Goal: Obtain resource: Download file/media

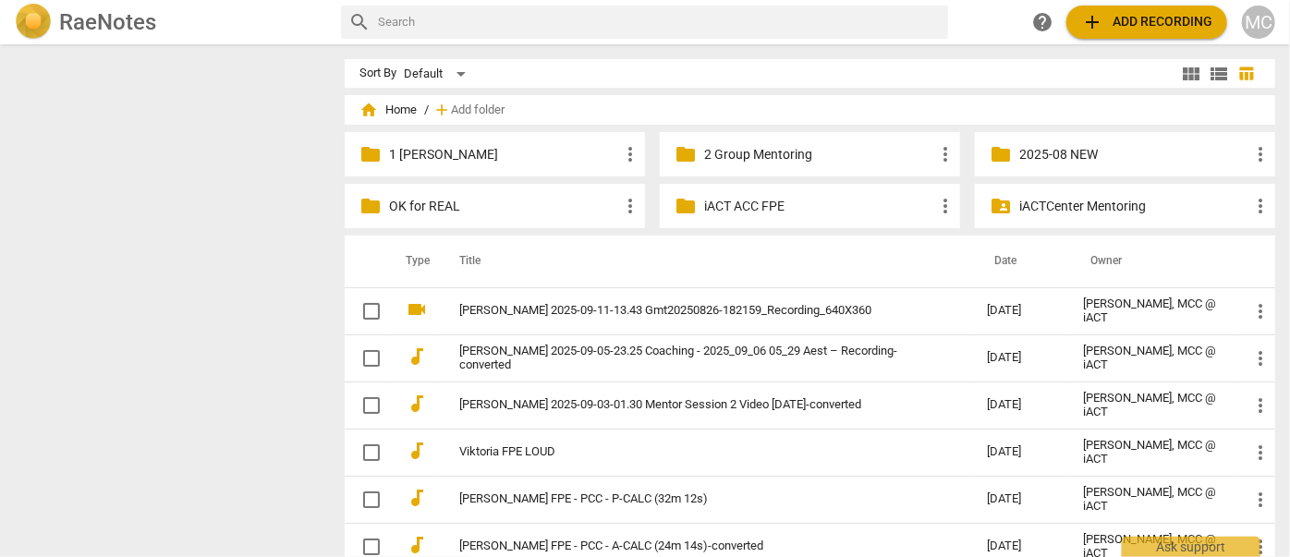
click at [422, 143] on div "folder 1 [PERSON_NAME] more_vert" at bounding box center [495, 154] width 300 height 44
click at [438, 150] on p "1 [PERSON_NAME]" at bounding box center [504, 154] width 230 height 19
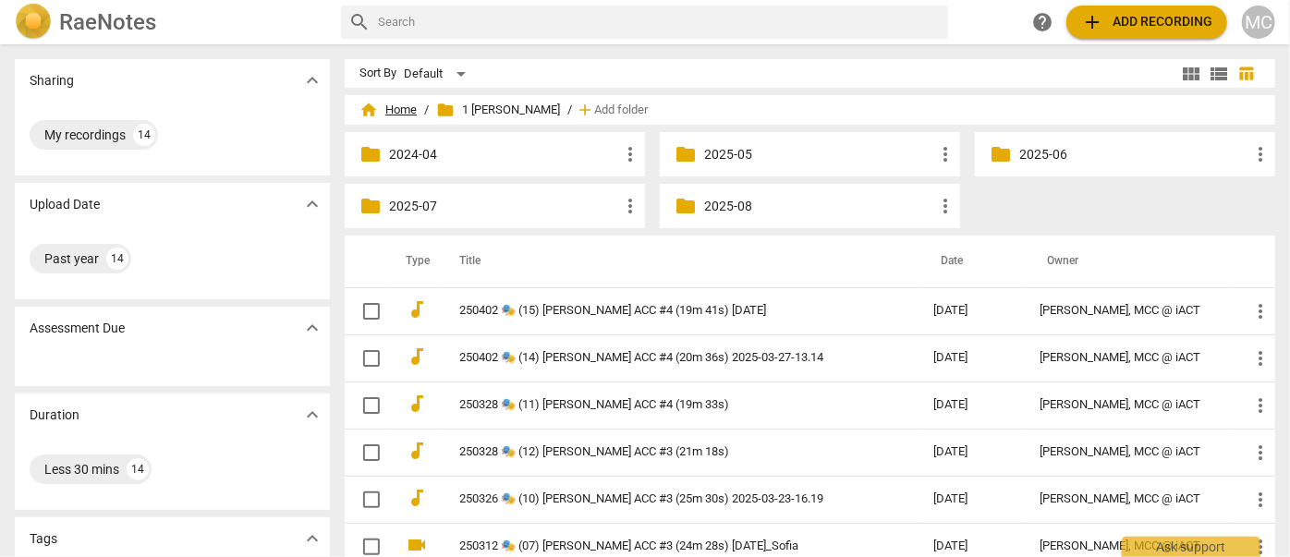
click at [397, 109] on span "home Home" at bounding box center [388, 110] width 57 height 18
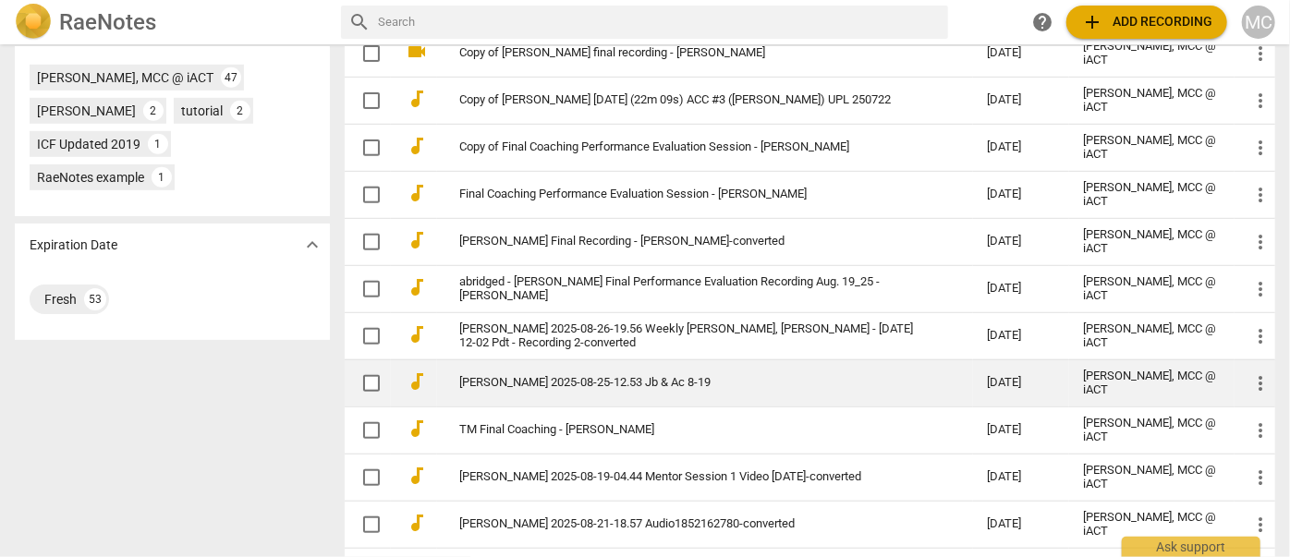
scroll to position [584, 0]
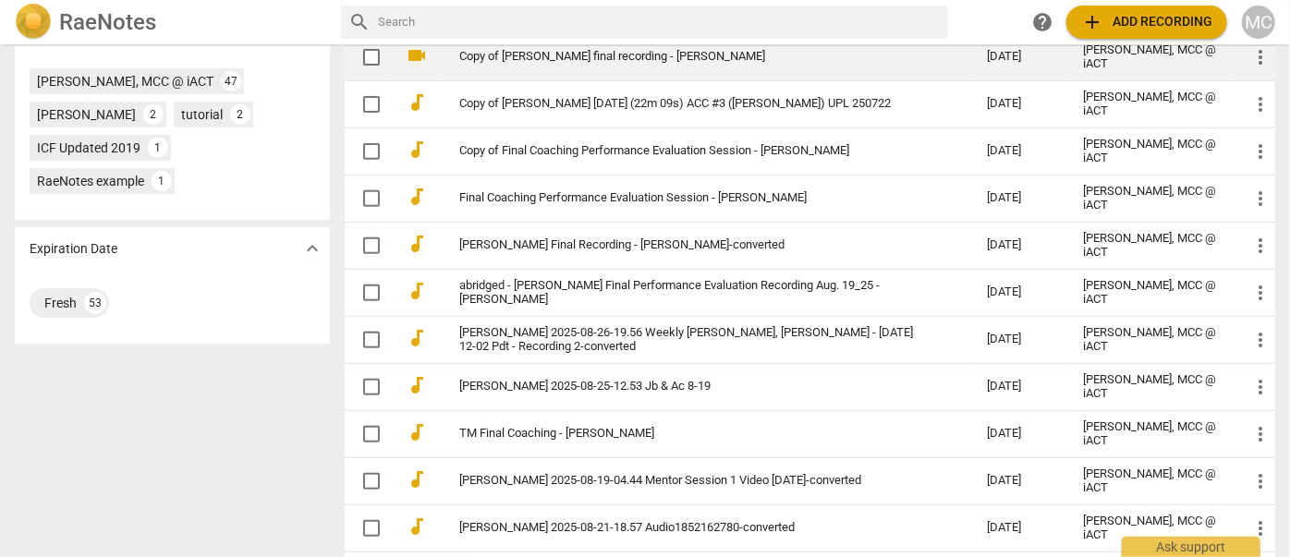
click at [572, 55] on link "Copy of [PERSON_NAME] final recording - [PERSON_NAME]" at bounding box center [690, 57] width 462 height 14
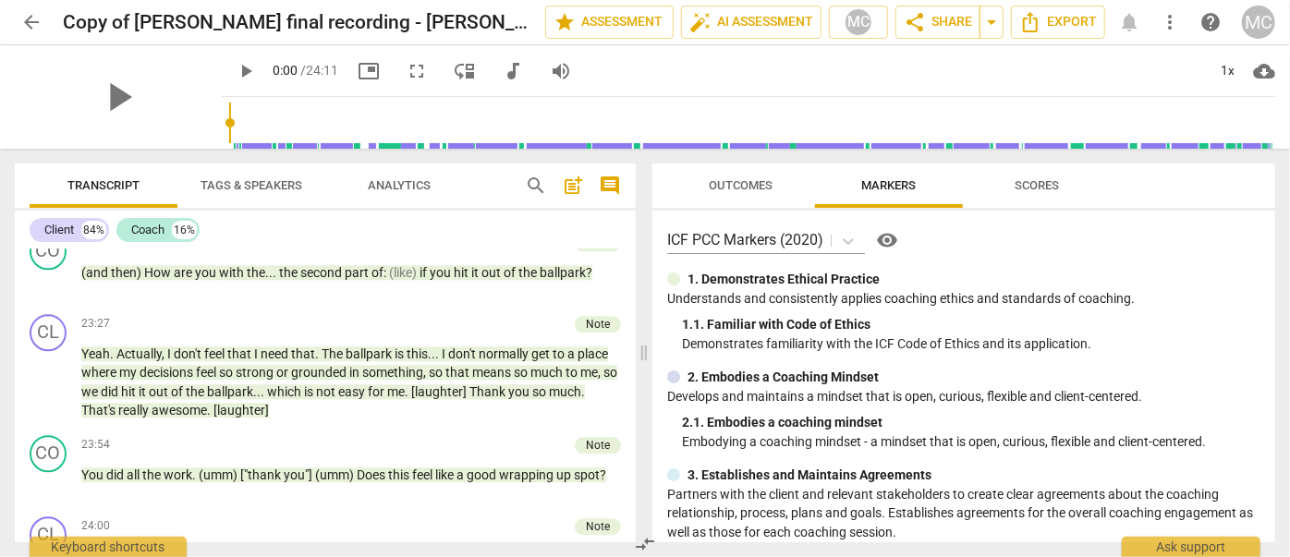
scroll to position [6338, 0]
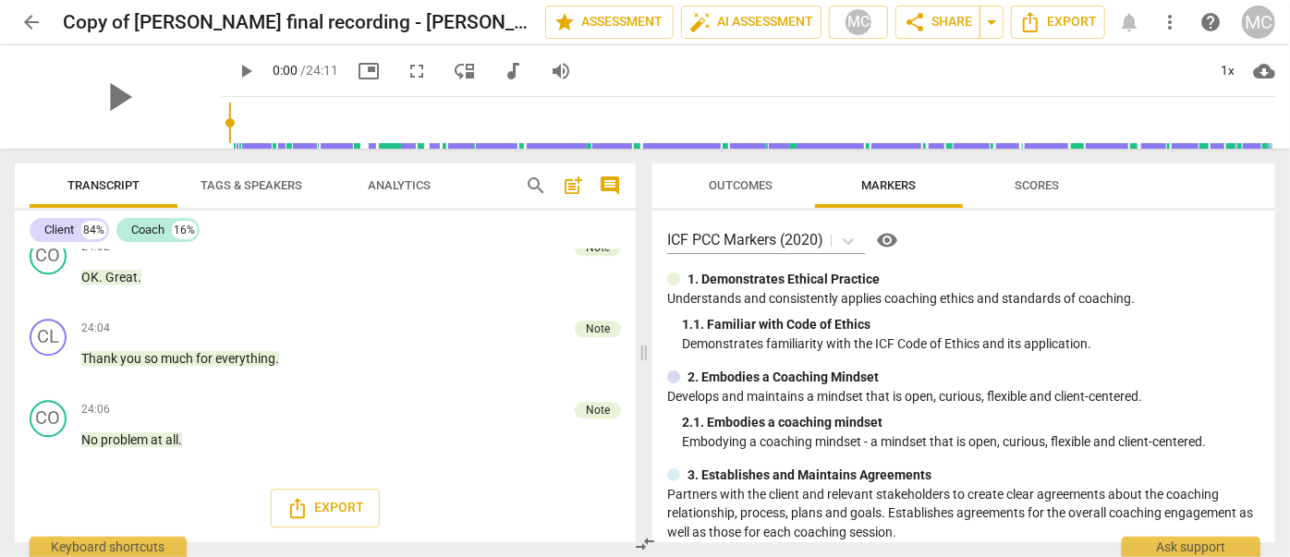
click at [502, 62] on span "audiotrack" at bounding box center [513, 71] width 22 height 22
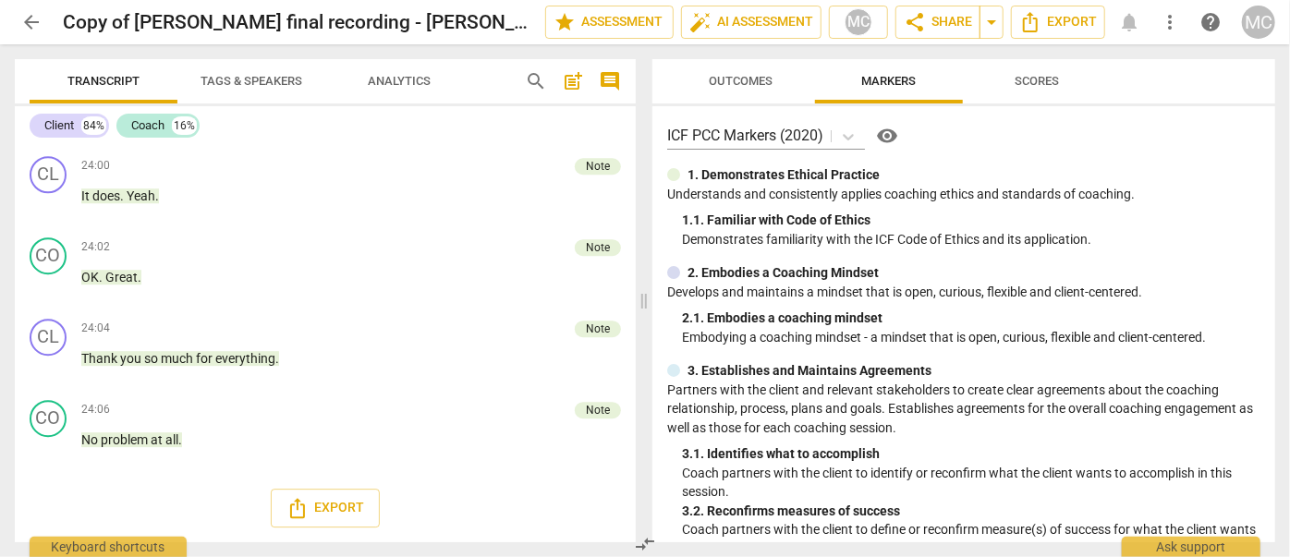
scroll to position [6287, 0]
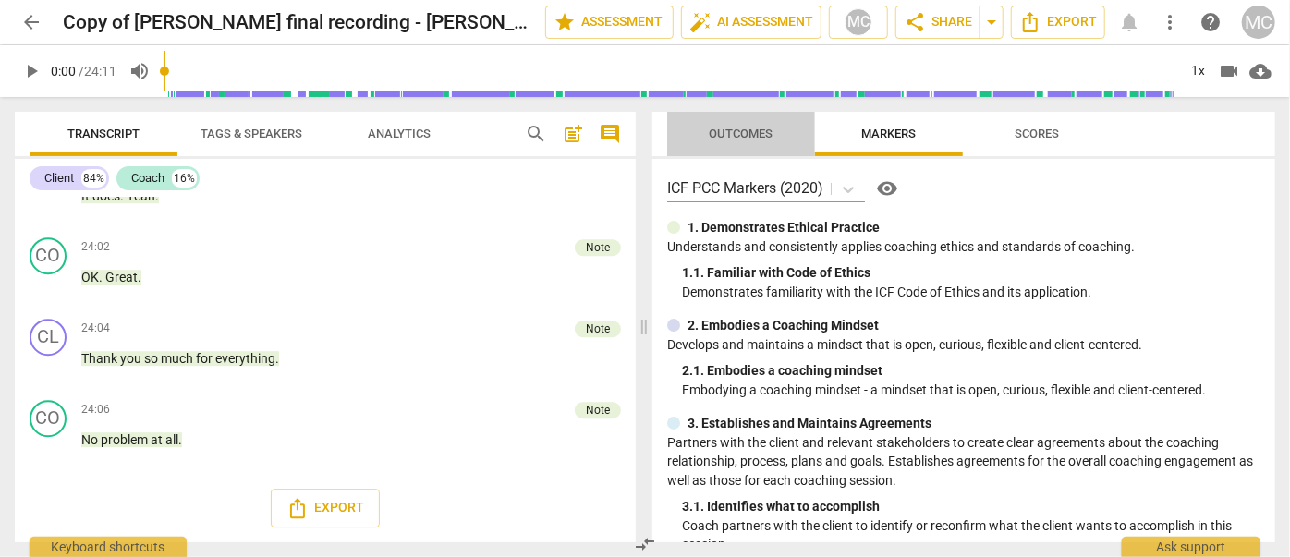
click at [778, 129] on span "Outcomes" at bounding box center [742, 134] width 108 height 25
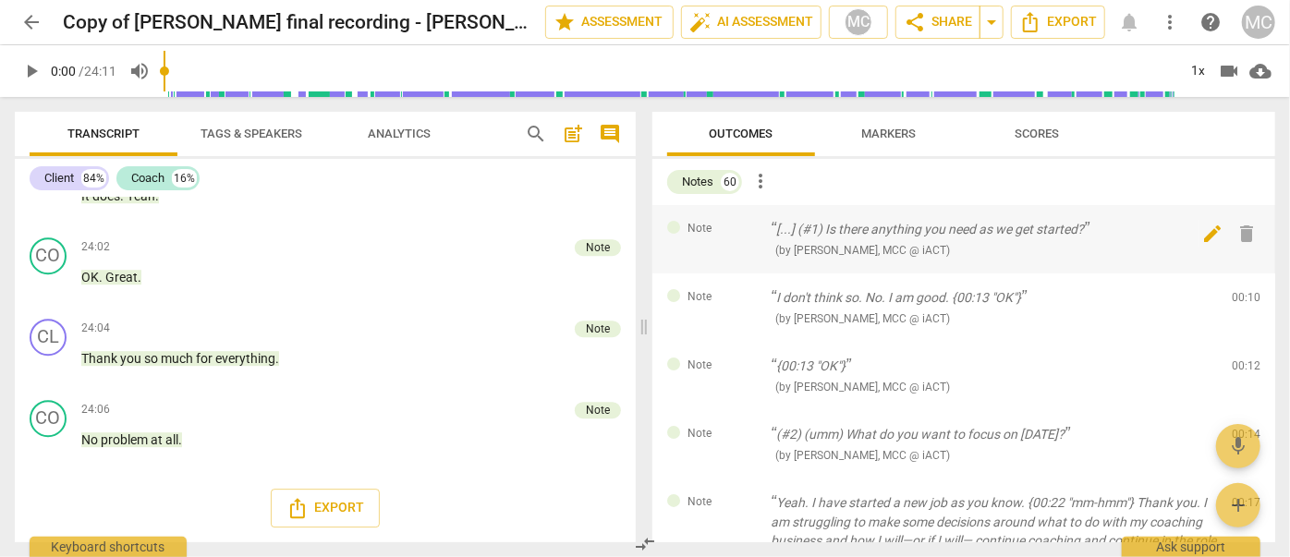
click at [1200, 235] on span "edit" at bounding box center [1213, 234] width 27 height 22
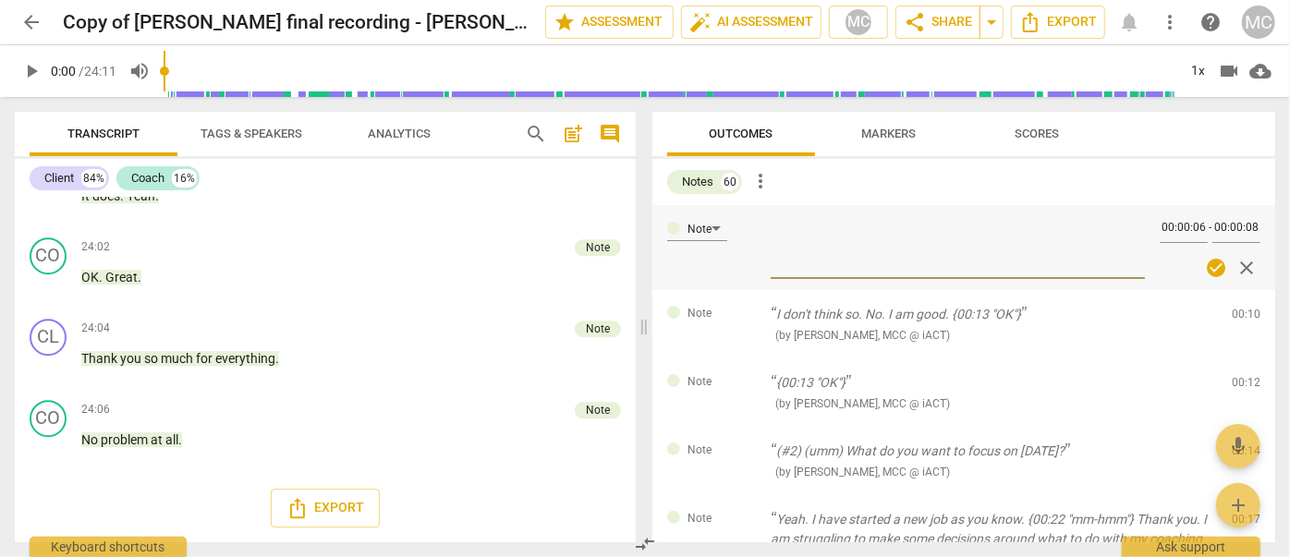
click at [1194, 235] on input "00:00:06" at bounding box center [1184, 229] width 48 height 27
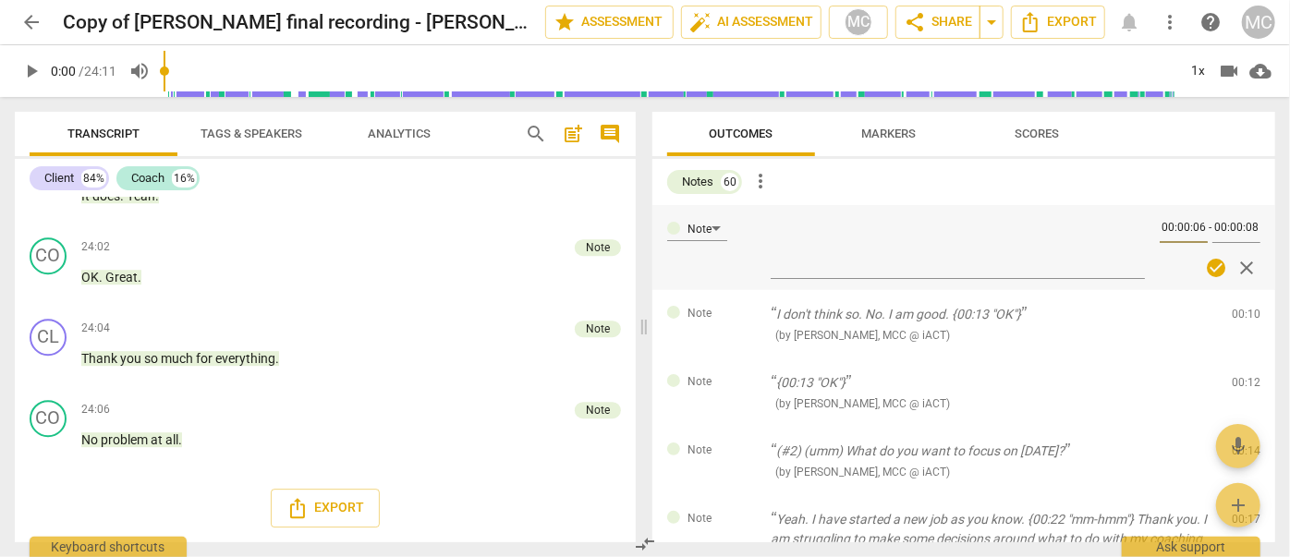
click at [1194, 235] on input "00:00:06" at bounding box center [1184, 229] width 48 height 27
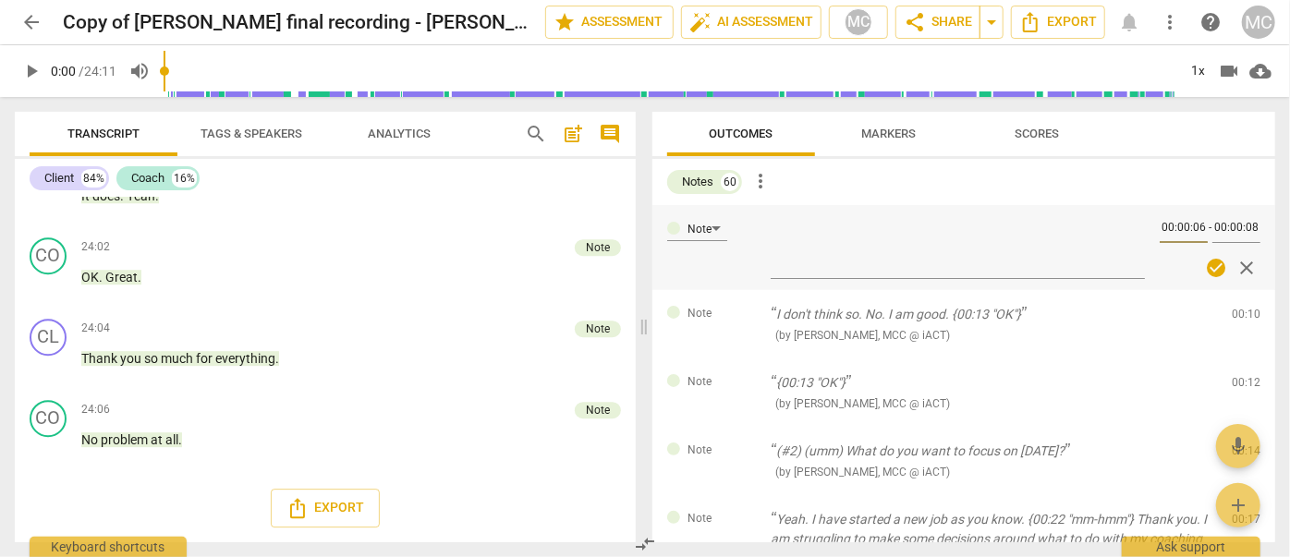
click at [1194, 235] on input "00:00:06" at bounding box center [1184, 229] width 48 height 27
click at [1240, 262] on span "close" at bounding box center [1248, 268] width 22 height 22
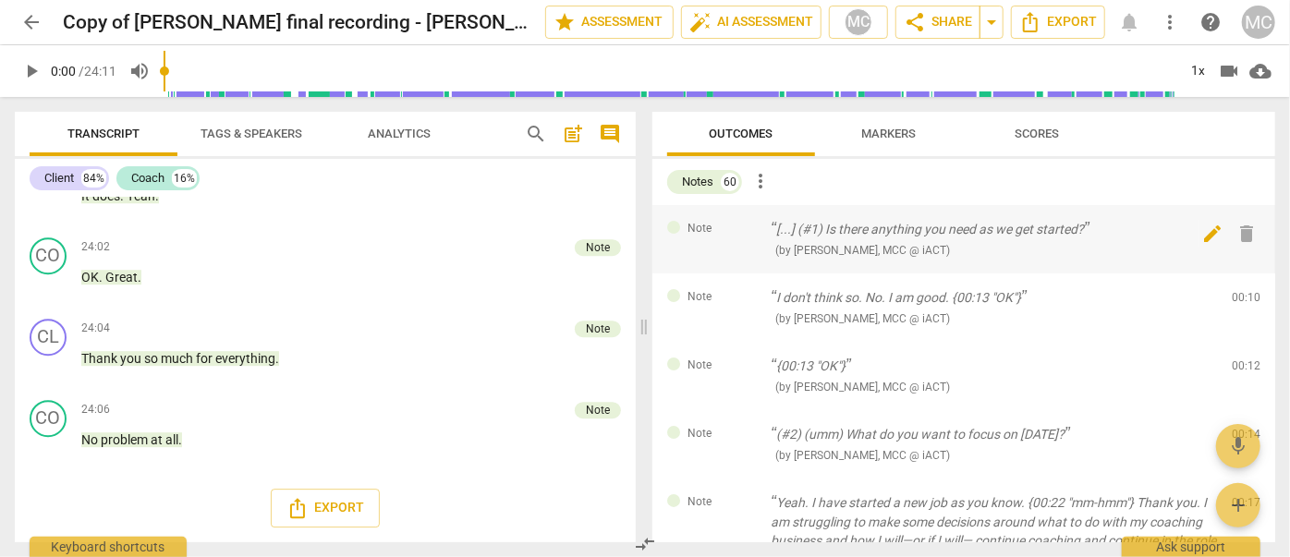
click at [1227, 228] on div "edit delete" at bounding box center [1230, 233] width 61 height 27
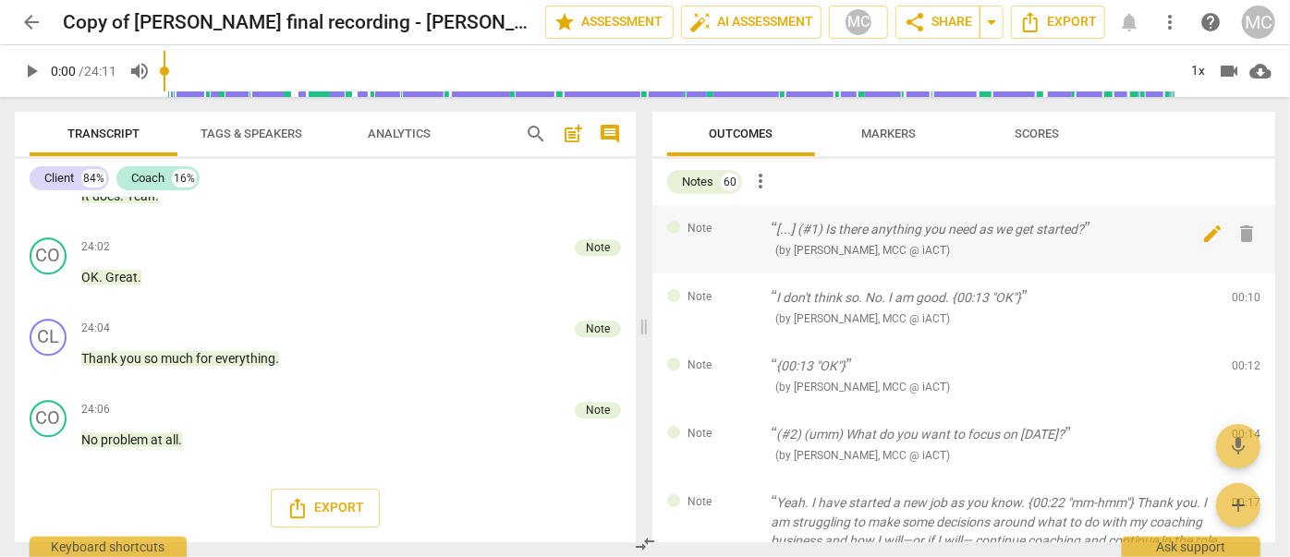
click at [1227, 228] on div "edit delete" at bounding box center [1230, 233] width 61 height 27
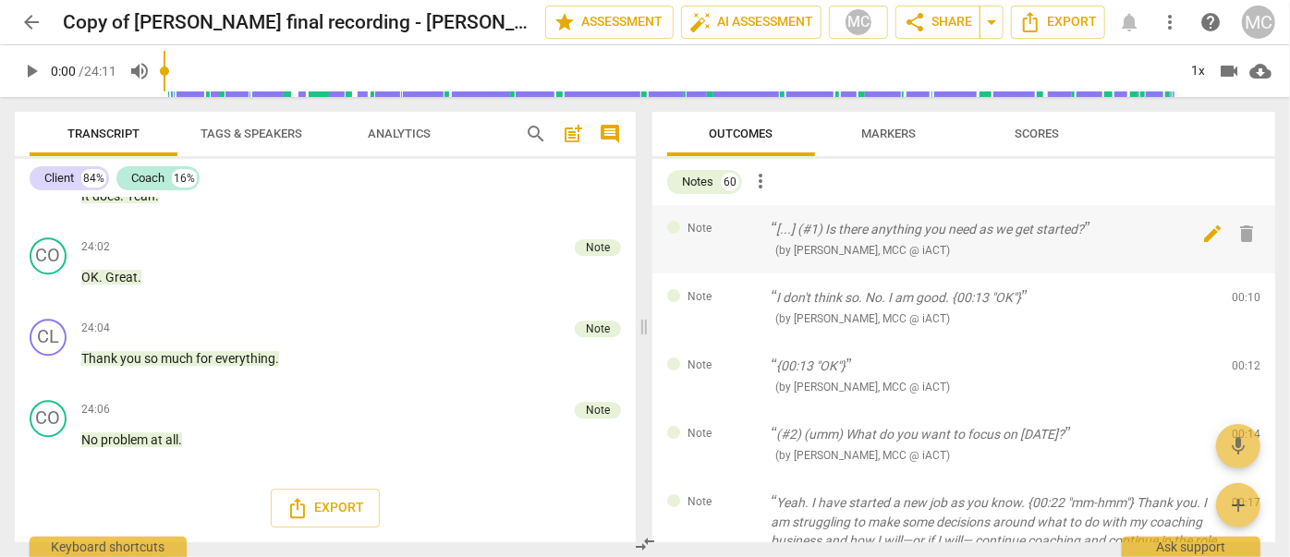
click at [1227, 228] on div "edit delete" at bounding box center [1230, 233] width 61 height 27
click at [1266, 232] on div "Note [...] (#1) Is there anything you need as we get started? ( by [PERSON_NAME…" at bounding box center [964, 239] width 623 height 68
click at [1259, 232] on div "Note [...] (#1) Is there anything you need as we get started? ( by [PERSON_NAME…" at bounding box center [964, 239] width 623 height 68
click at [1247, 231] on span "delete" at bounding box center [1248, 234] width 22 height 22
click at [1237, 231] on span "delete" at bounding box center [1248, 234] width 22 height 22
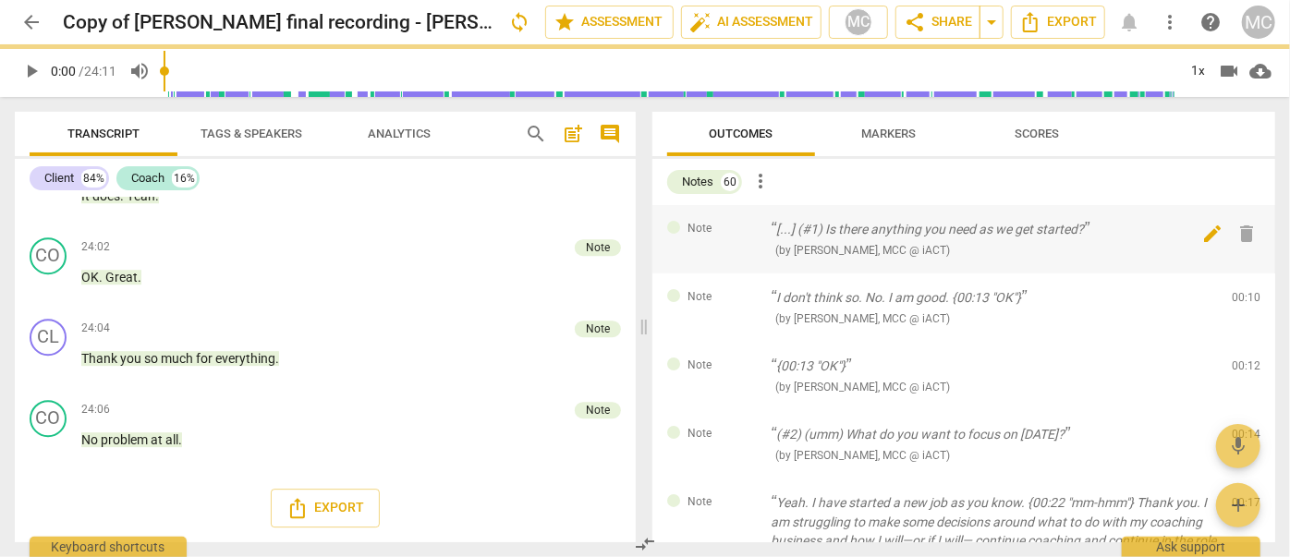
click at [1235, 274] on div "Note I don't think so. No. I am good. {00:13 "OK"} ( by [PERSON_NAME], MCC @ iA…" at bounding box center [964, 308] width 623 height 68
click at [1237, 291] on span "delete" at bounding box center [1248, 302] width 22 height 22
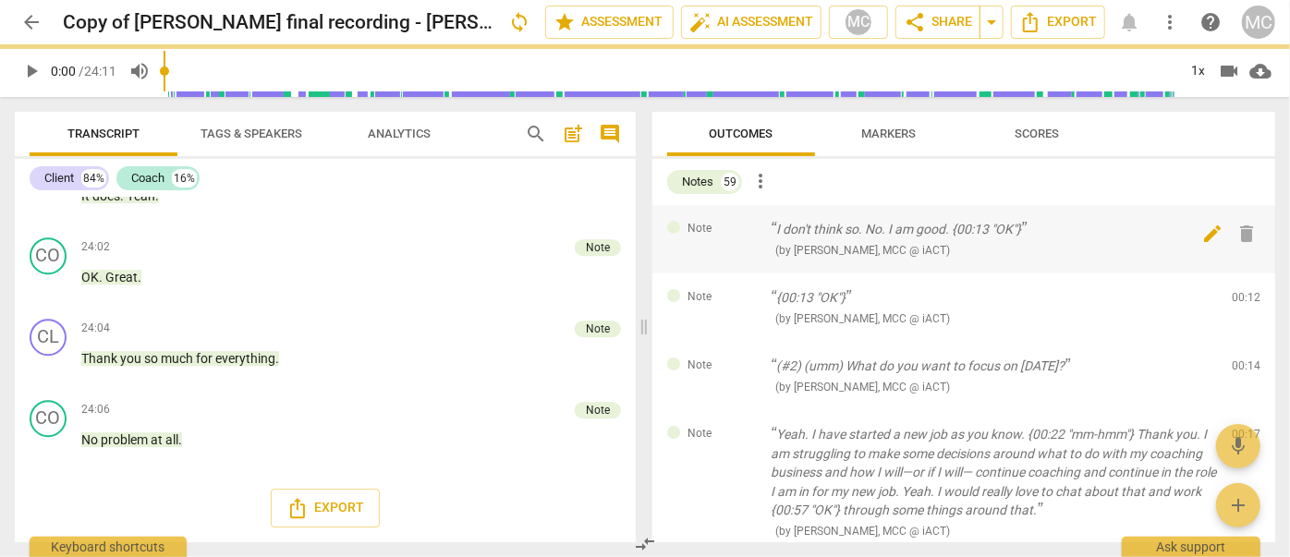
click at [1237, 230] on span "delete" at bounding box center [1248, 234] width 22 height 22
click at [1235, 274] on div "Note {00:13 "OK"} ( by [PERSON_NAME], MCC @ iACT ) 00:12 edit delete" at bounding box center [964, 308] width 623 height 68
click at [1237, 291] on span "delete" at bounding box center [1248, 302] width 22 height 22
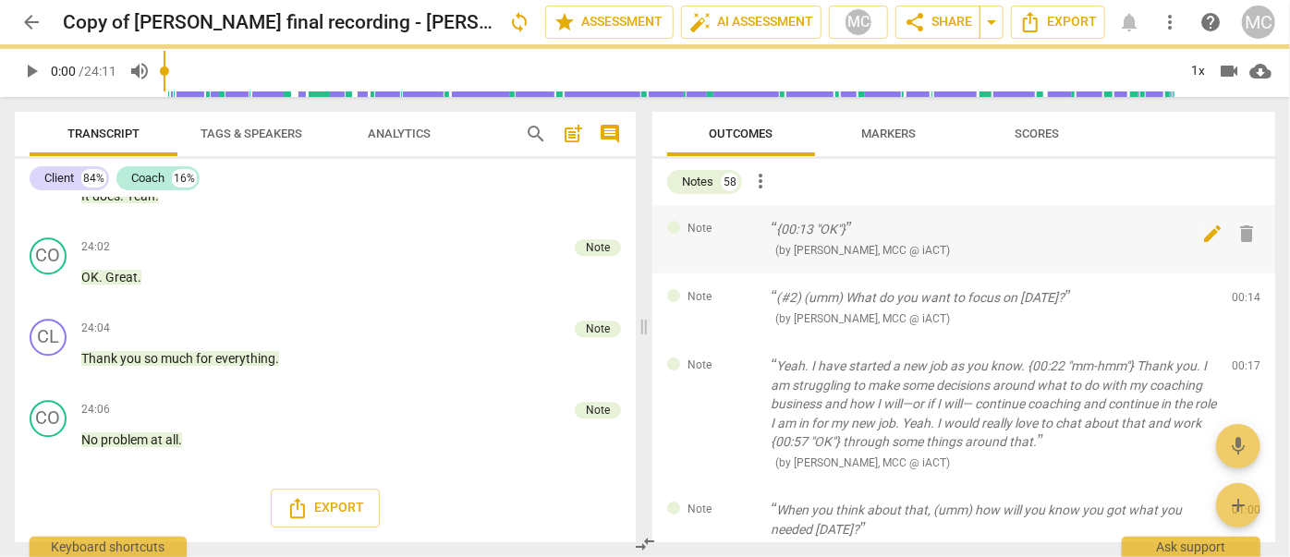
click at [1240, 229] on span "delete" at bounding box center [1248, 234] width 22 height 22
click at [1240, 274] on div "Note (#2) (umm) What do you want to focus on [DATE]? ( by [PERSON_NAME], MCC @ …" at bounding box center [964, 308] width 623 height 68
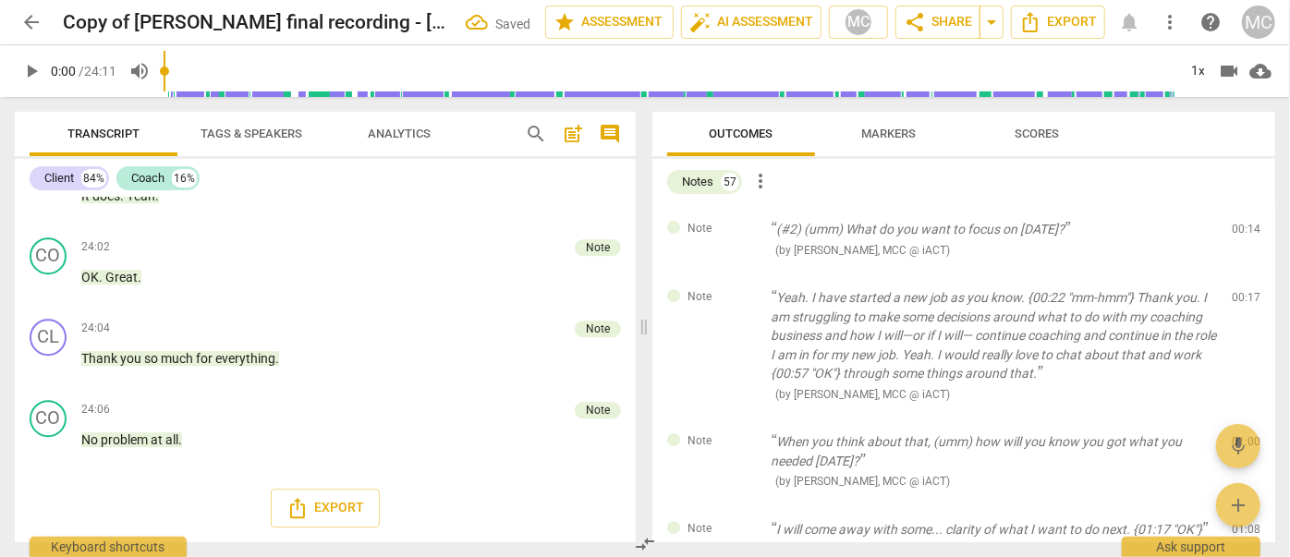
click at [1240, 229] on span "delete" at bounding box center [1248, 234] width 22 height 22
click at [1240, 274] on div "Note Yeah. I have started a new job as you know. {00:22 "mm-hmm"} Thank you. I …" at bounding box center [964, 346] width 623 height 144
click at [1240, 291] on span "delete" at bounding box center [1248, 302] width 22 height 22
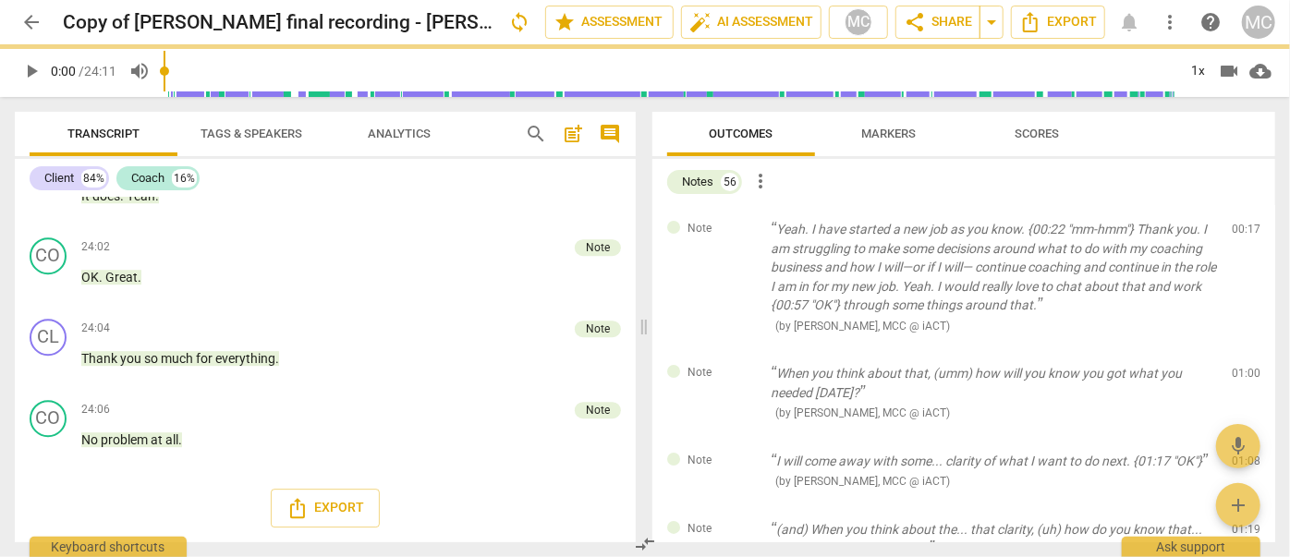
click at [1240, 229] on span "delete" at bounding box center [1248, 234] width 22 height 22
click at [1240, 349] on div "Note When you think about that, (umm) how will you know you got what you needed…" at bounding box center [964, 393] width 623 height 88
click at [1240, 367] on span "delete" at bounding box center [1248, 378] width 22 height 22
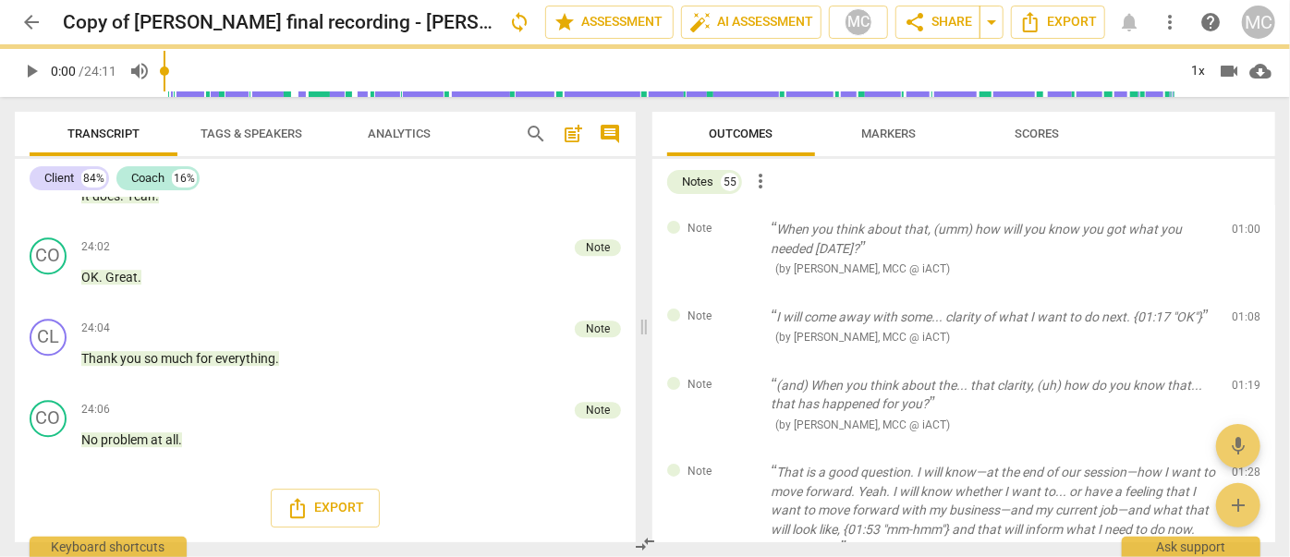
scroll to position [6286, 0]
click at [1240, 229] on span "delete" at bounding box center [1248, 234] width 22 height 22
click at [1240, 293] on div "Note I will come away with some... clarity of what I want to do next. {01:17 "O…" at bounding box center [964, 327] width 623 height 68
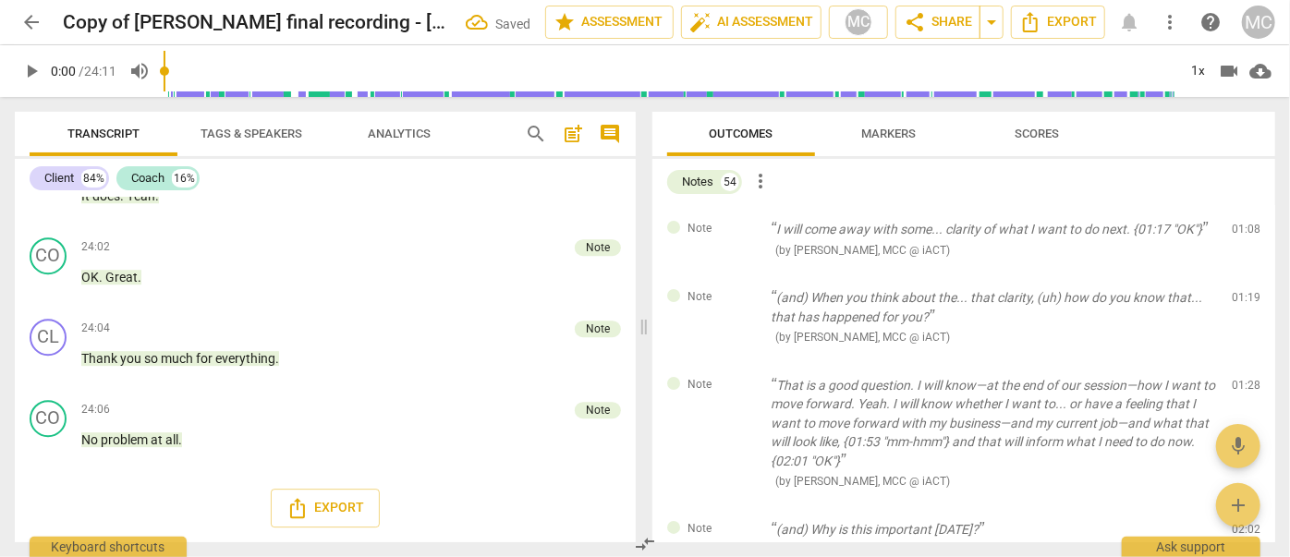
click at [1240, 229] on span "delete" at bounding box center [1248, 234] width 22 height 22
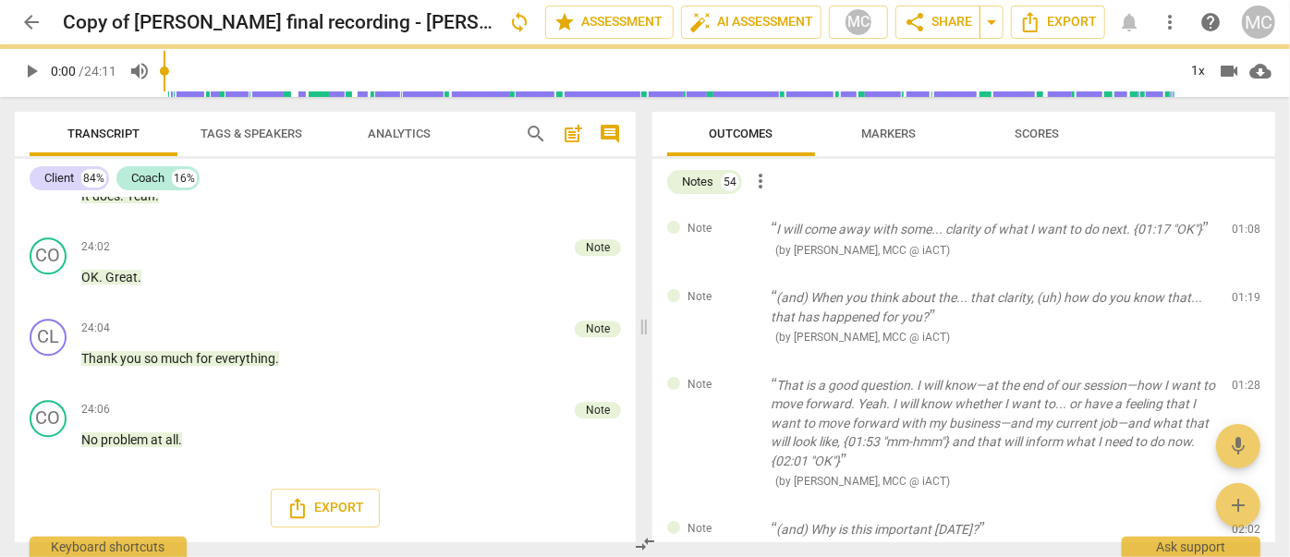
click at [1240, 274] on div "Note (and) When you think about the... that clarity, (uh) how do you know that.…" at bounding box center [964, 318] width 623 height 88
click at [1240, 291] on span "delete" at bounding box center [1248, 302] width 22 height 22
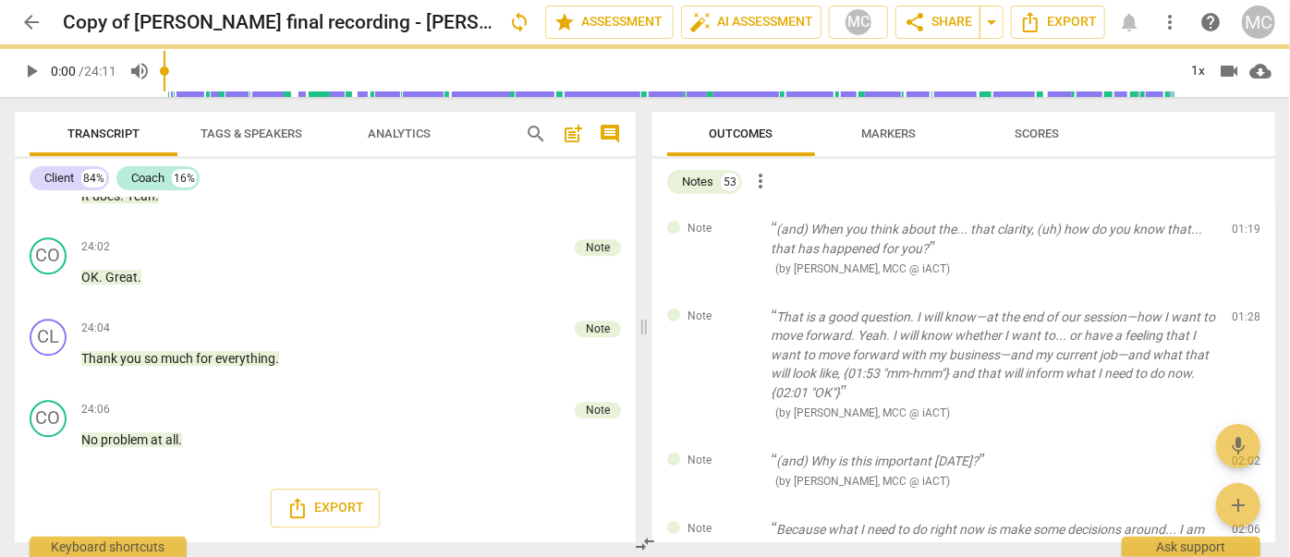
click at [1240, 229] on span "delete" at bounding box center [1248, 234] width 22 height 22
click at [1240, 293] on div "Note That is a good question. I will know—at the end of our session—how I want …" at bounding box center [964, 365] width 623 height 144
click at [1240, 310] on span "delete" at bounding box center [1248, 321] width 22 height 22
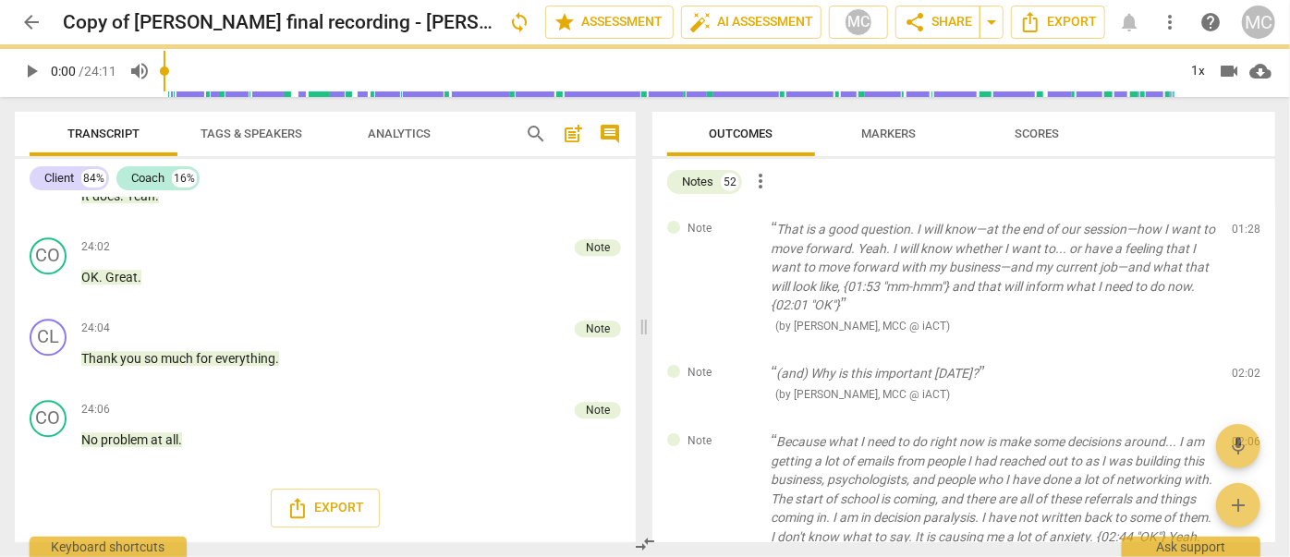
click at [1240, 229] on span "delete" at bounding box center [1248, 234] width 22 height 22
click at [1240, 349] on div "Note (and) Why is this important [DATE]? ( by [PERSON_NAME], MCC @ iACT ) 02:02…" at bounding box center [964, 383] width 623 height 68
click at [1240, 367] on span "delete" at bounding box center [1248, 378] width 22 height 22
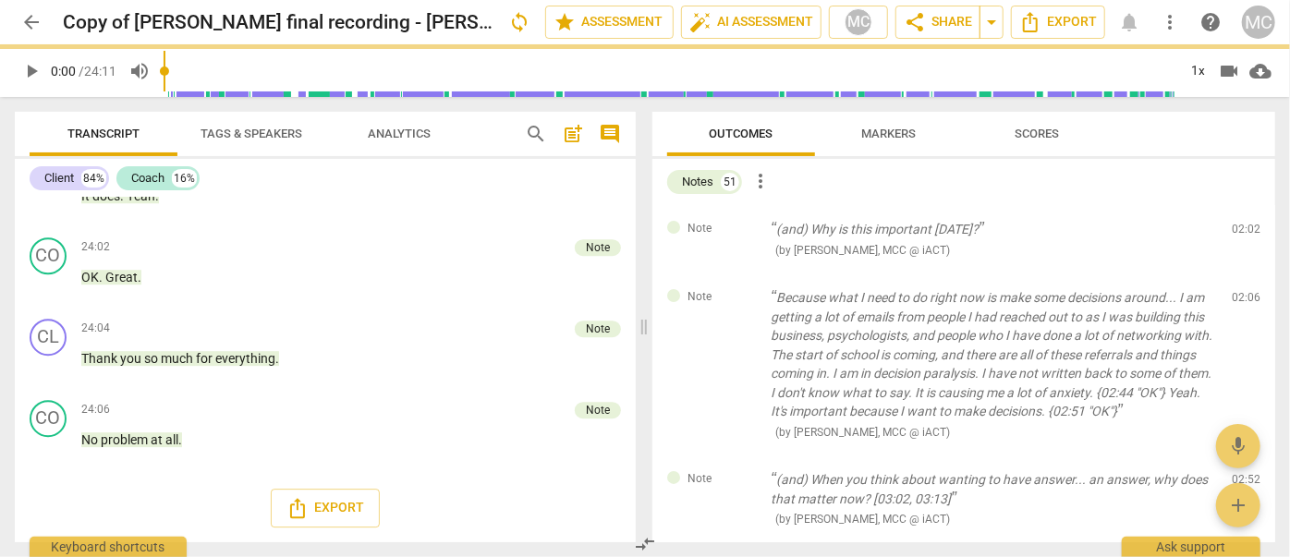
click at [1240, 229] on span "delete" at bounding box center [1248, 234] width 22 height 22
click at [1240, 274] on div "Note Because what I need to do right now is make some decisions around... I am …" at bounding box center [964, 365] width 623 height 182
click at [1240, 291] on span "delete" at bounding box center [1248, 302] width 22 height 22
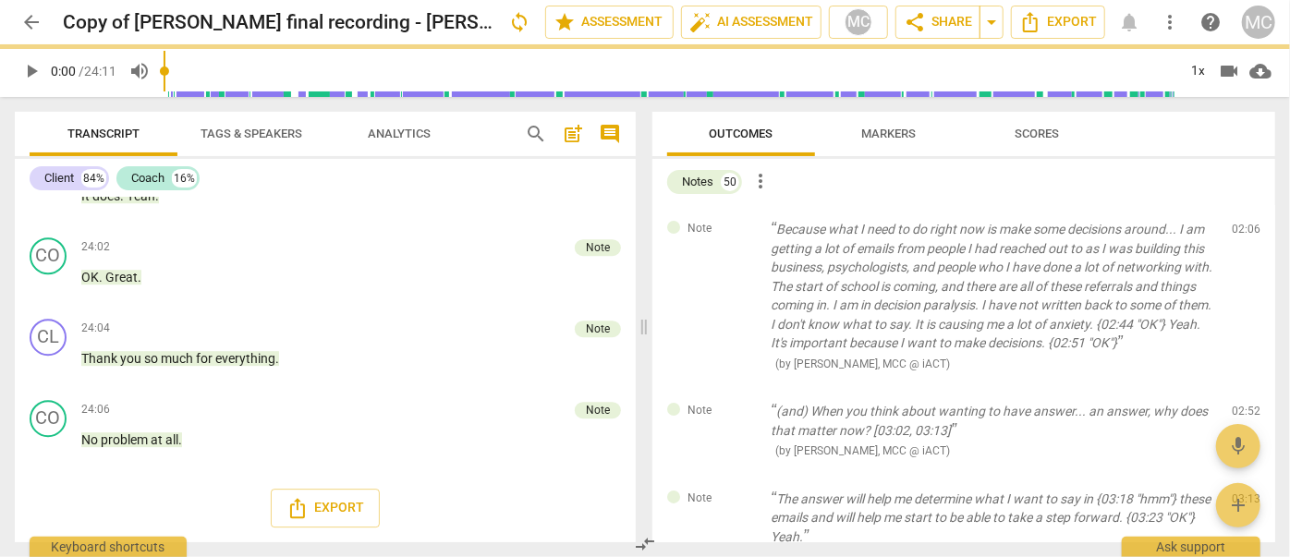
click at [1240, 229] on span "delete" at bounding box center [1248, 234] width 22 height 22
click at [1240, 387] on div "Note (and) When you think about wanting to have answer... an answer, why does t…" at bounding box center [964, 431] width 623 height 88
click at [1240, 405] on span "delete" at bounding box center [1248, 416] width 22 height 22
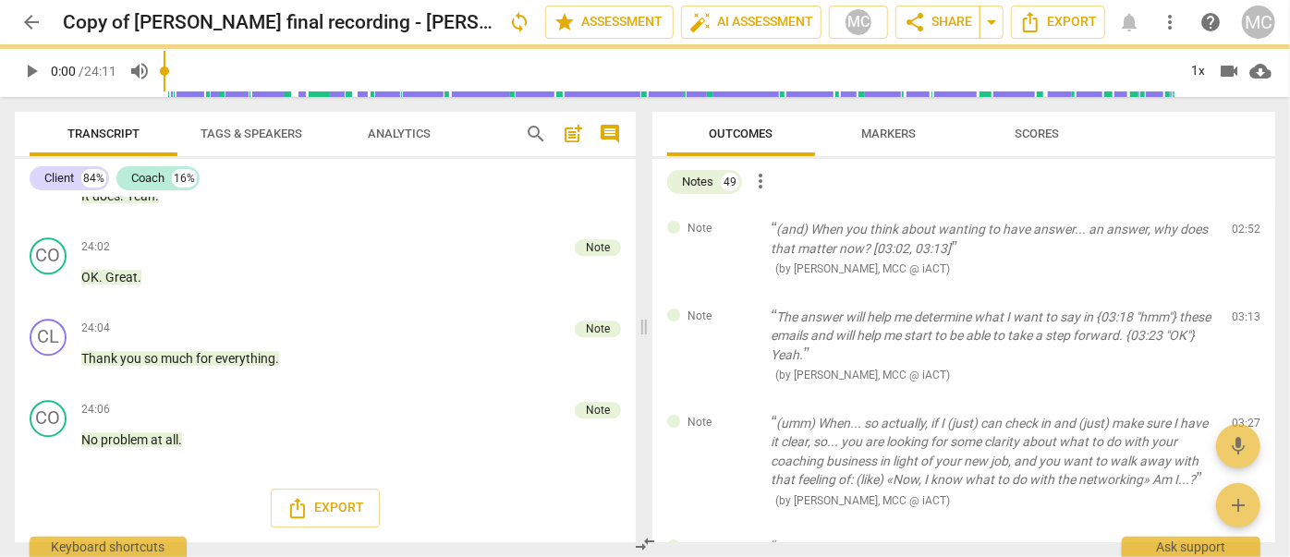
click at [1240, 229] on span "delete" at bounding box center [1248, 234] width 22 height 22
click at [1240, 293] on div "Note The answer will help me determine what I want to say in {03:18 "hmm"} thes…" at bounding box center [964, 346] width 623 height 106
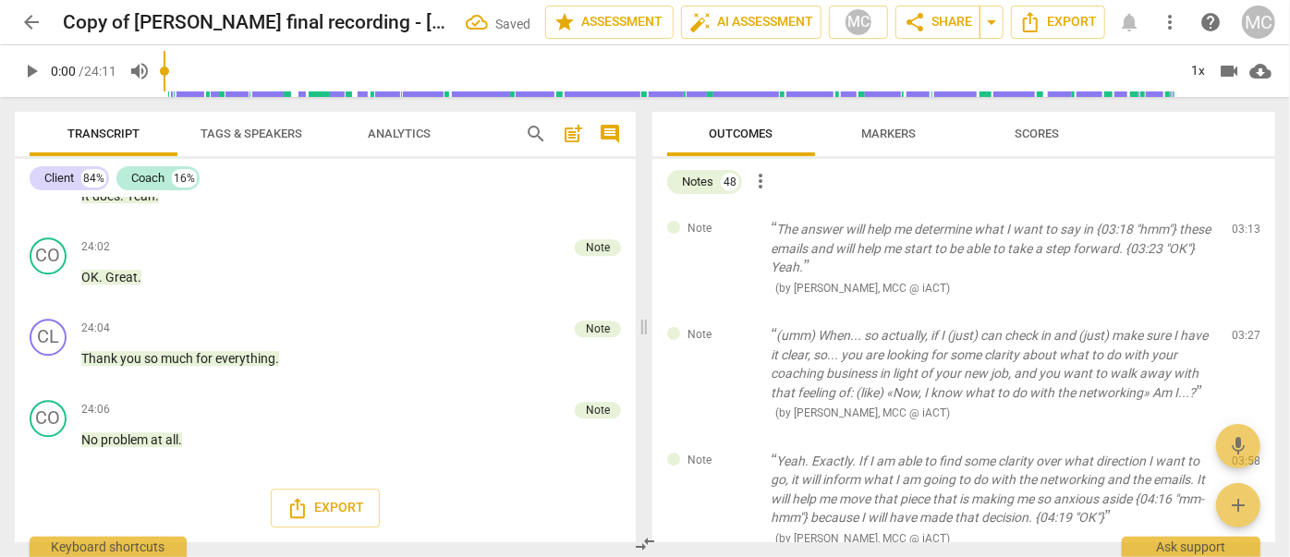
click at [1240, 229] on span "delete" at bounding box center [1248, 234] width 22 height 22
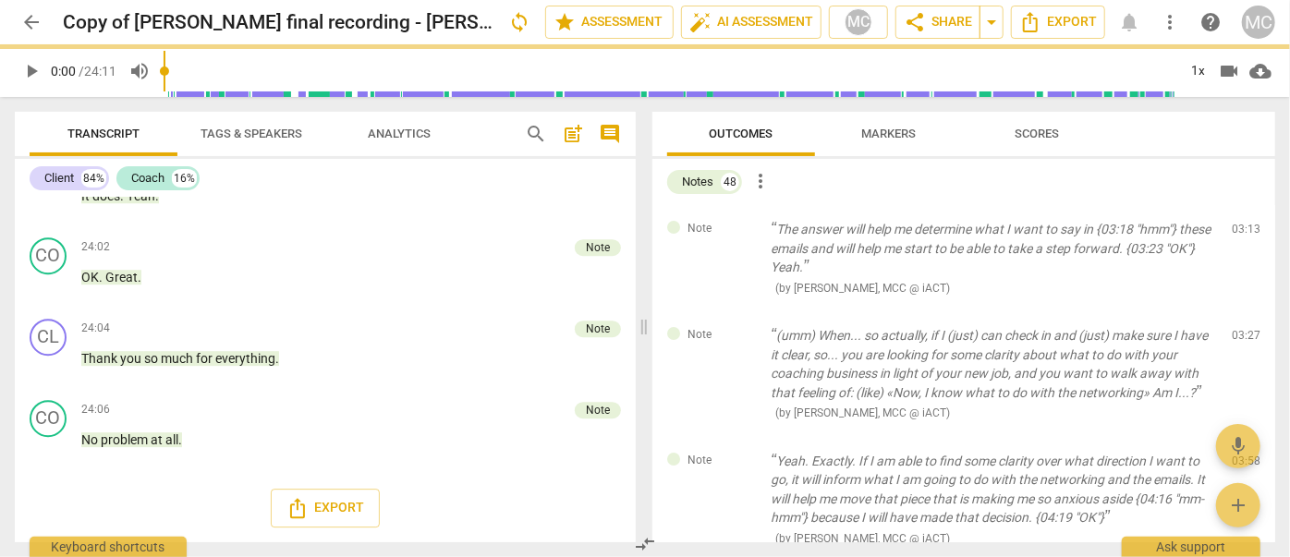
click at [1240, 229] on span "delete" at bounding box center [1248, 234] width 22 height 22
click at [1240, 312] on div "Note (umm) When... so actually, if I (just) can check in and (just) make sure I…" at bounding box center [964, 375] width 623 height 126
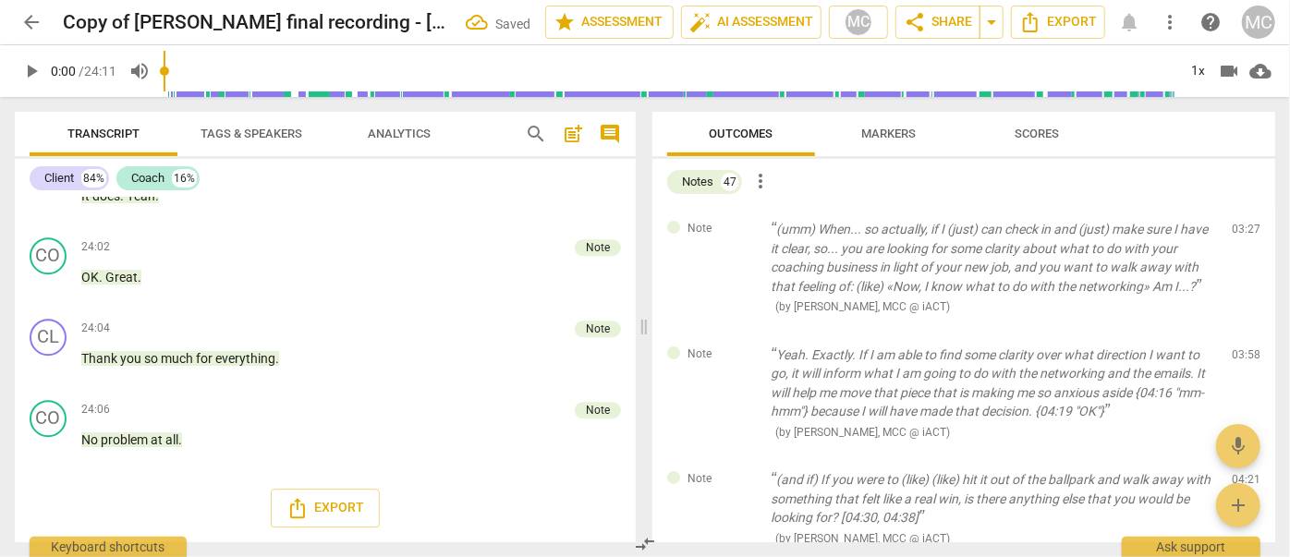
click at [1240, 229] on span "delete" at bounding box center [1248, 234] width 22 height 22
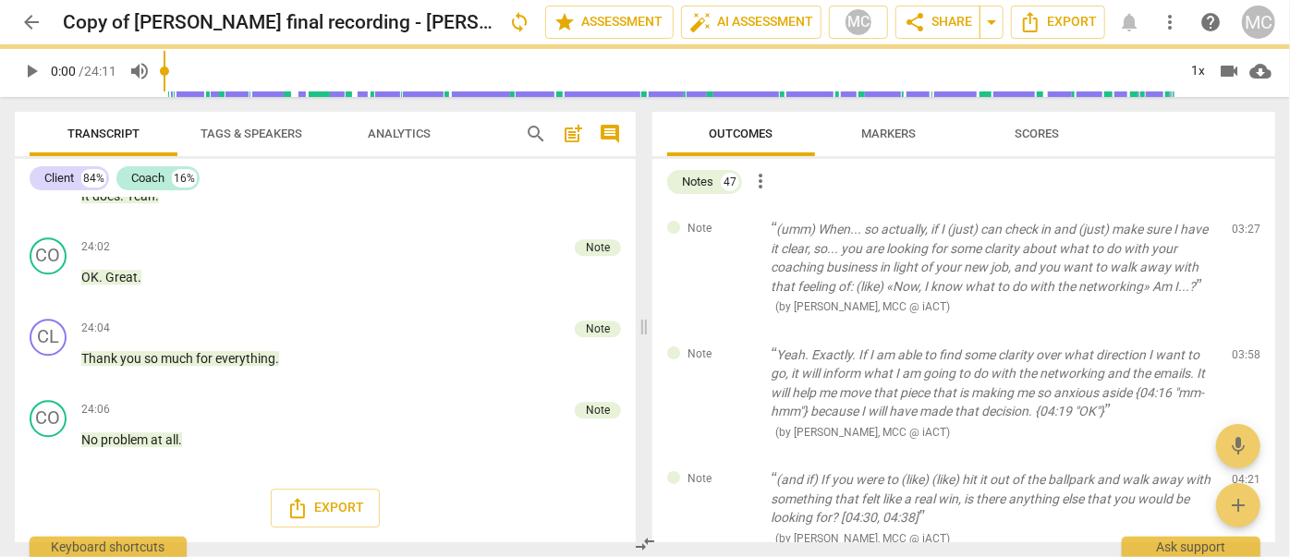
click at [1240, 229] on span "delete" at bounding box center [1248, 234] width 22 height 22
click at [1240, 331] on div "Note Yeah. Exactly. If I am able to find some clarity over what direction I wan…" at bounding box center [964, 394] width 623 height 126
click at [1240, 348] on span "delete" at bounding box center [1248, 359] width 22 height 22
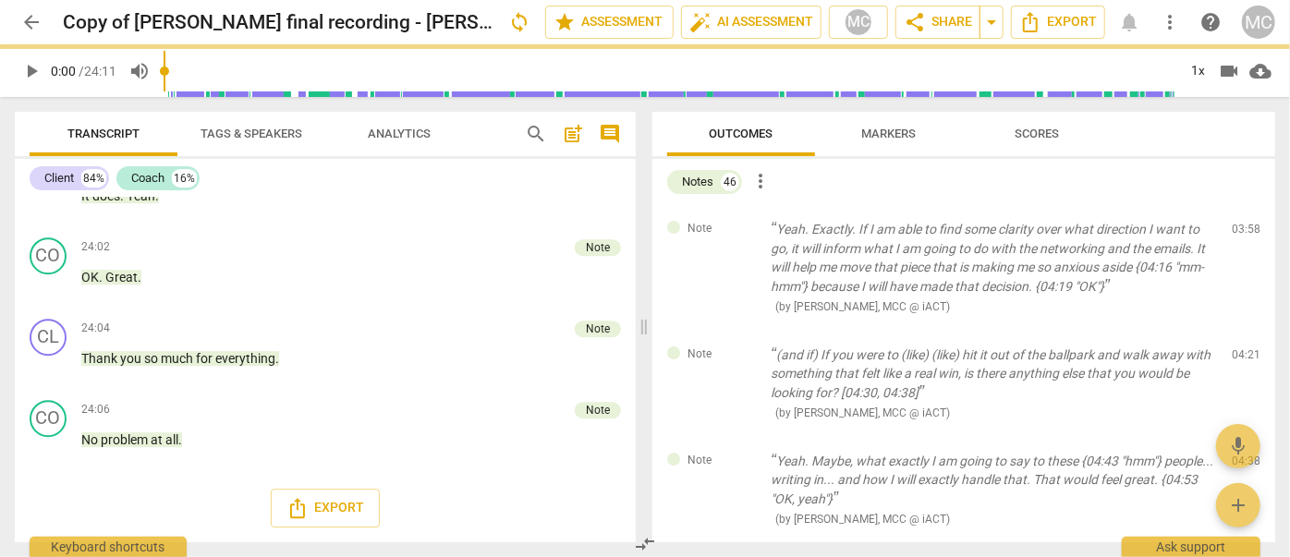
click at [1240, 229] on span "delete" at bounding box center [1248, 234] width 22 height 22
click at [1240, 331] on div "Note (and if) If you were to (like) (like) hit it out of the ballpark and walk …" at bounding box center [964, 384] width 623 height 106
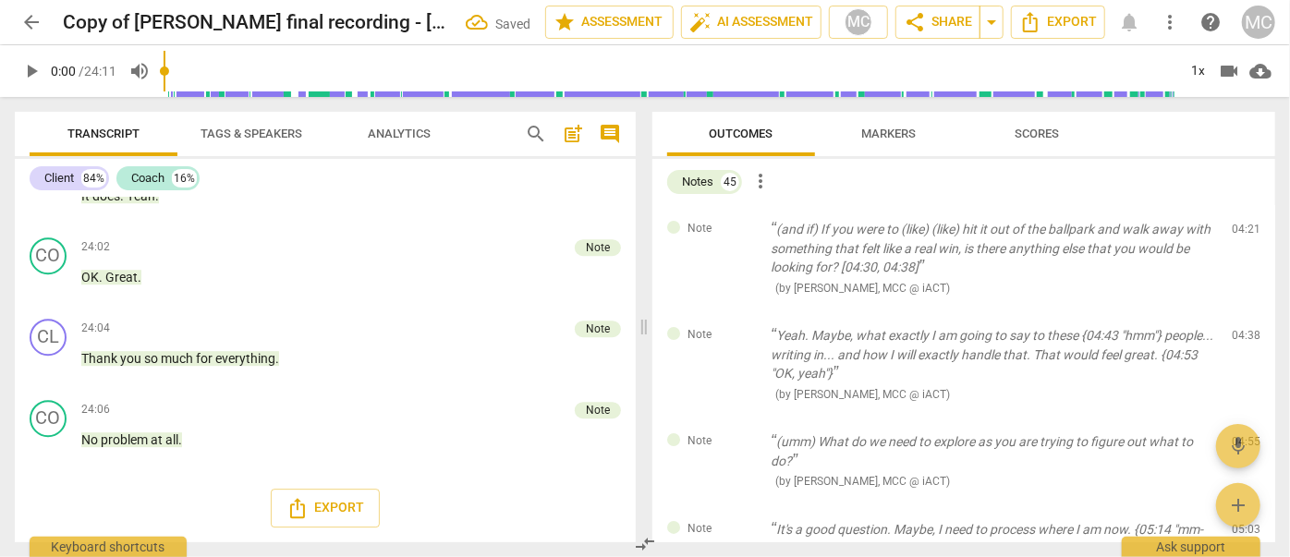
click at [1240, 229] on span "delete" at bounding box center [1248, 234] width 22 height 22
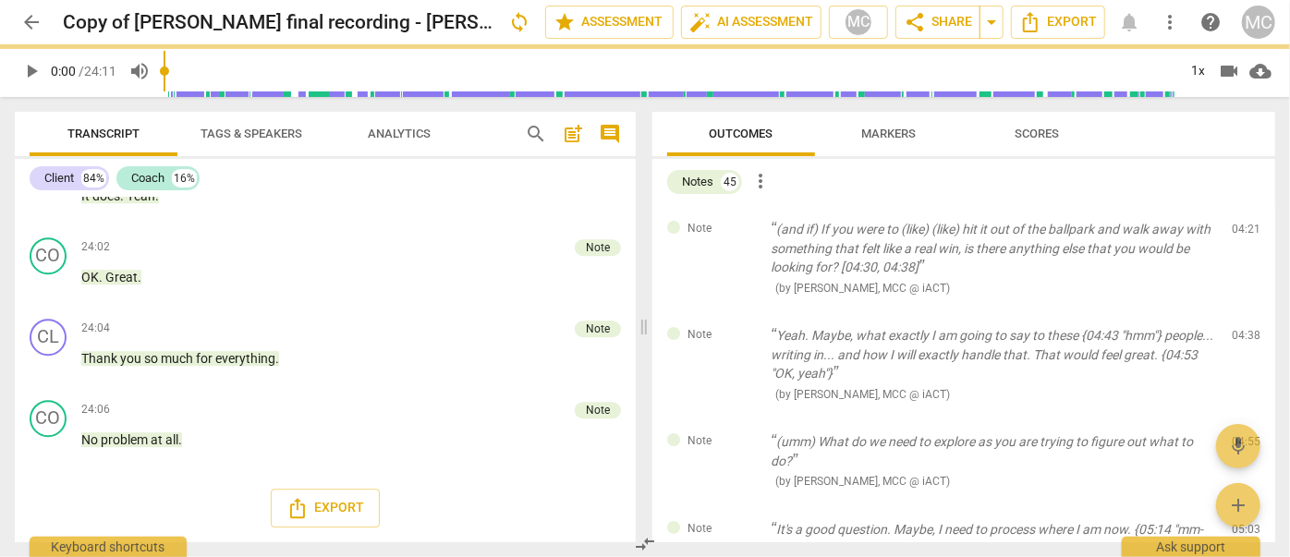
click at [1240, 229] on span "delete" at bounding box center [1248, 234] width 22 height 22
click at [1240, 312] on div "Note Yeah. Maybe, what exactly I am going to say to these {04:43 "hmm"} people.…" at bounding box center [964, 365] width 623 height 106
click at [1240, 329] on span "delete" at bounding box center [1248, 340] width 22 height 22
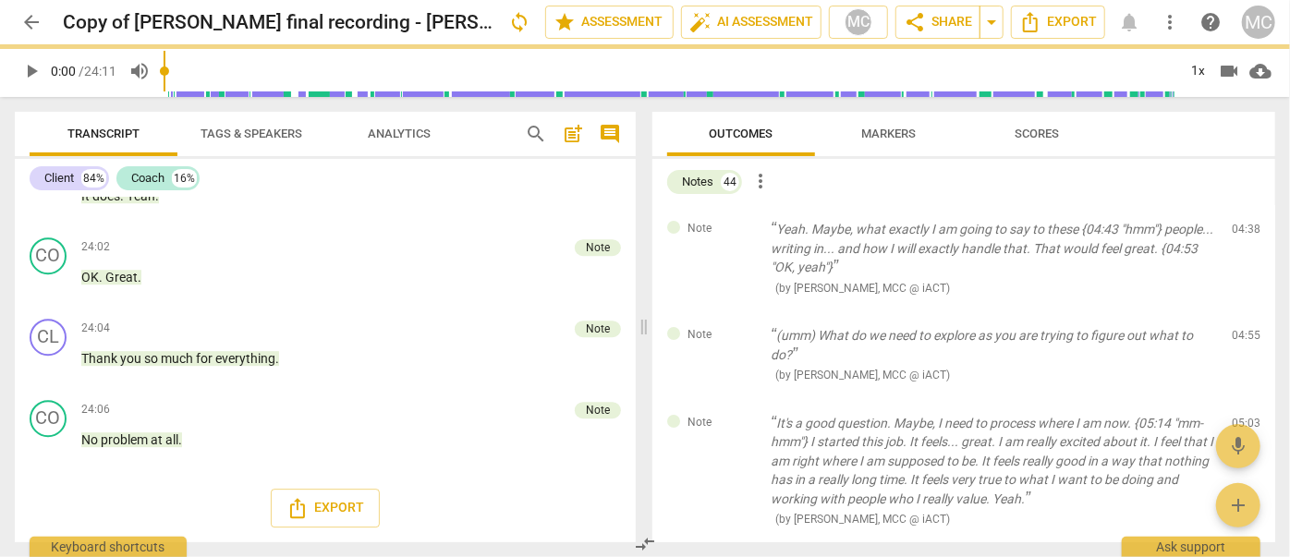
click at [1240, 229] on span "delete" at bounding box center [1248, 234] width 22 height 22
click at [1240, 312] on div "Note (umm) What do we need to explore as you are trying to figure out what to d…" at bounding box center [964, 356] width 623 height 88
click at [1240, 329] on span "delete" at bounding box center [1248, 340] width 22 height 22
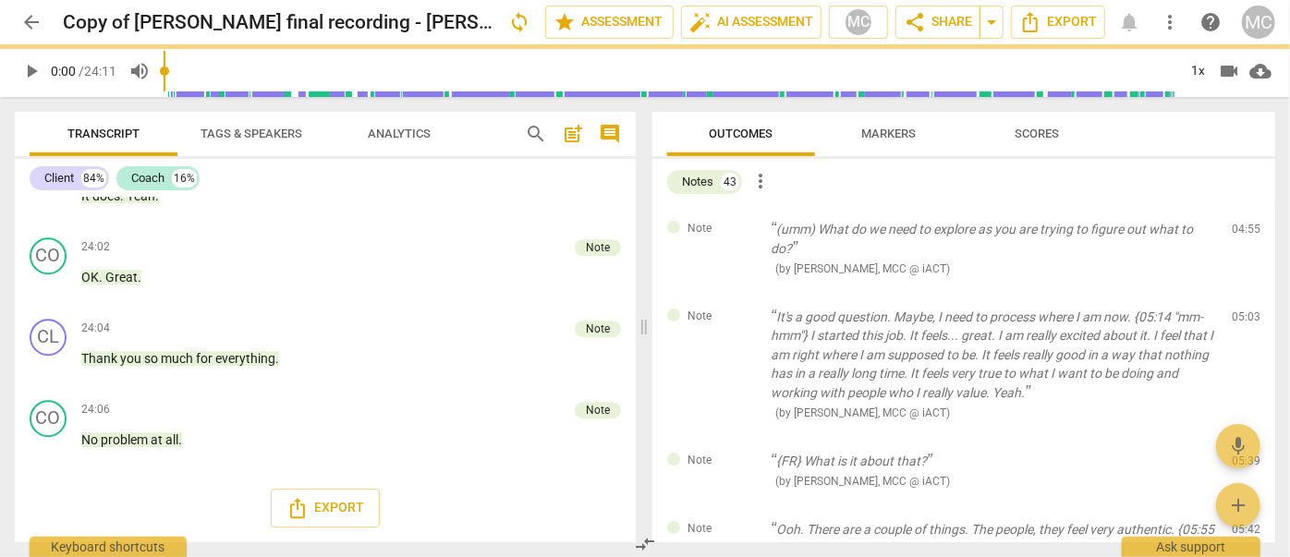
click at [1240, 229] on span "delete" at bounding box center [1248, 234] width 22 height 22
click at [1240, 293] on div "Note It's a good question. Maybe, I need to process where I am now. {05:14 "mm-…" at bounding box center [964, 365] width 623 height 144
click at [1240, 310] on span "delete" at bounding box center [1248, 321] width 22 height 22
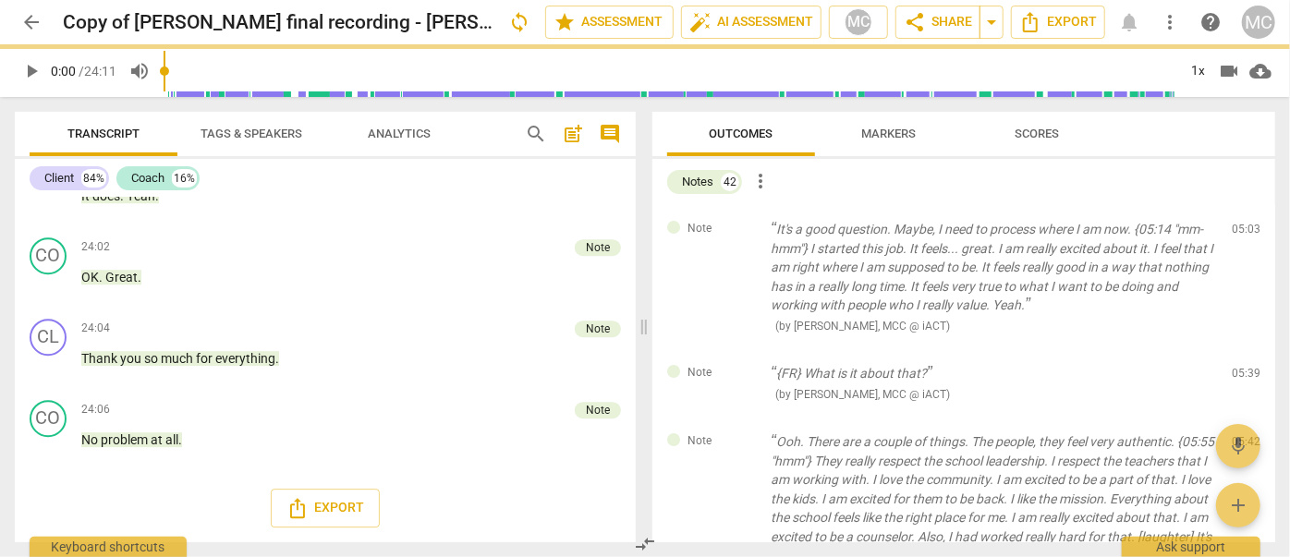
click at [1240, 229] on span "delete" at bounding box center [1248, 234] width 22 height 22
click at [1240, 349] on div "Note {FR} What is it about that? ( by [PERSON_NAME], MCC @ iACT ) 05:39 edit de…" at bounding box center [964, 383] width 623 height 68
click at [1240, 367] on span "delete" at bounding box center [1248, 378] width 22 height 22
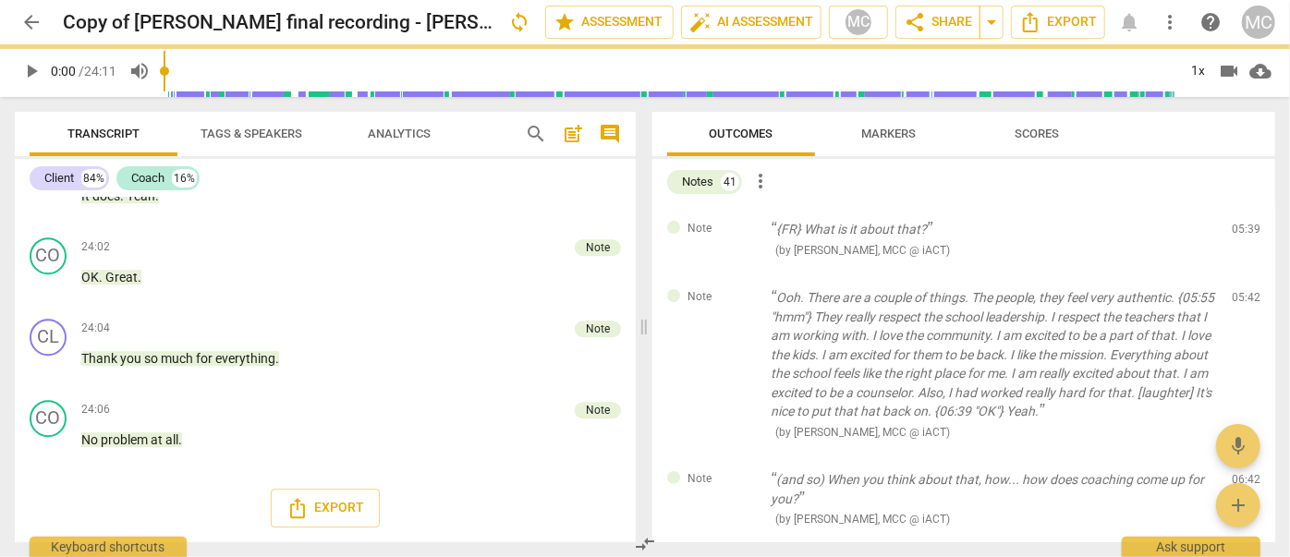
click at [1240, 229] on span "delete" at bounding box center [1248, 234] width 22 height 22
click at [1240, 274] on div "Note Ooh. There are a couple of things. The people, they feel very authentic. {…" at bounding box center [964, 365] width 623 height 182
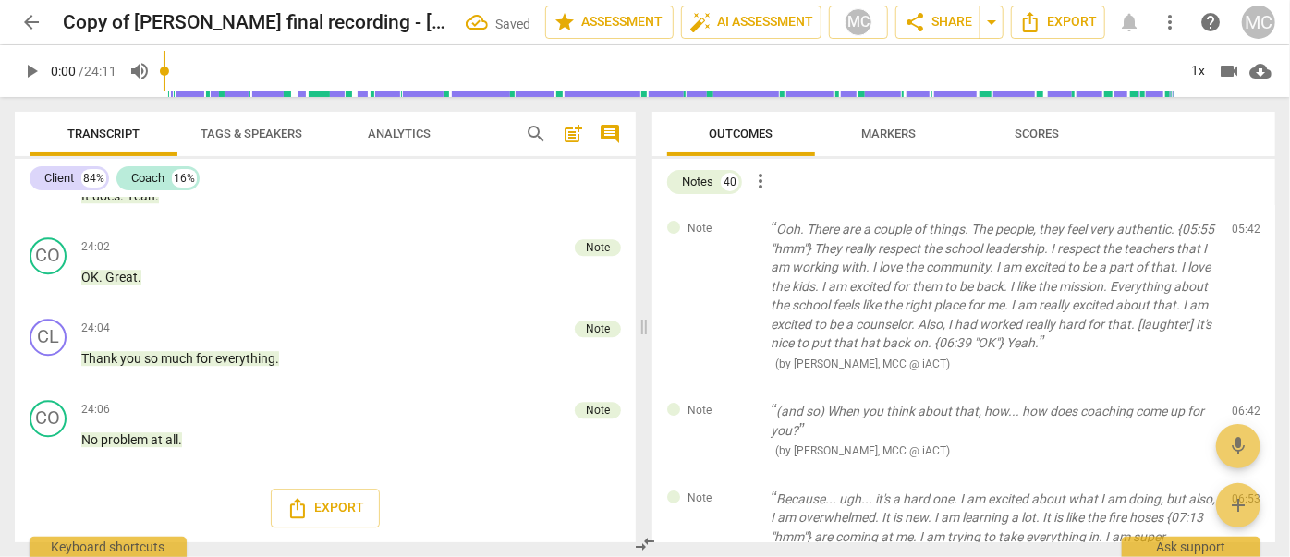
click at [1240, 229] on span "delete" at bounding box center [1248, 234] width 22 height 22
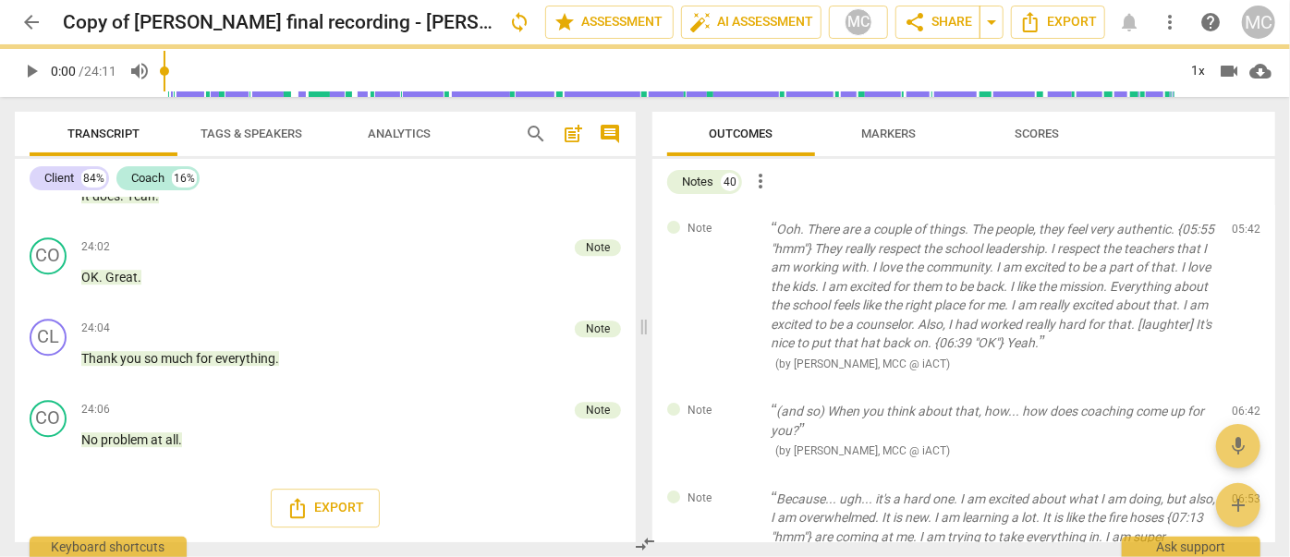
click at [1240, 387] on div "Note (and so) When you think about that, how... how does coaching come up for y…" at bounding box center [964, 431] width 623 height 88
click at [1240, 405] on span "delete" at bounding box center [1248, 416] width 22 height 22
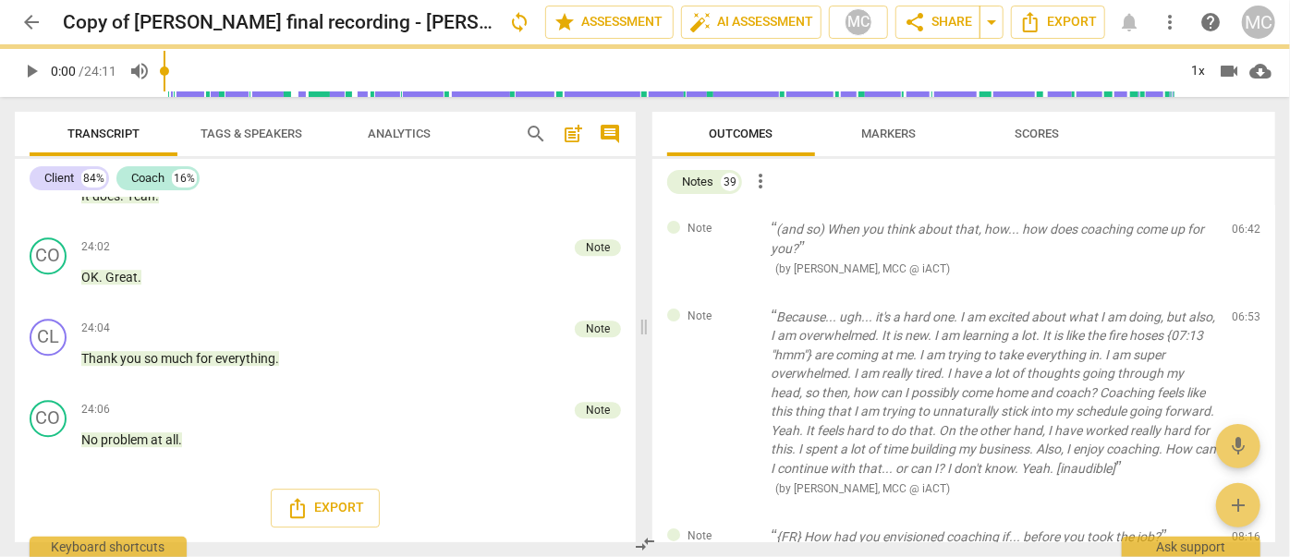
click at [1240, 229] on span "delete" at bounding box center [1248, 234] width 22 height 22
click at [1240, 293] on div "Note Because... ugh... it's a hard one. I am excited about what I am doing, but…" at bounding box center [964, 403] width 623 height 220
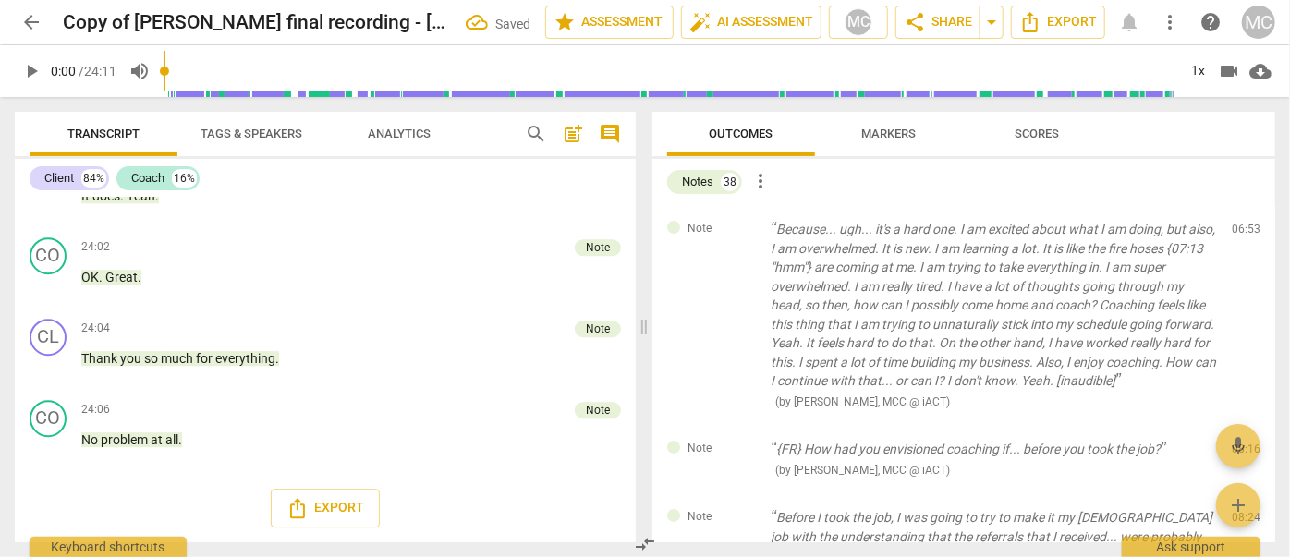
click at [1240, 229] on span "delete" at bounding box center [1248, 234] width 22 height 22
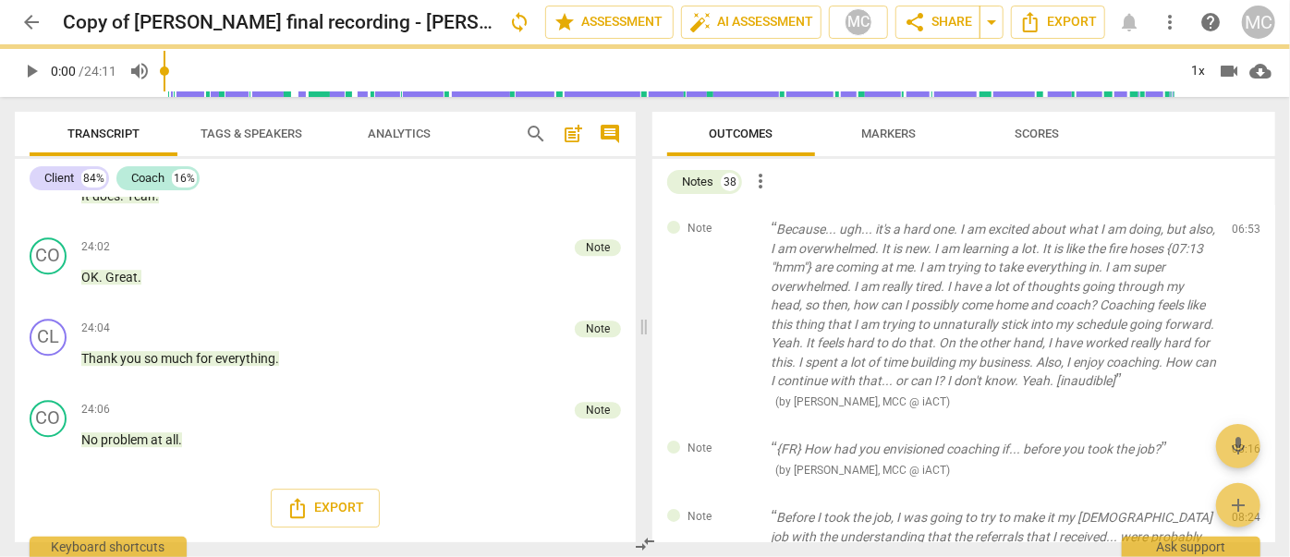
click at [1240, 425] on div "Note {FR} How had you envisioned coaching if... before you took the job? ( by […" at bounding box center [964, 459] width 623 height 68
click at [1240, 443] on span "delete" at bounding box center [1248, 454] width 22 height 22
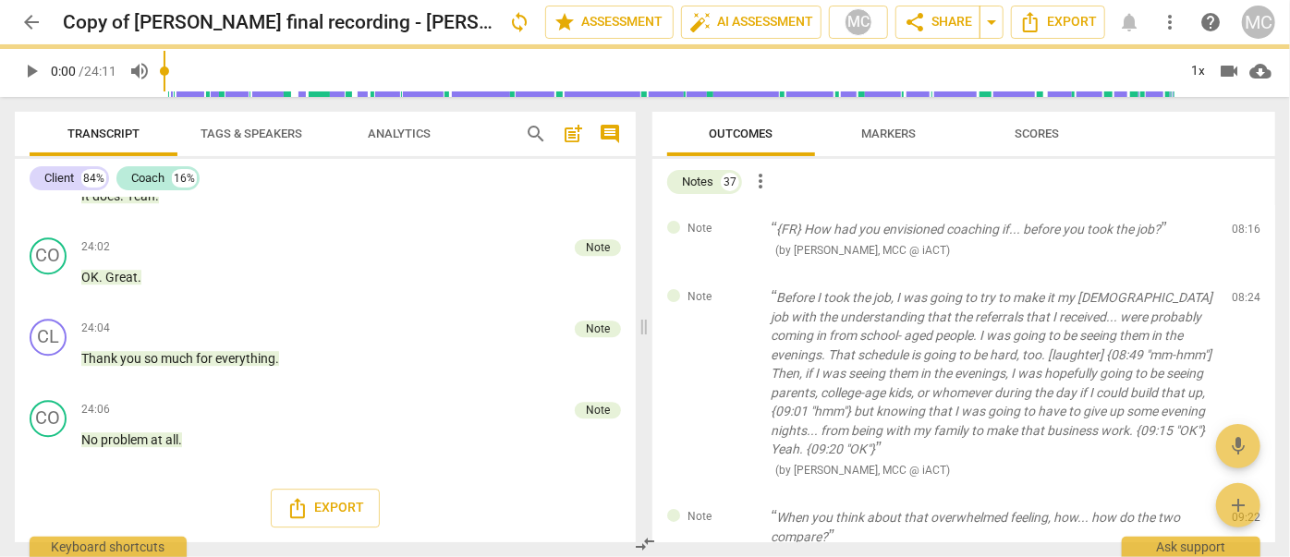
click at [1240, 229] on span "delete" at bounding box center [1248, 234] width 22 height 22
click at [1240, 274] on div "Note Before I took the job, I was going to try to make it my [DEMOGRAPHIC_DATA]…" at bounding box center [964, 384] width 623 height 220
click at [1240, 291] on span "delete" at bounding box center [1248, 302] width 22 height 22
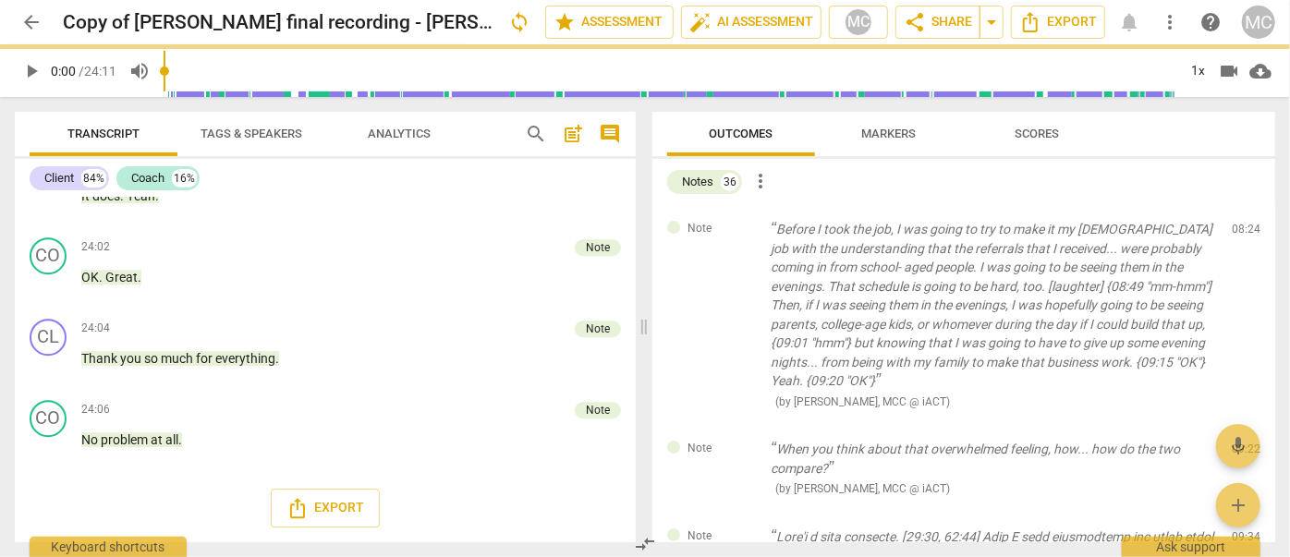
click at [1240, 229] on span "delete" at bounding box center [1248, 234] width 22 height 22
click at [1240, 425] on div "Note When you think about that overwhelmed feeling, how... how do the two compa…" at bounding box center [964, 469] width 623 height 88
click at [1240, 443] on span "delete" at bounding box center [1248, 454] width 22 height 22
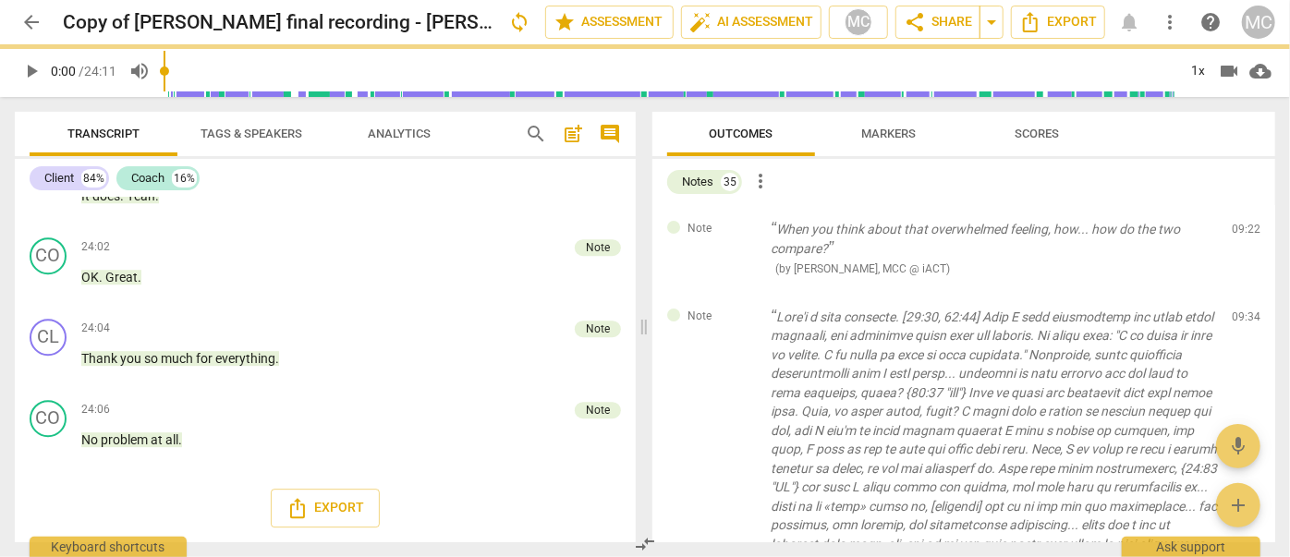
click at [1240, 229] on span "delete" at bounding box center [1248, 234] width 22 height 22
click at [1240, 293] on div "Note ( by [PERSON_NAME], MCC @ iACT ) 09:34 edit delete" at bounding box center [964, 469] width 623 height 353
click at [1240, 310] on span "delete" at bounding box center [1248, 321] width 22 height 22
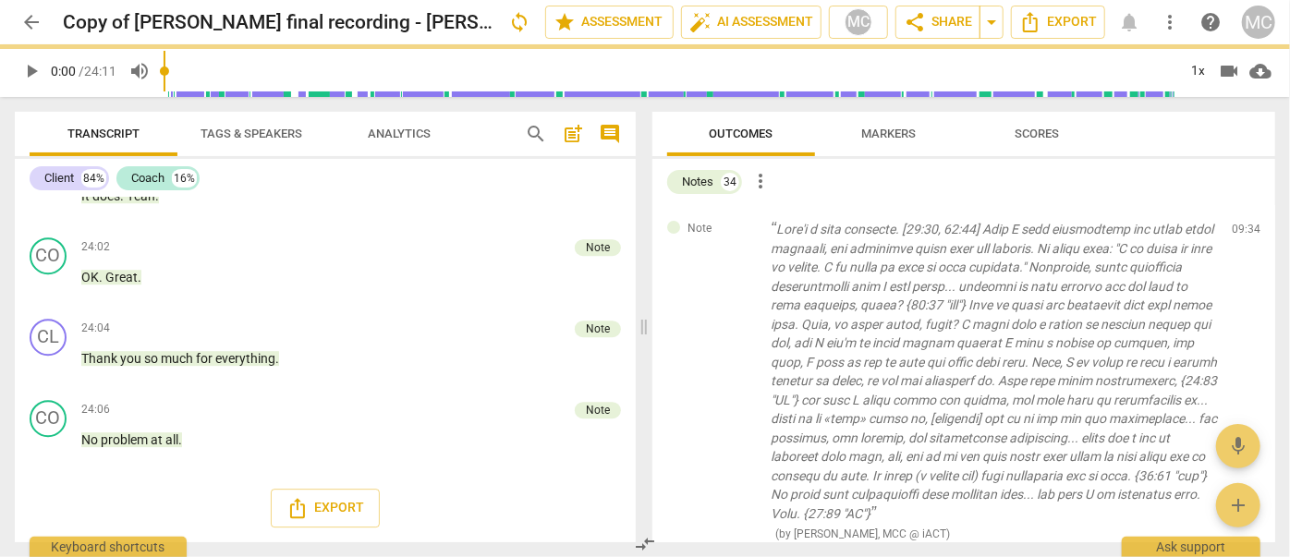
click at [1240, 229] on span "delete" at bounding box center [1248, 234] width 22 height 22
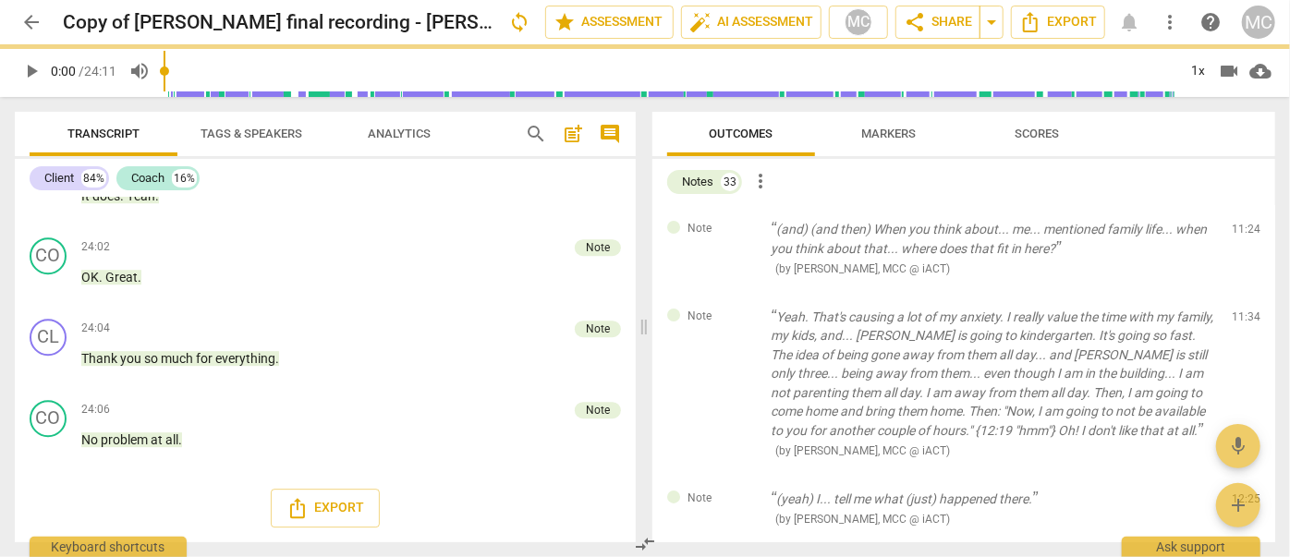
click at [1240, 229] on span "delete" at bounding box center [1248, 234] width 22 height 22
click at [1240, 293] on div "Note Yeah. That's causing a lot of my anxiety. I really value the time with my …" at bounding box center [964, 384] width 623 height 182
click at [1240, 310] on span "delete" at bounding box center [1248, 321] width 22 height 22
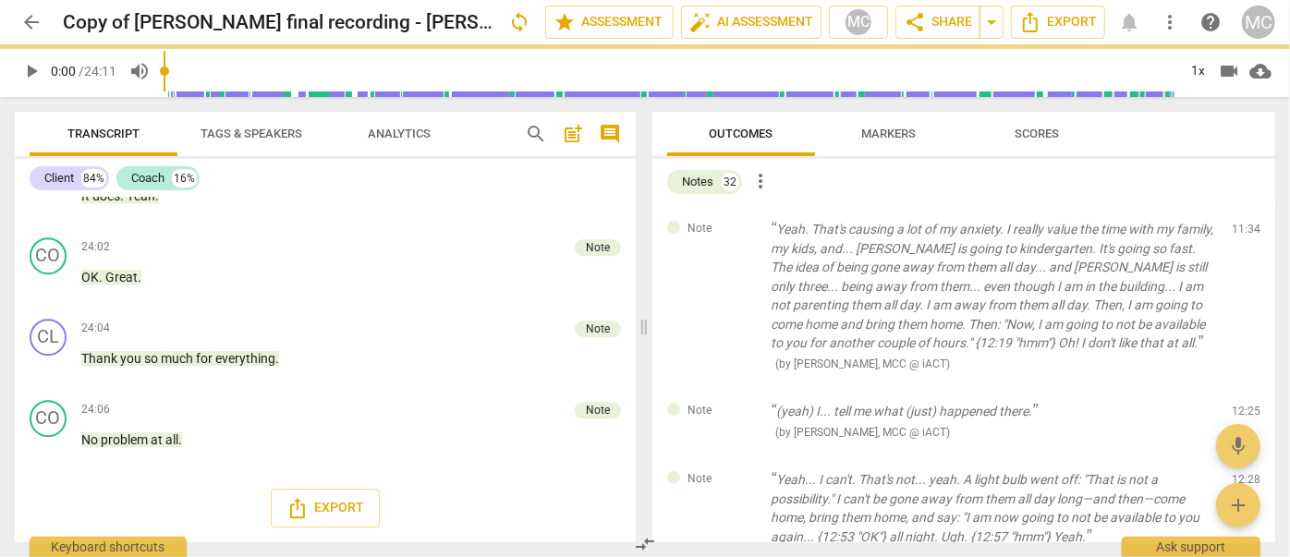
click at [1240, 229] on span "delete" at bounding box center [1248, 234] width 22 height 22
click at [1240, 387] on div "Note (yeah) I... tell me what (just) happened there. ( by [PERSON_NAME], MCC @ …" at bounding box center [964, 421] width 623 height 68
click at [1240, 405] on span "delete" at bounding box center [1248, 416] width 22 height 22
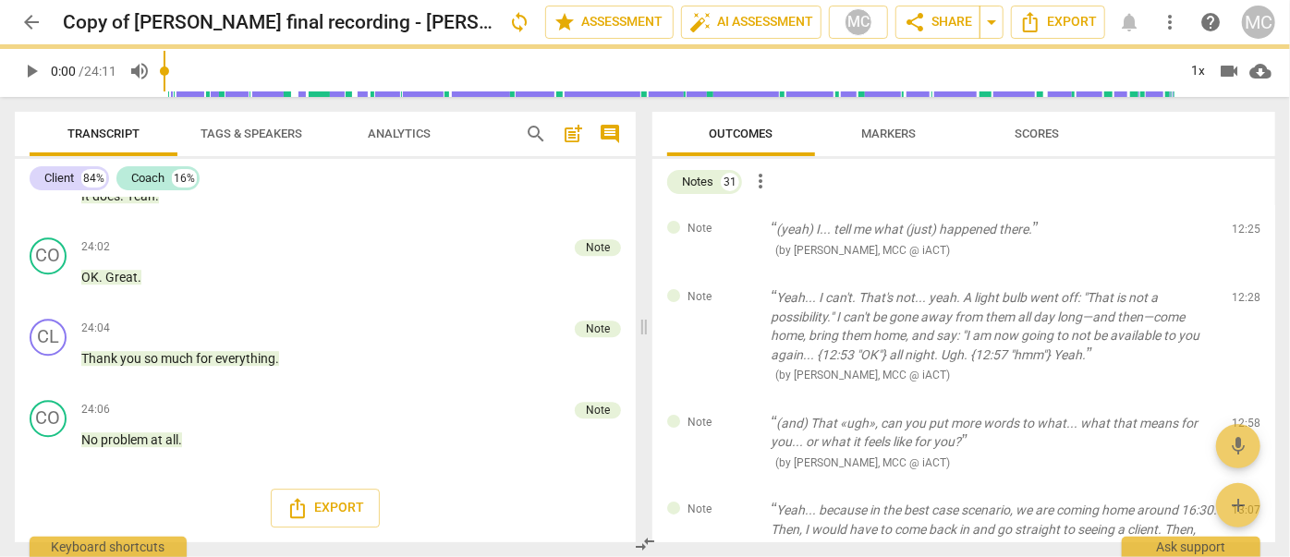
click at [1240, 229] on span "delete" at bounding box center [1248, 234] width 22 height 22
click at [1240, 274] on div "Note Yeah... I can't. That's not... yeah. A light bulb went off: "That is not a…" at bounding box center [964, 337] width 623 height 126
click at [1240, 291] on span "delete" at bounding box center [1248, 302] width 22 height 22
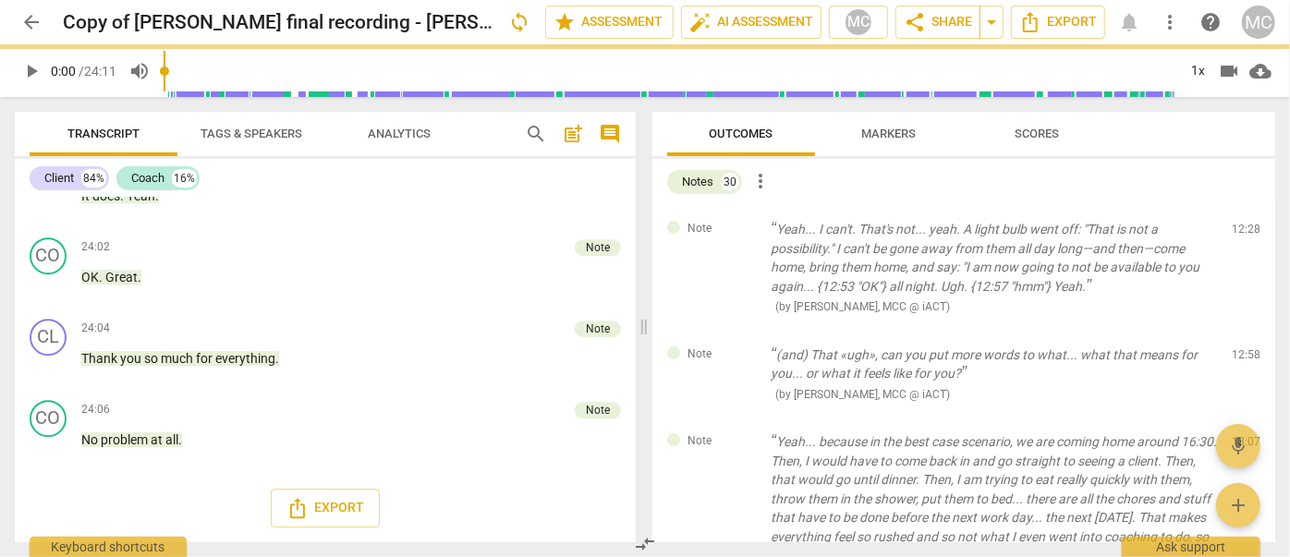
click at [1240, 229] on span "delete" at bounding box center [1248, 234] width 22 height 22
click at [1240, 331] on div "Note (and) That «ugh», can you put more words to what... what that means for yo…" at bounding box center [964, 375] width 623 height 88
click at [1240, 348] on span "delete" at bounding box center [1248, 359] width 22 height 22
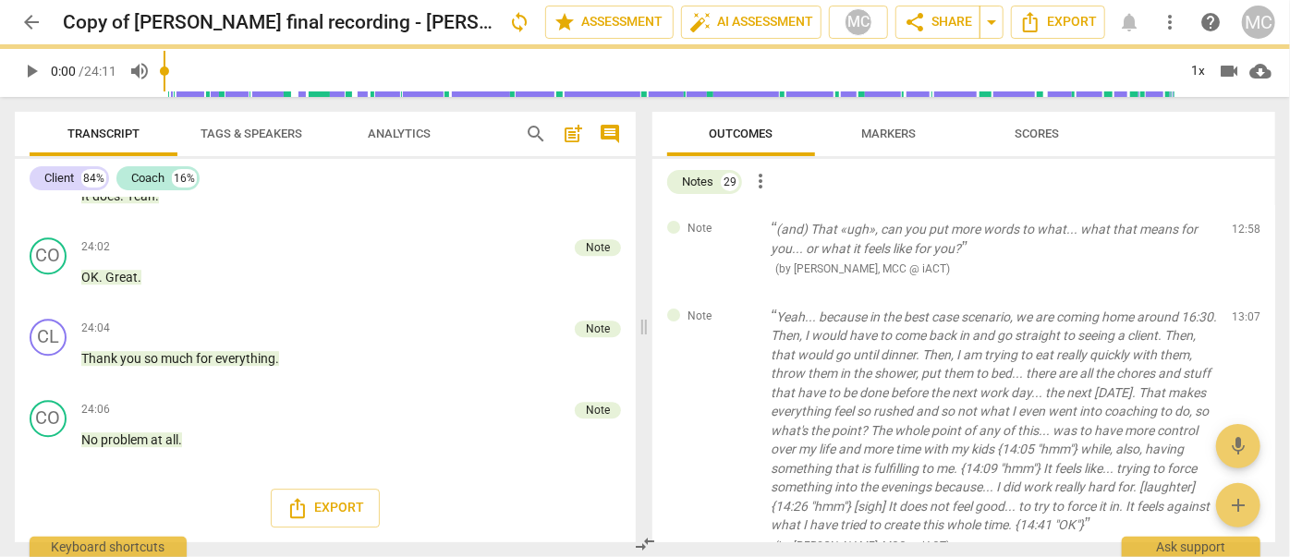
click at [1240, 229] on span "delete" at bounding box center [1248, 234] width 22 height 22
click at [1240, 293] on div "Note Yeah... because in the best case scenario, we are coming home around 16:30…" at bounding box center [964, 431] width 623 height 277
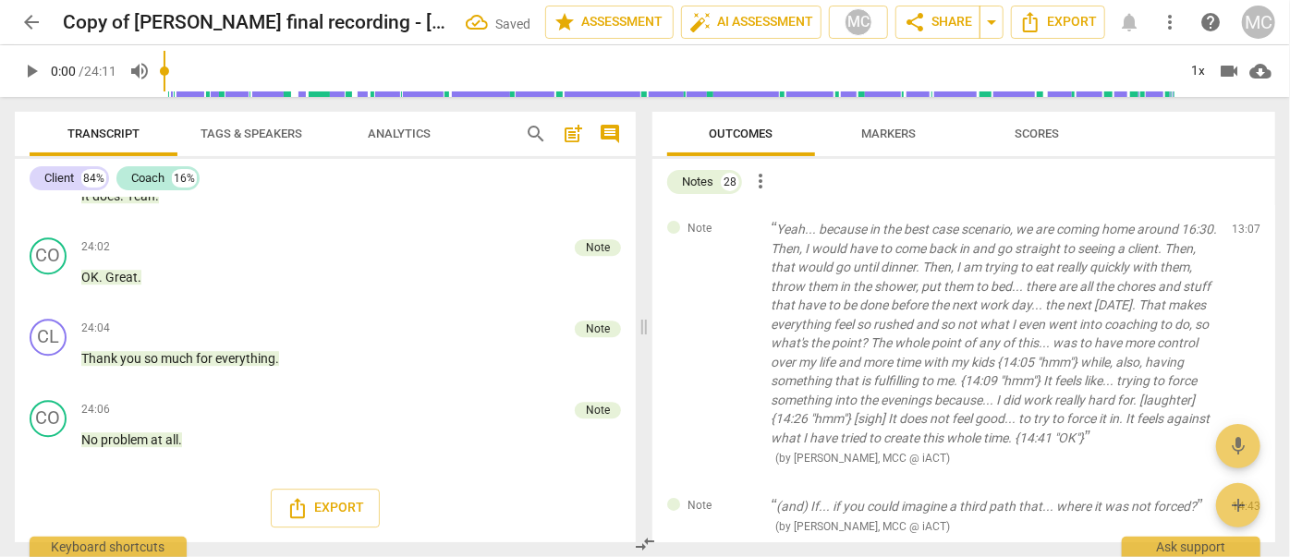
click at [1240, 229] on span "delete" at bounding box center [1248, 234] width 22 height 22
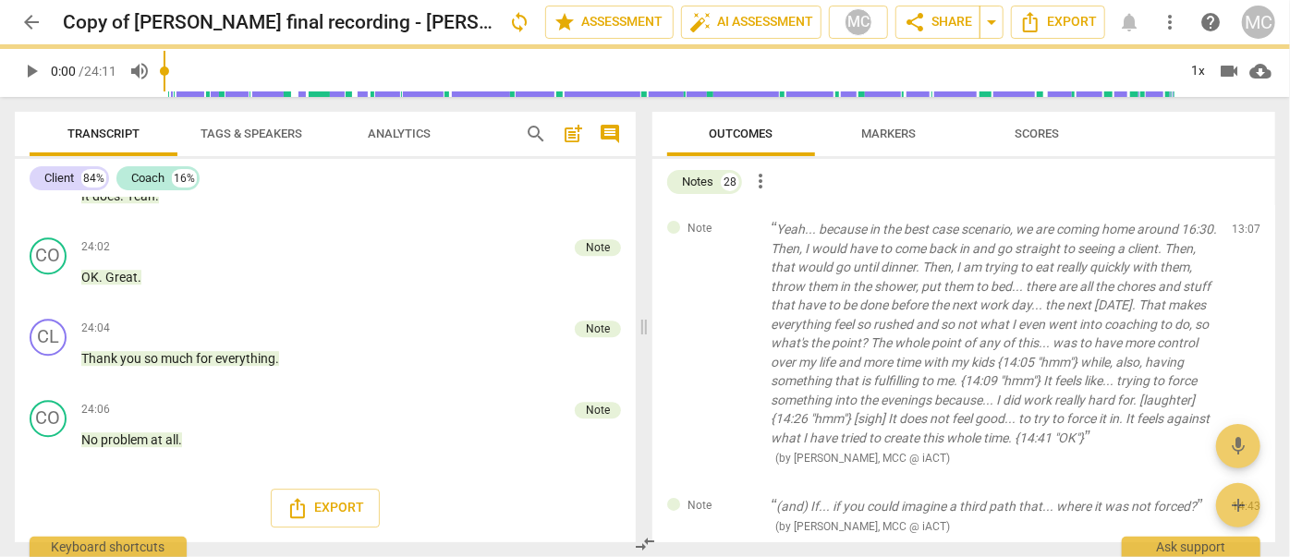
click at [1240, 483] on div "Note (and) If... if you could imagine a third path that... where it was not for…" at bounding box center [964, 517] width 623 height 68
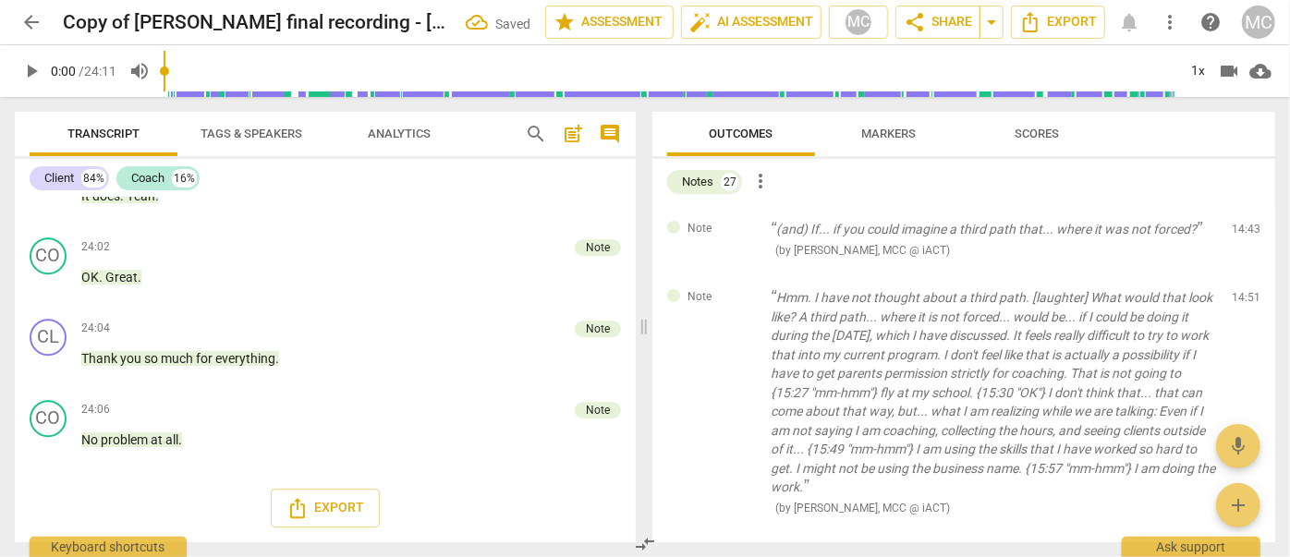
click at [1240, 229] on span "delete" at bounding box center [1248, 234] width 22 height 22
click at [1240, 274] on div "Note Hmm. I have not thought about a third path. [laughter] What would that loo…" at bounding box center [964, 403] width 623 height 258
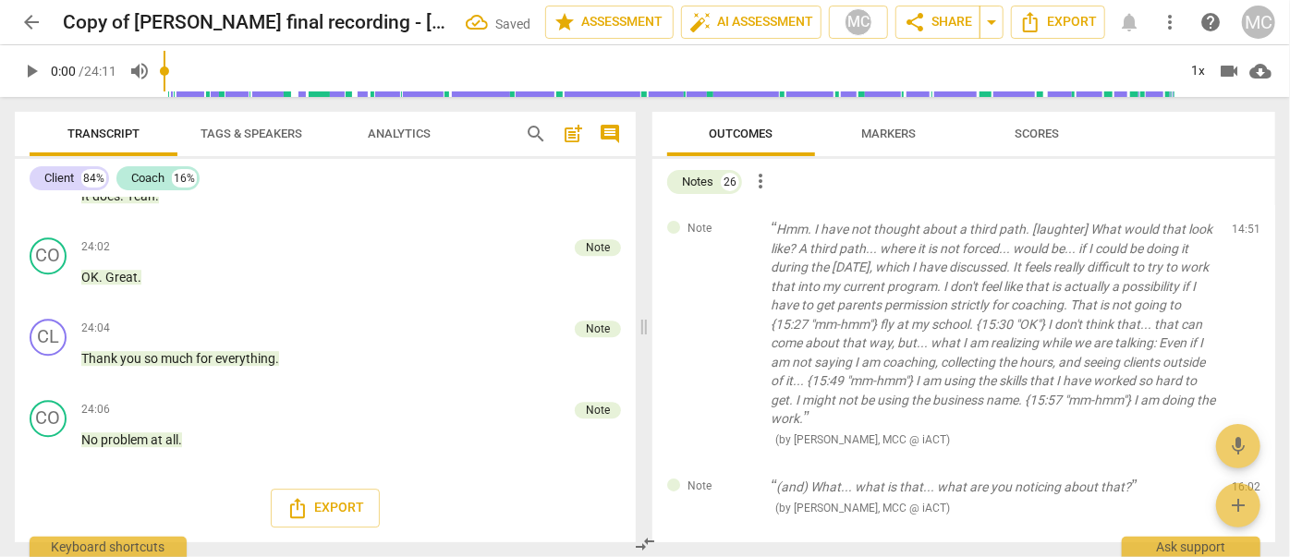
click at [1240, 229] on span "delete" at bounding box center [1248, 234] width 22 height 22
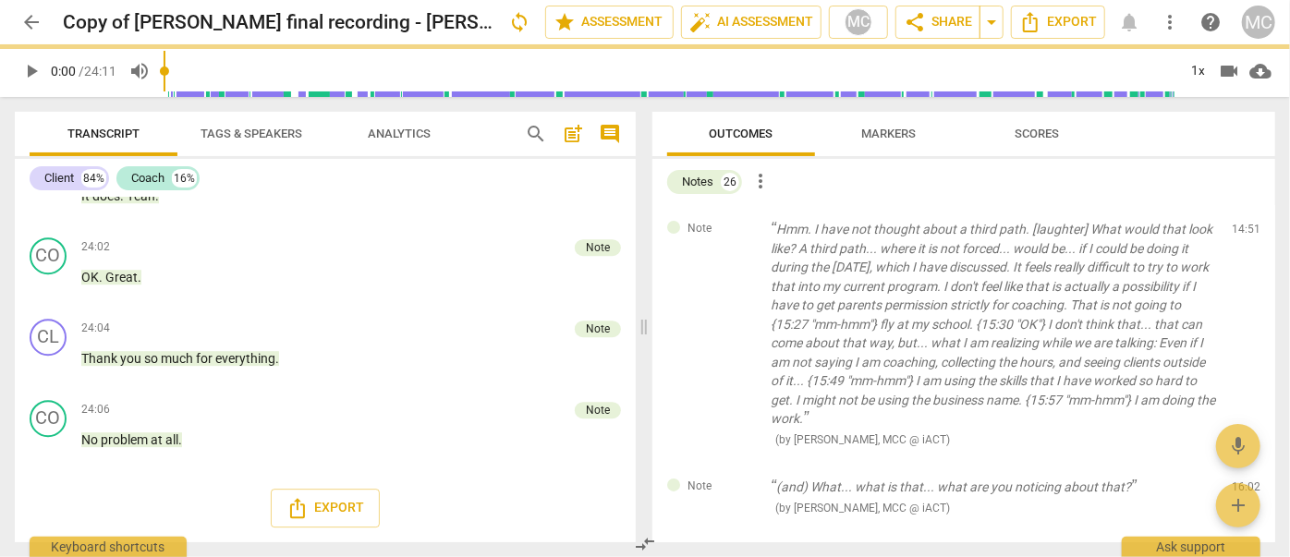
click at [1240, 229] on span "delete" at bounding box center [1248, 234] width 22 height 22
click at [1240, 463] on div "Note (and) What... what is that... what are you noticing about that? ( by [PERS…" at bounding box center [964, 497] width 623 height 68
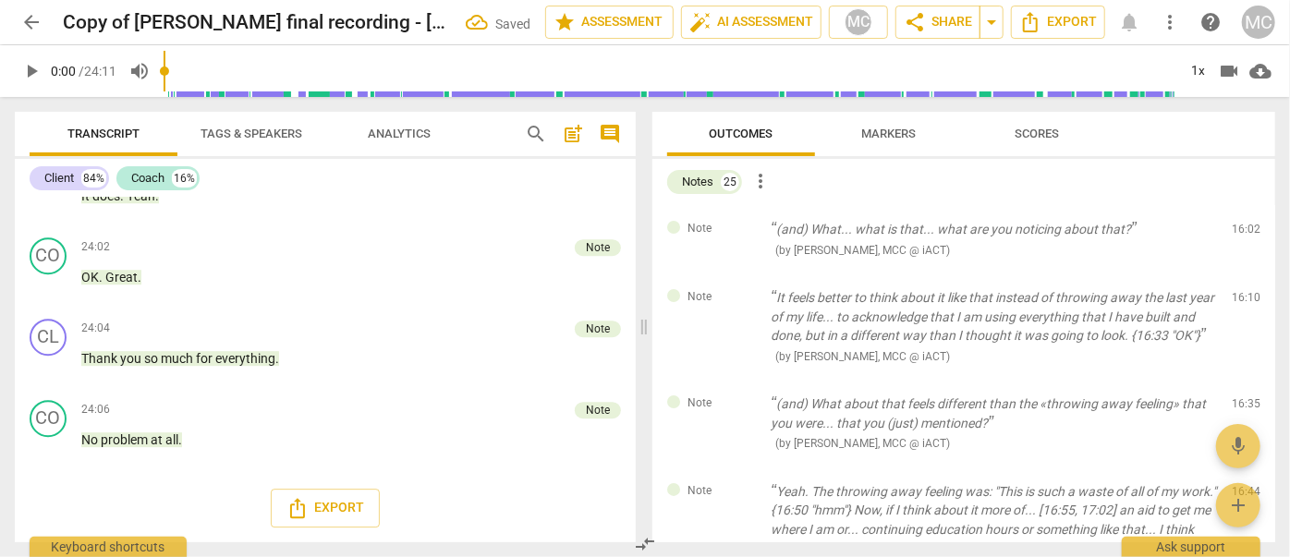
click at [1240, 229] on span "delete" at bounding box center [1248, 234] width 22 height 22
click at [1240, 274] on div "Note It feels better to think about it like that instead of throwing away the l…" at bounding box center [964, 327] width 623 height 106
click at [1240, 291] on span "delete" at bounding box center [1248, 302] width 22 height 22
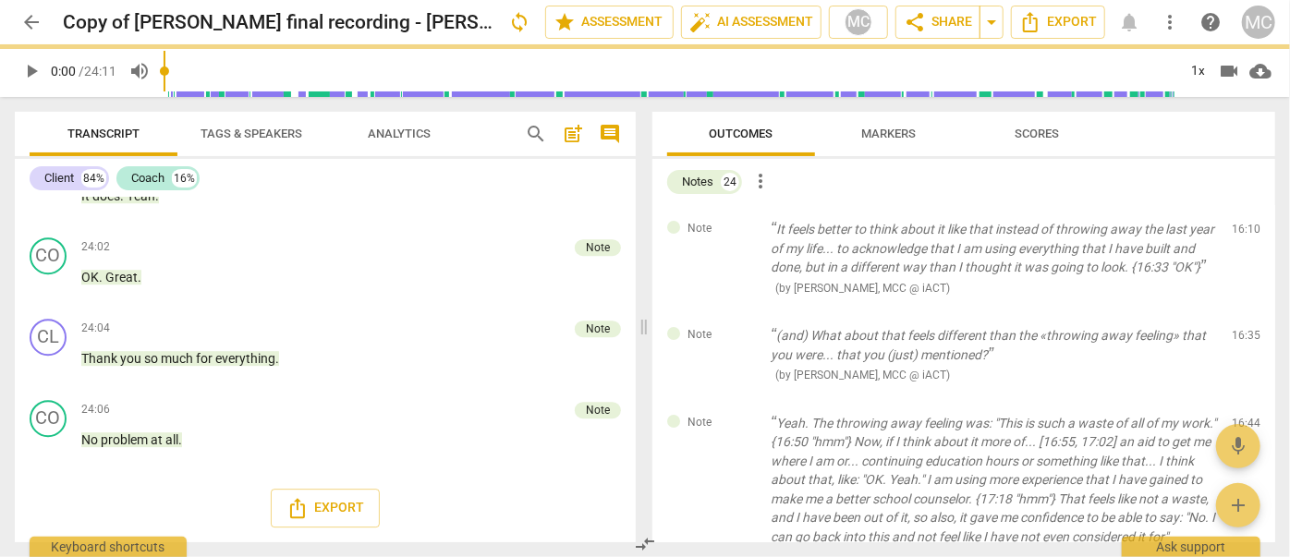
click at [1240, 229] on span "delete" at bounding box center [1248, 234] width 22 height 22
click at [1240, 312] on div "Note (and) What about that feels different than the «throwing away feeling» tha…" at bounding box center [964, 356] width 623 height 88
click at [1240, 329] on span "delete" at bounding box center [1248, 340] width 22 height 22
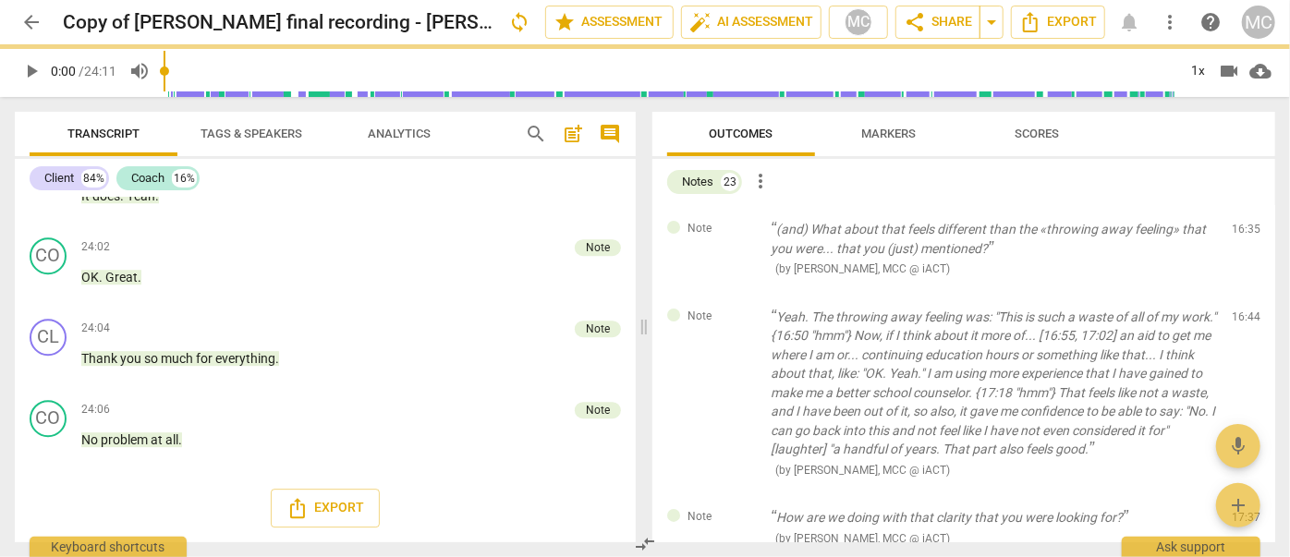
click at [1240, 229] on span "delete" at bounding box center [1248, 234] width 22 height 22
click at [1240, 293] on div "Note Yeah. The throwing away feeling was: "This is such a waste of all of my wo…" at bounding box center [964, 394] width 623 height 202
click at [1240, 310] on span "delete" at bounding box center [1248, 321] width 22 height 22
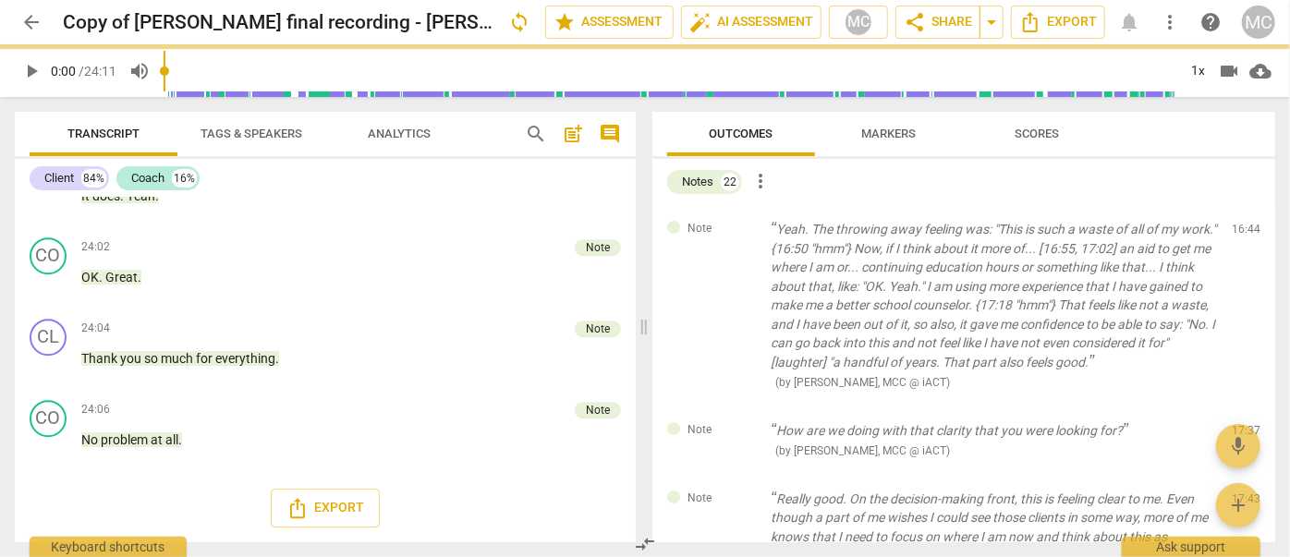
click at [1240, 229] on span "delete" at bounding box center [1248, 234] width 22 height 22
click at [1240, 407] on div "Note How are we doing with that clarity that you were looking for? ( by [PERSON…" at bounding box center [964, 441] width 623 height 68
click at [1240, 423] on span "delete" at bounding box center [1248, 434] width 22 height 22
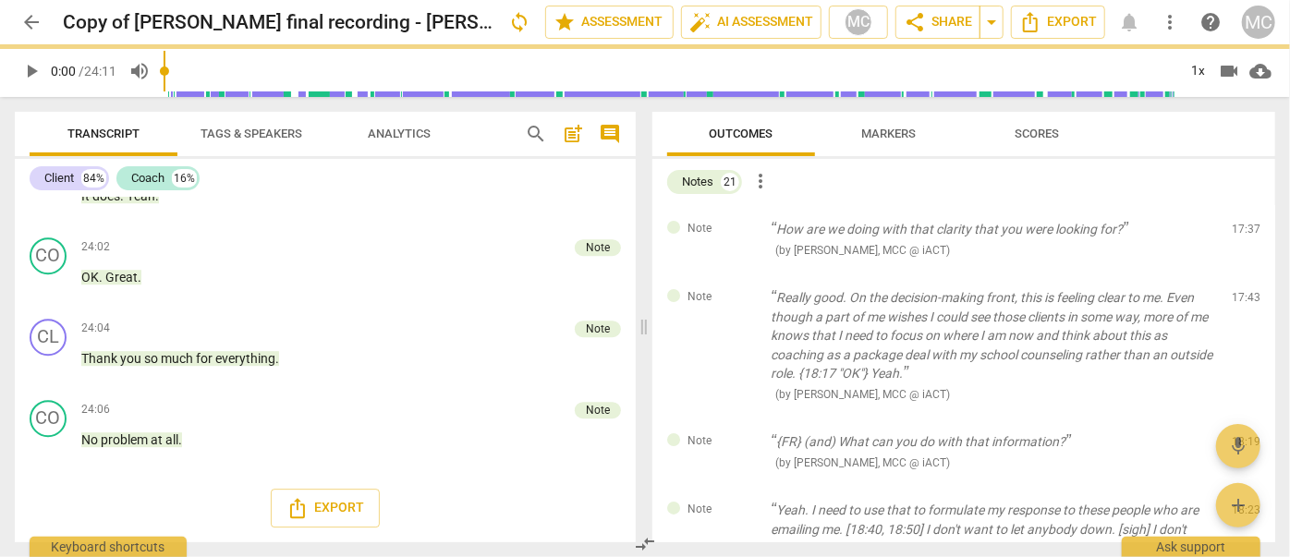
click at [1240, 229] on span "delete" at bounding box center [1248, 234] width 22 height 22
click at [1240, 274] on div "Note Really good. On the decision-making front, this is feeling clear to me. Ev…" at bounding box center [964, 346] width 623 height 144
click at [1240, 291] on span "delete" at bounding box center [1248, 302] width 22 height 22
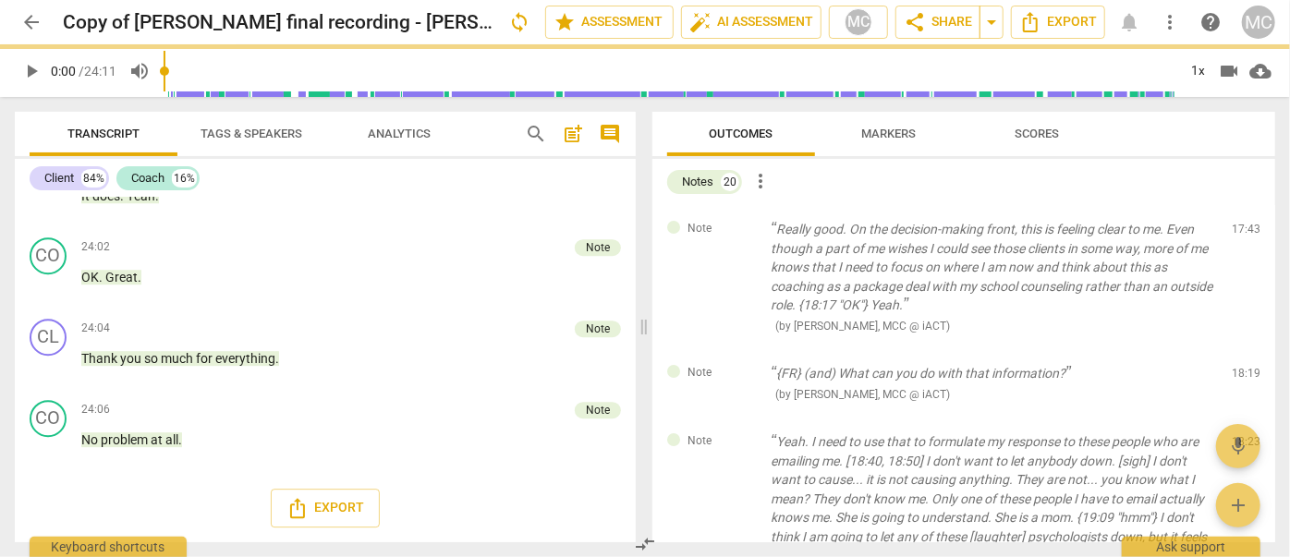
click at [1240, 229] on span "delete" at bounding box center [1248, 234] width 22 height 22
click at [1240, 349] on div "Note {FR} (and) What can you do with that information? ( by [PERSON_NAME], MCC …" at bounding box center [964, 383] width 623 height 68
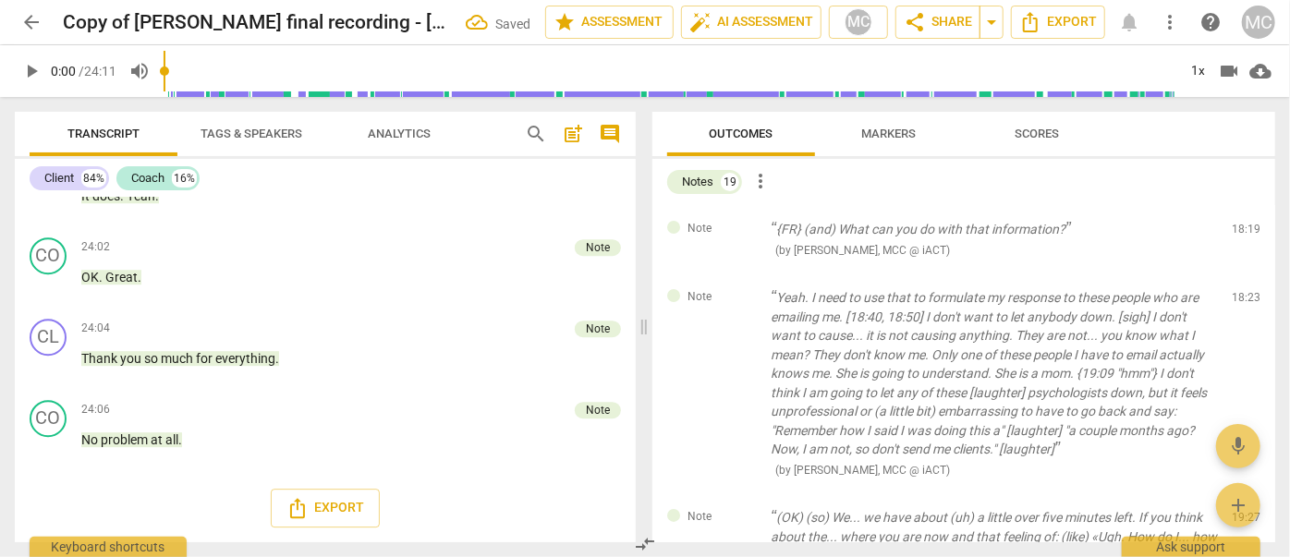
click at [1240, 229] on span "delete" at bounding box center [1248, 234] width 22 height 22
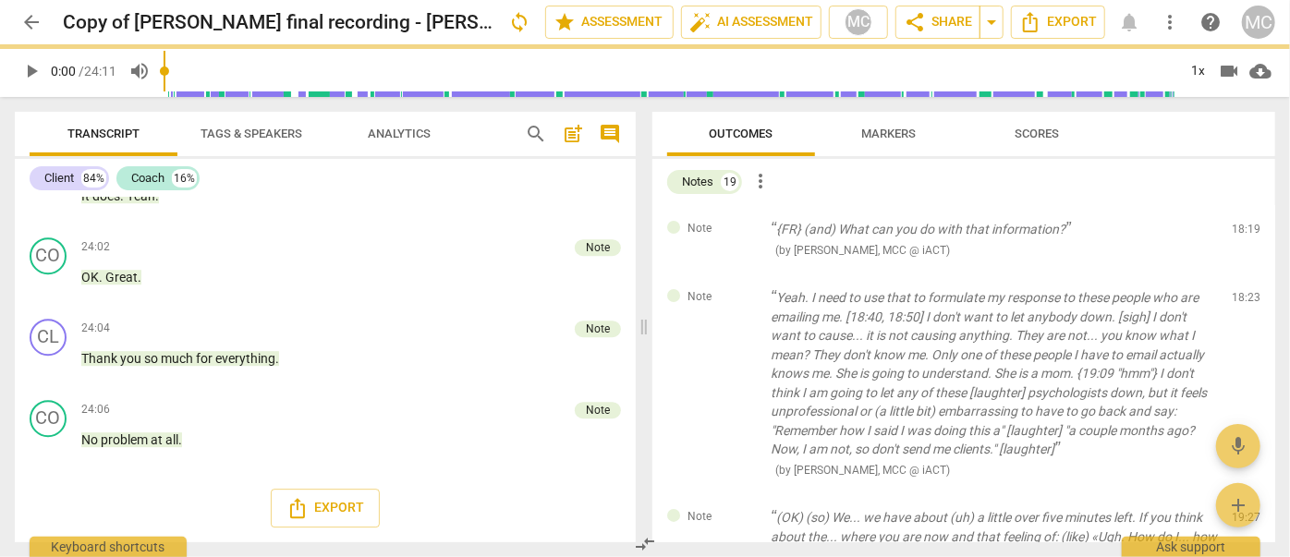
click at [1240, 229] on span "delete" at bounding box center [1248, 234] width 22 height 22
click at [1240, 274] on div "Note Yeah. I need to use that to formulate my response to these people who are …" at bounding box center [964, 384] width 623 height 220
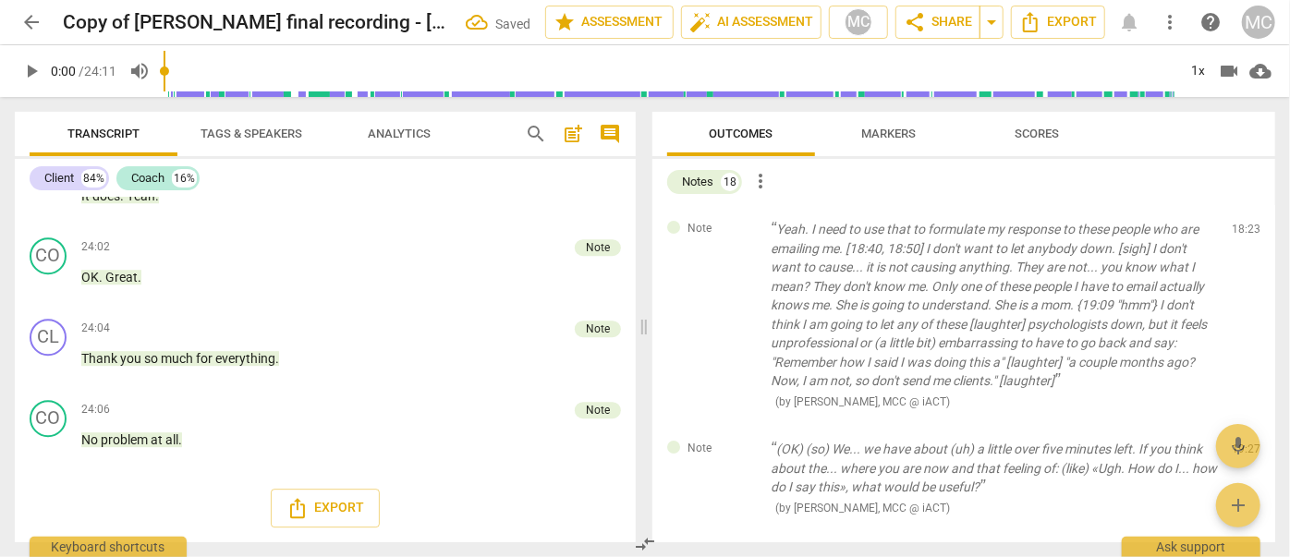
click at [1240, 229] on span "delete" at bounding box center [1248, 234] width 22 height 22
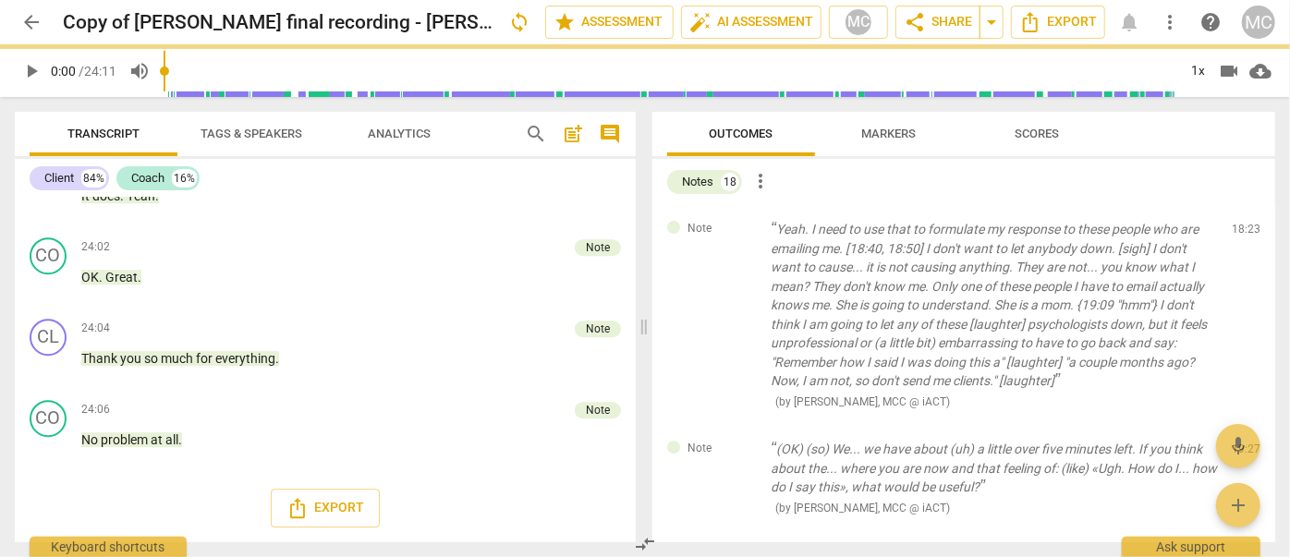
click at [1240, 425] on div "Note (OK) (so) We... we have about (uh) a little over five minutes left. If you…" at bounding box center [964, 478] width 623 height 106
click at [1240, 443] on span "delete" at bounding box center [1248, 454] width 22 height 22
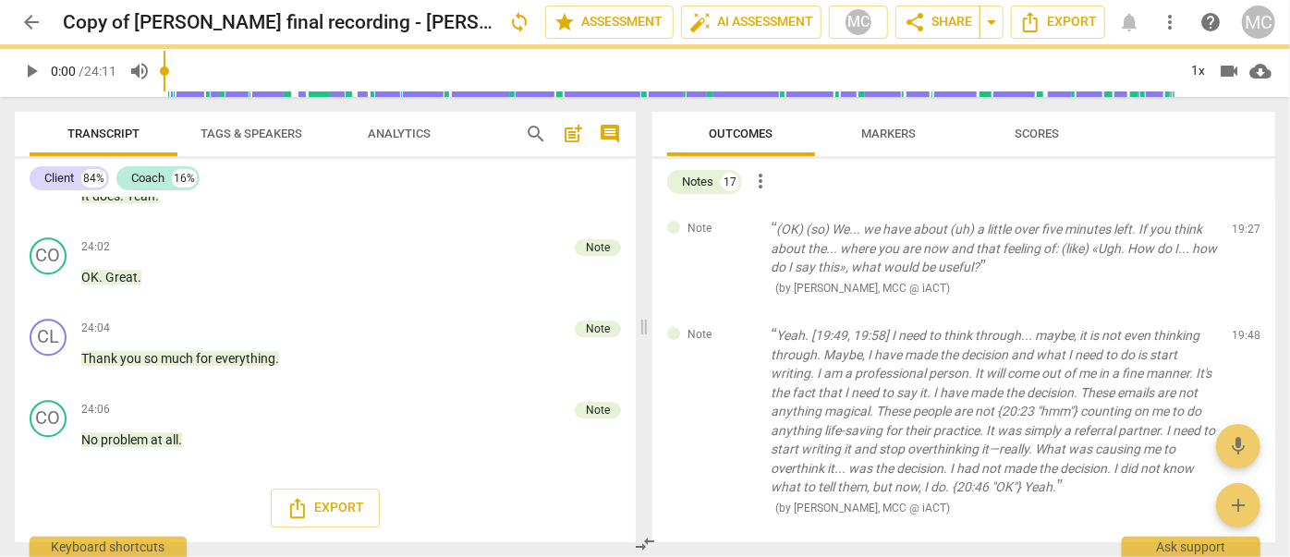
click at [1240, 229] on span "delete" at bounding box center [1248, 234] width 22 height 22
click at [1240, 312] on div "Note Yeah. [19:49, 19:58] I need to think through... maybe, it is not even thin…" at bounding box center [964, 422] width 623 height 220
click at [1240, 329] on span "delete" at bounding box center [1248, 340] width 22 height 22
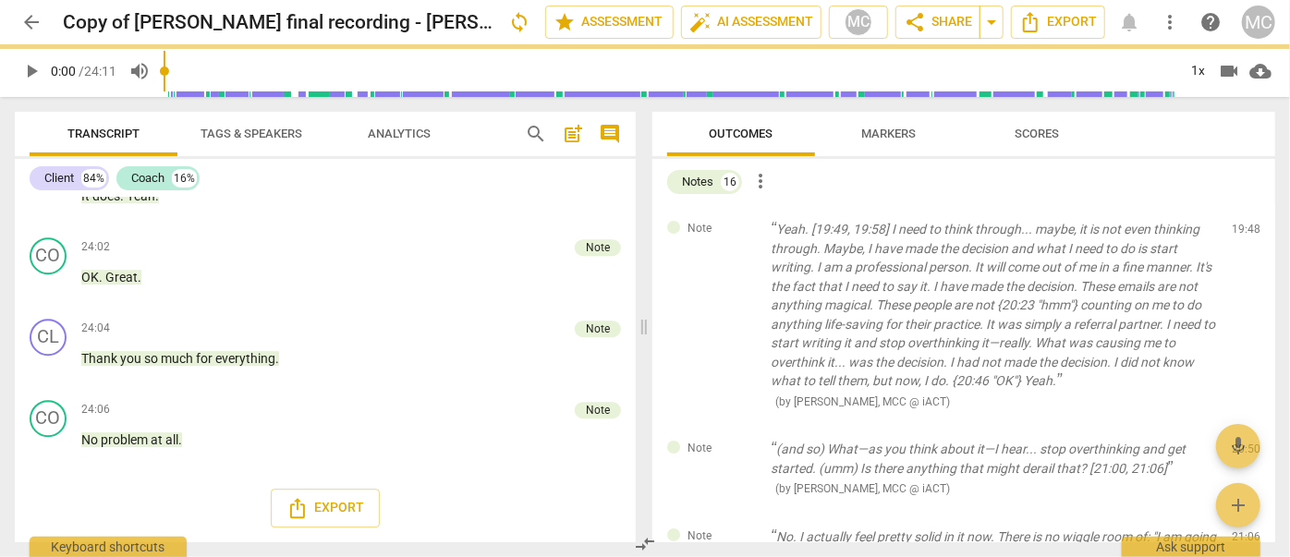
click at [1240, 229] on span "delete" at bounding box center [1248, 234] width 22 height 22
click at [1240, 425] on div "Note (and so) What—as you think about it—I hear... stop overthinking and get st…" at bounding box center [964, 469] width 623 height 88
click at [1240, 443] on span "delete" at bounding box center [1248, 454] width 22 height 22
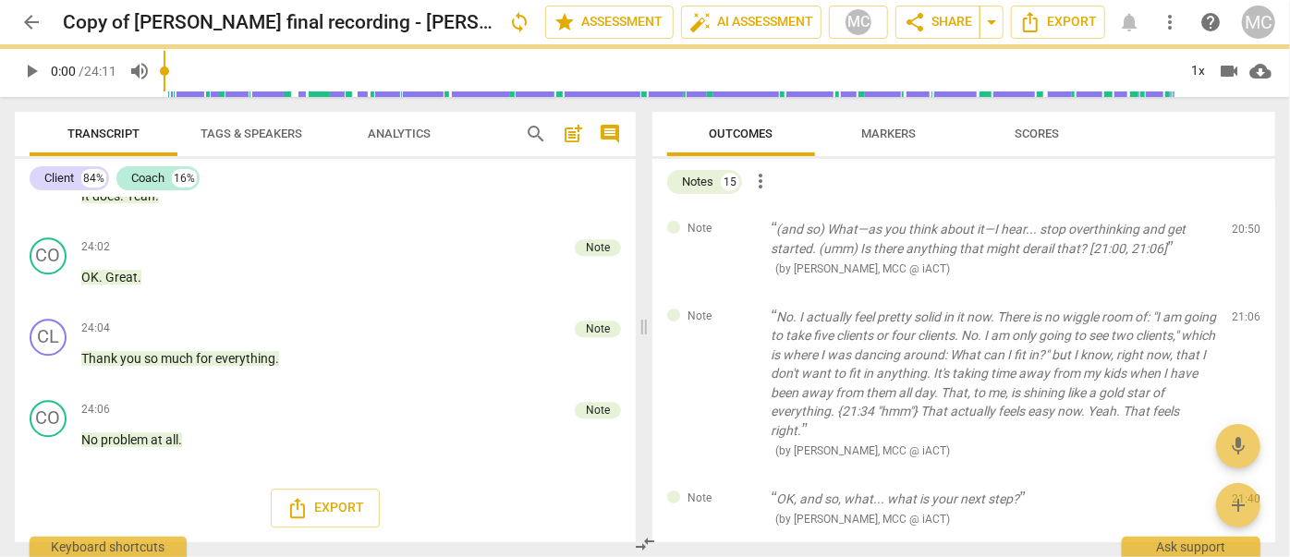
click at [1240, 229] on span "delete" at bounding box center [1248, 234] width 22 height 22
click at [1240, 293] on div "Note No. I actually feel pretty solid in it now. There is no wiggle room of: "I…" at bounding box center [964, 384] width 623 height 182
click at [1240, 310] on span "delete" at bounding box center [1248, 321] width 22 height 22
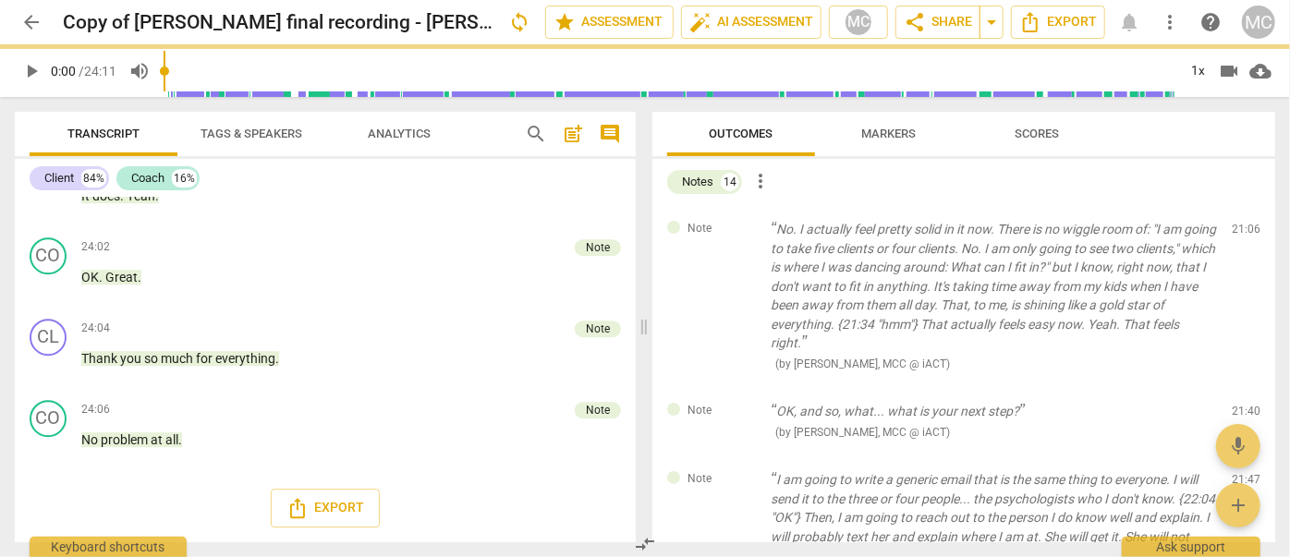
click at [1240, 229] on span "delete" at bounding box center [1248, 234] width 22 height 22
click at [1240, 387] on div "Note OK, and so, what... what is your next step? ( by [PERSON_NAME], MCC @ iACT…" at bounding box center [964, 421] width 623 height 68
click at [1240, 405] on span "delete" at bounding box center [1248, 416] width 22 height 22
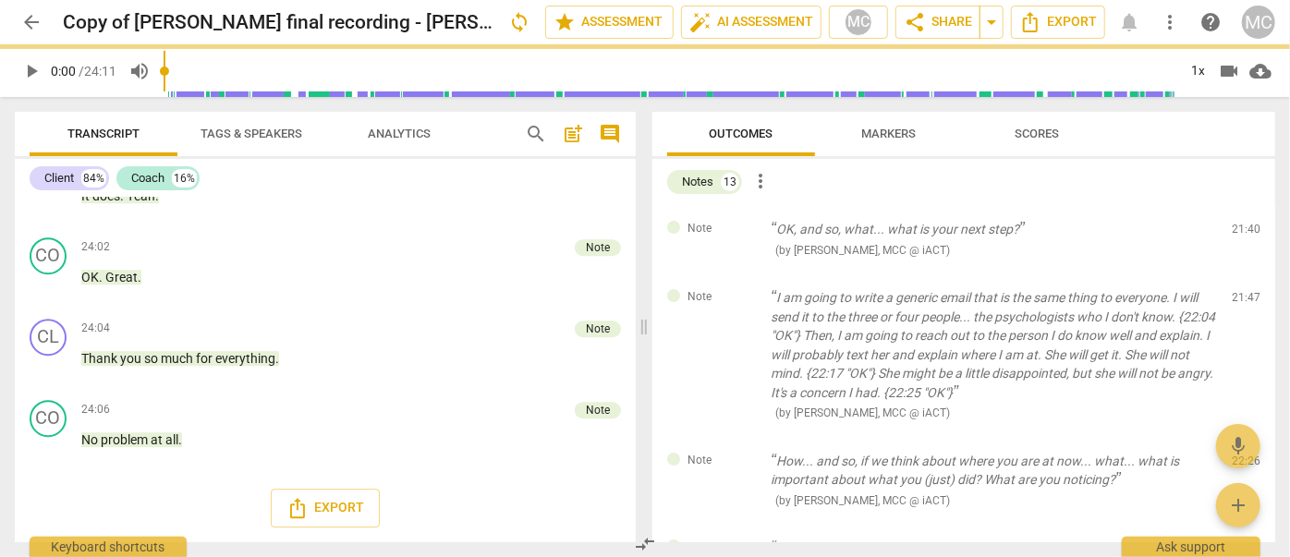
click at [1240, 229] on span "delete" at bounding box center [1248, 234] width 22 height 22
click at [1240, 274] on div "Note I am going to write a generic email that is the same thing to everyone. I …" at bounding box center [964, 356] width 623 height 164
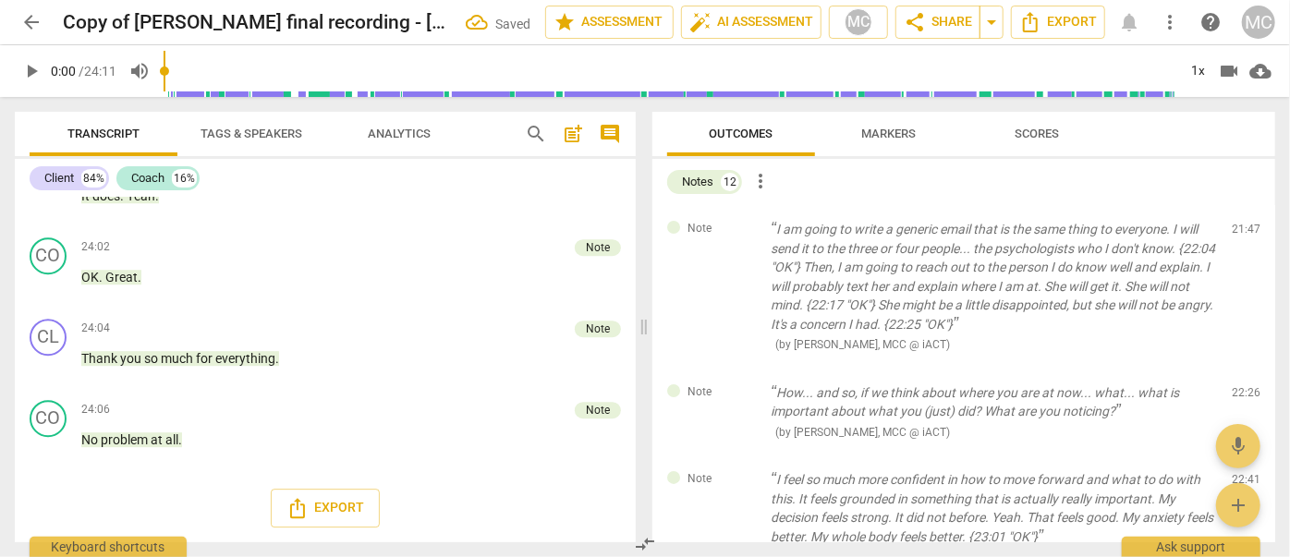
click at [1240, 229] on span "delete" at bounding box center [1248, 234] width 22 height 22
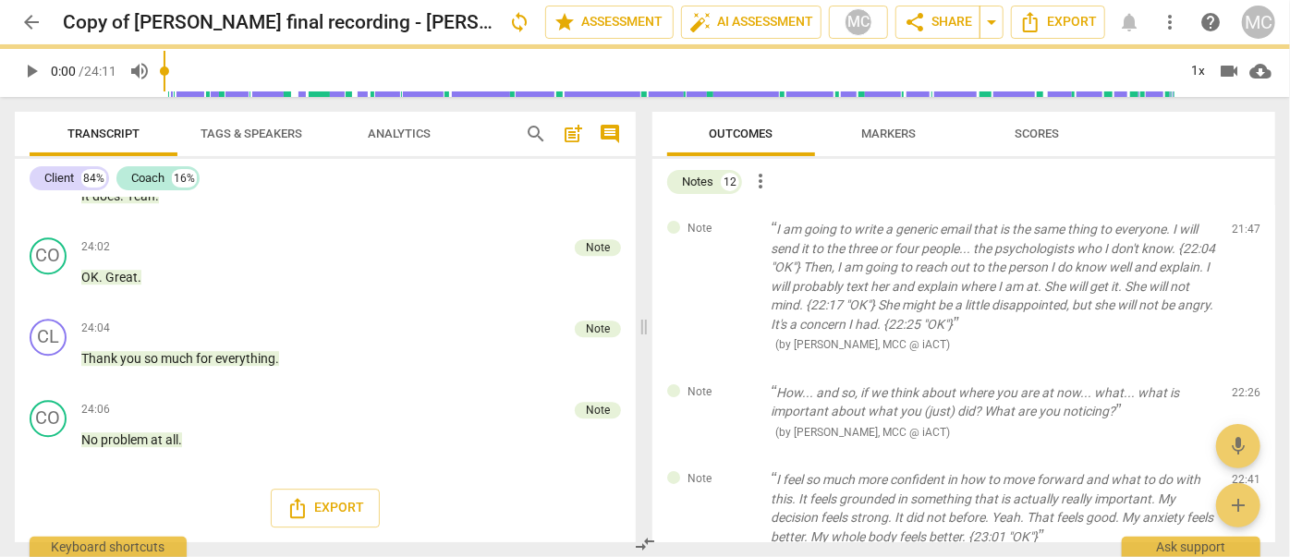
click at [1240, 229] on span "delete" at bounding box center [1248, 234] width 22 height 22
click at [1240, 369] on div "Note How... and so, if we think about where you are at now... what... what is i…" at bounding box center [964, 413] width 623 height 88
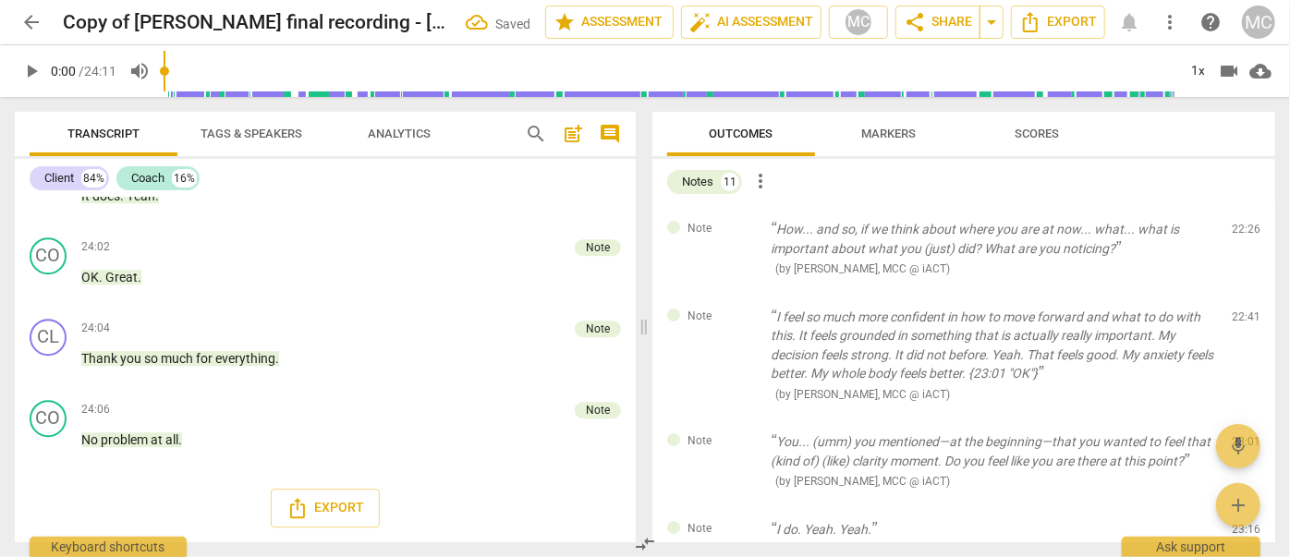
click at [1240, 229] on span "delete" at bounding box center [1248, 234] width 22 height 22
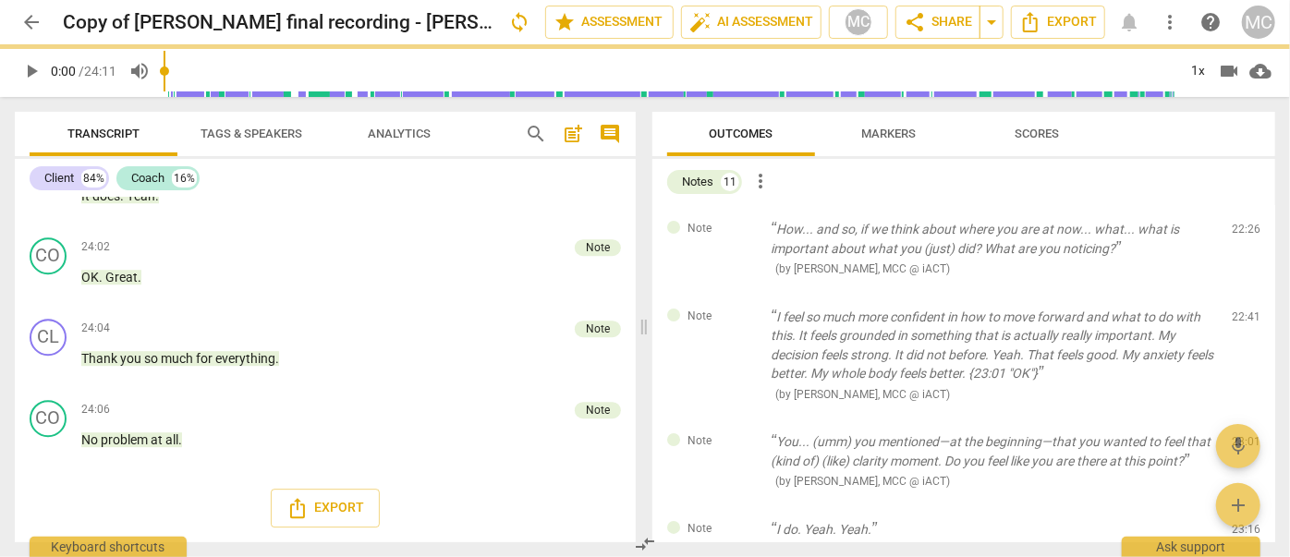
click at [1240, 229] on span "delete" at bounding box center [1248, 234] width 22 height 22
click at [1240, 293] on div "Note I feel so much more confident in how to move forward and what to do with t…" at bounding box center [964, 356] width 623 height 126
click at [1240, 310] on span "delete" at bounding box center [1248, 321] width 22 height 22
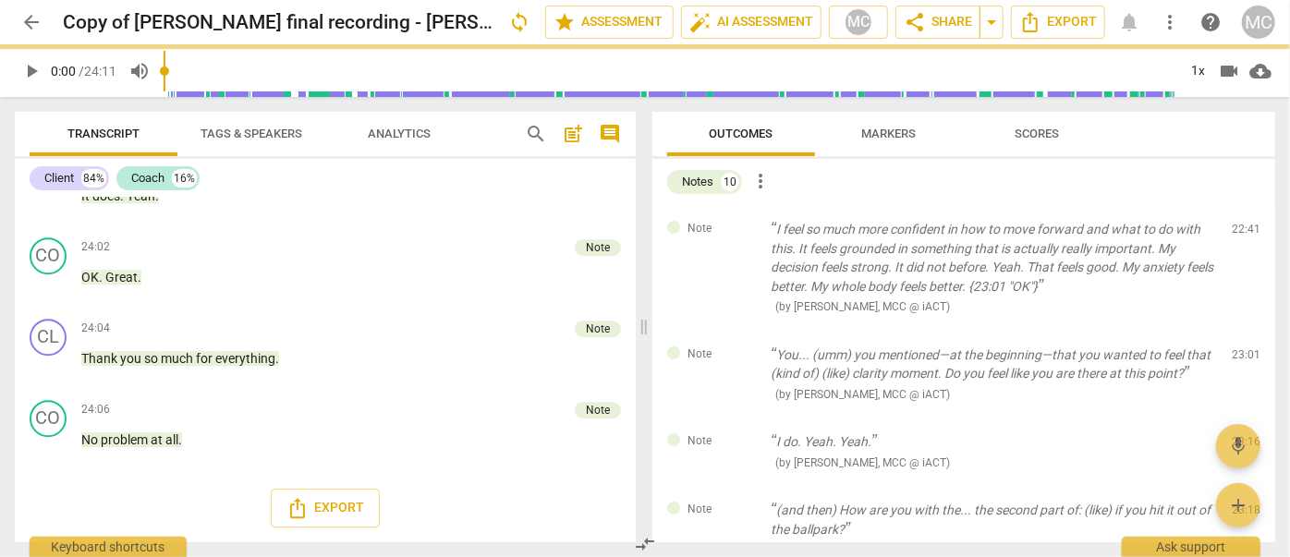
click at [1240, 229] on span "delete" at bounding box center [1248, 234] width 22 height 22
click at [1240, 331] on div "Note You... (umm) you mentioned—at the beginning—that you wanted to feel that (…" at bounding box center [964, 375] width 623 height 88
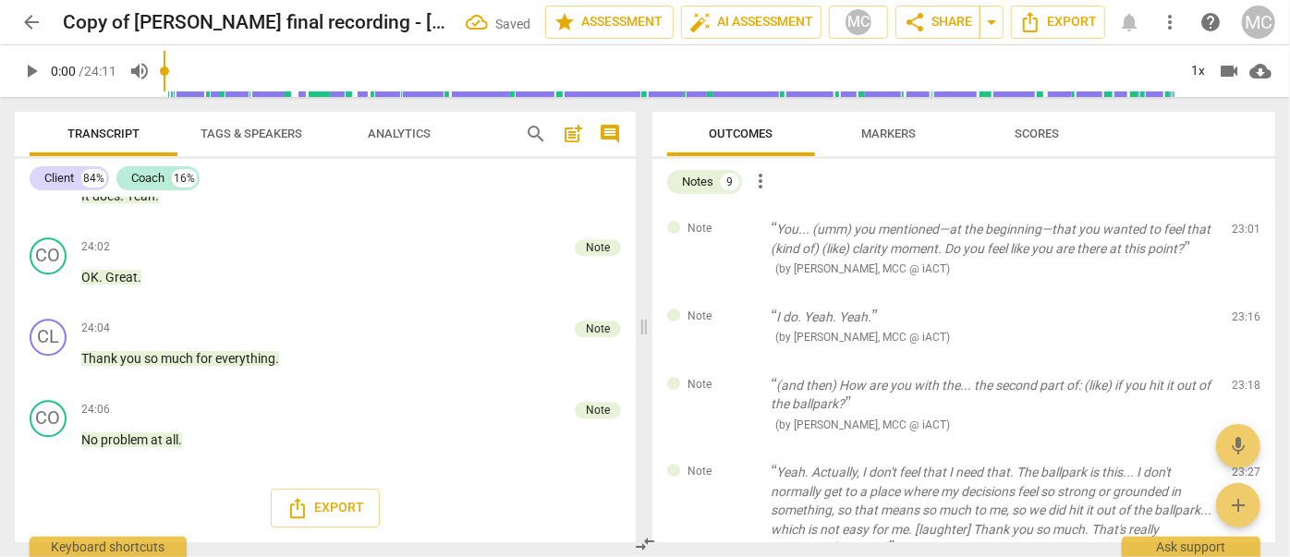
click at [1240, 229] on span "delete" at bounding box center [1248, 234] width 22 height 22
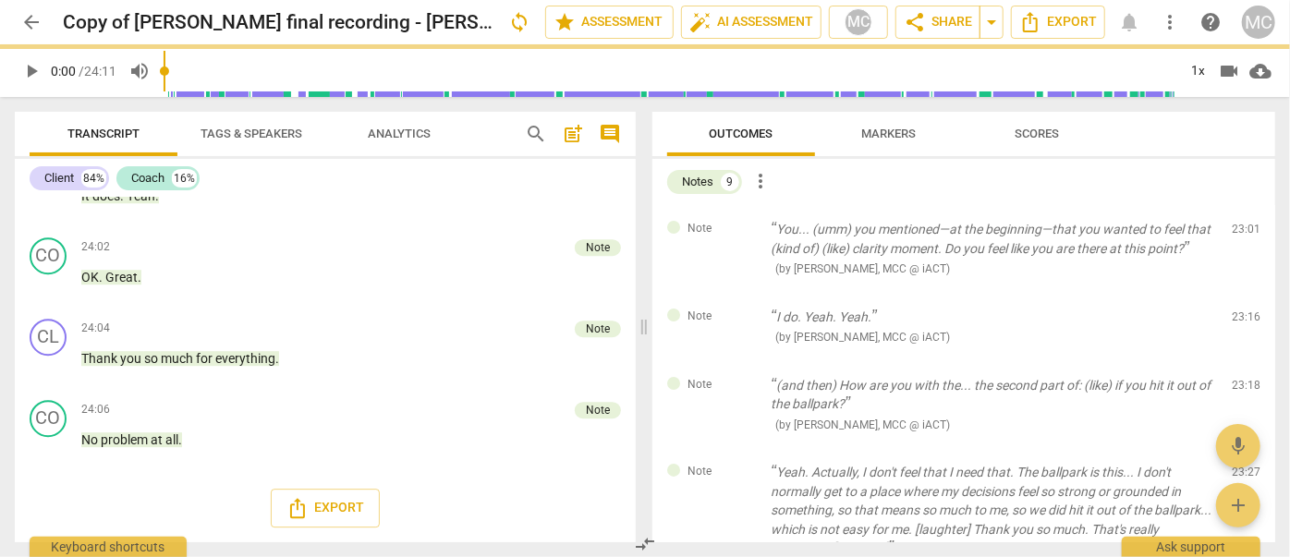
click at [1240, 293] on div "Note I do. Yeah. Yeah. ( by [PERSON_NAME], MCC @ iACT ) 23:16 edit delete" at bounding box center [964, 327] width 623 height 68
click at [1240, 310] on span "delete" at bounding box center [1248, 321] width 22 height 22
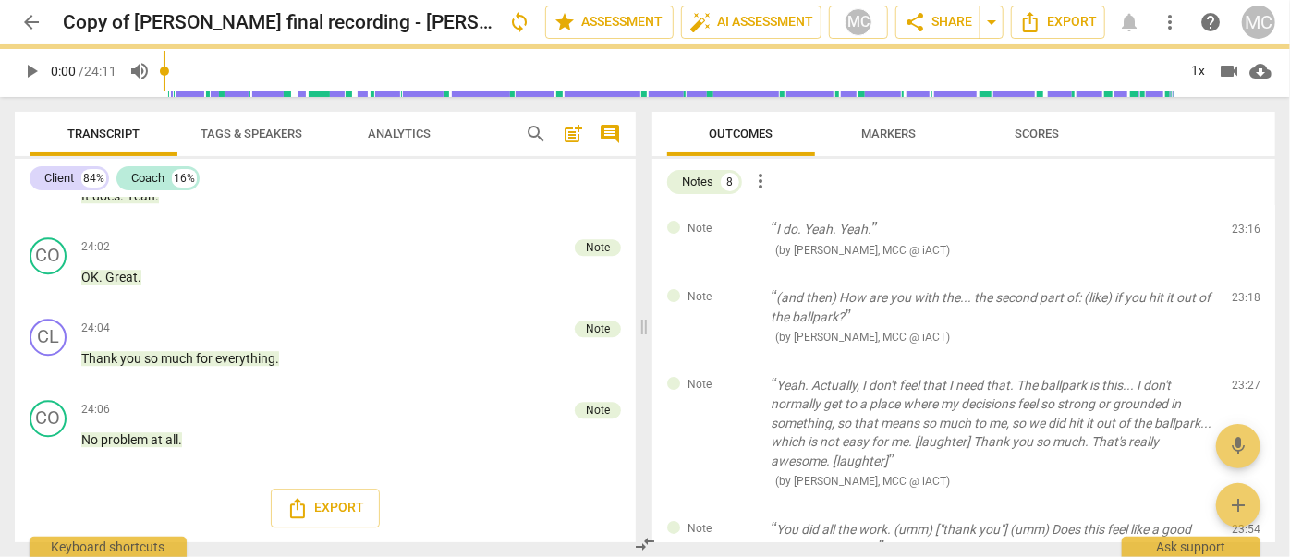
scroll to position [6224, 0]
click at [1240, 229] on span "delete" at bounding box center [1248, 234] width 22 height 22
click at [1240, 274] on div "Note (and then) How are you with the... the second part of: (like) if you hit i…" at bounding box center [964, 318] width 623 height 88
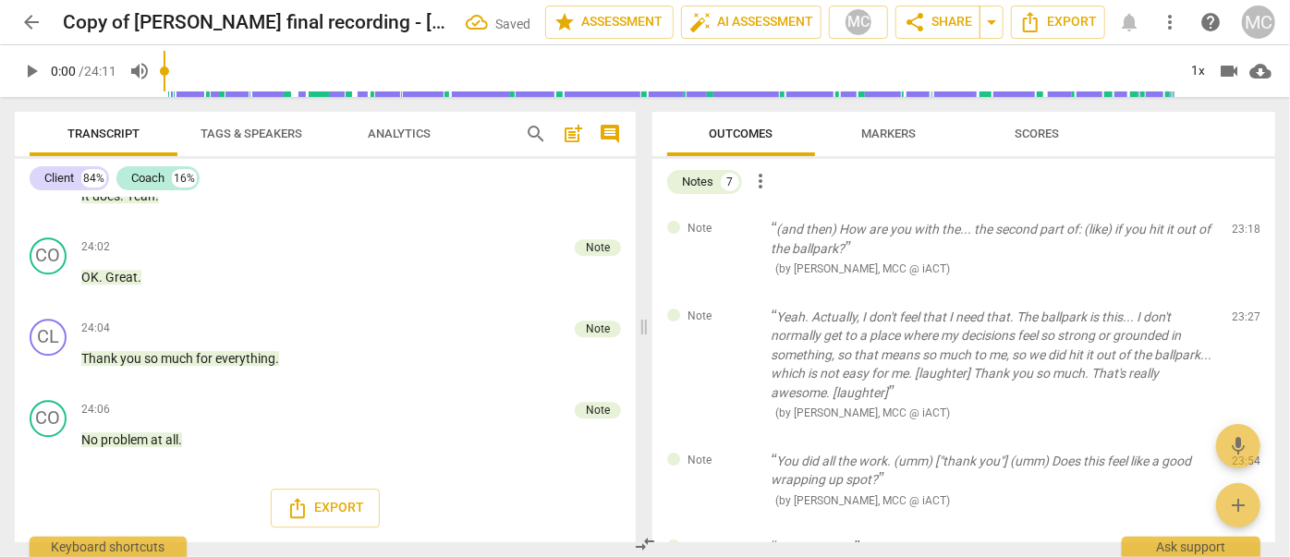
click at [1240, 229] on span "delete" at bounding box center [1248, 234] width 22 height 22
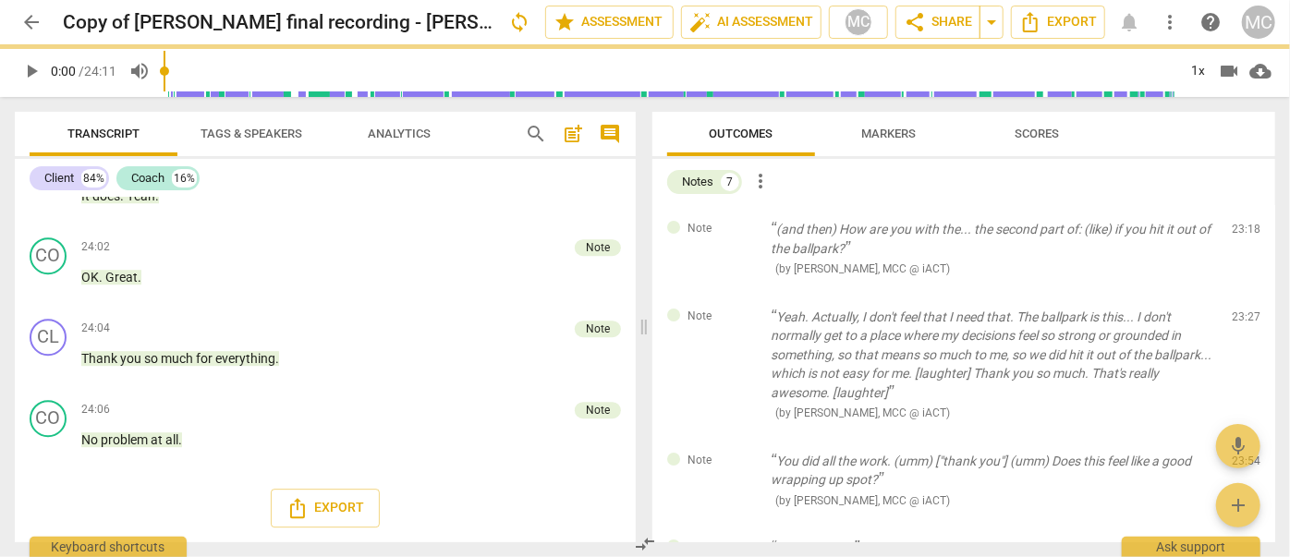
click at [1240, 229] on span "delete" at bounding box center [1248, 234] width 22 height 22
click at [1240, 293] on div "Note Yeah. Actually, I don't feel that I need that. The ballpark is this... I d…" at bounding box center [964, 365] width 623 height 144
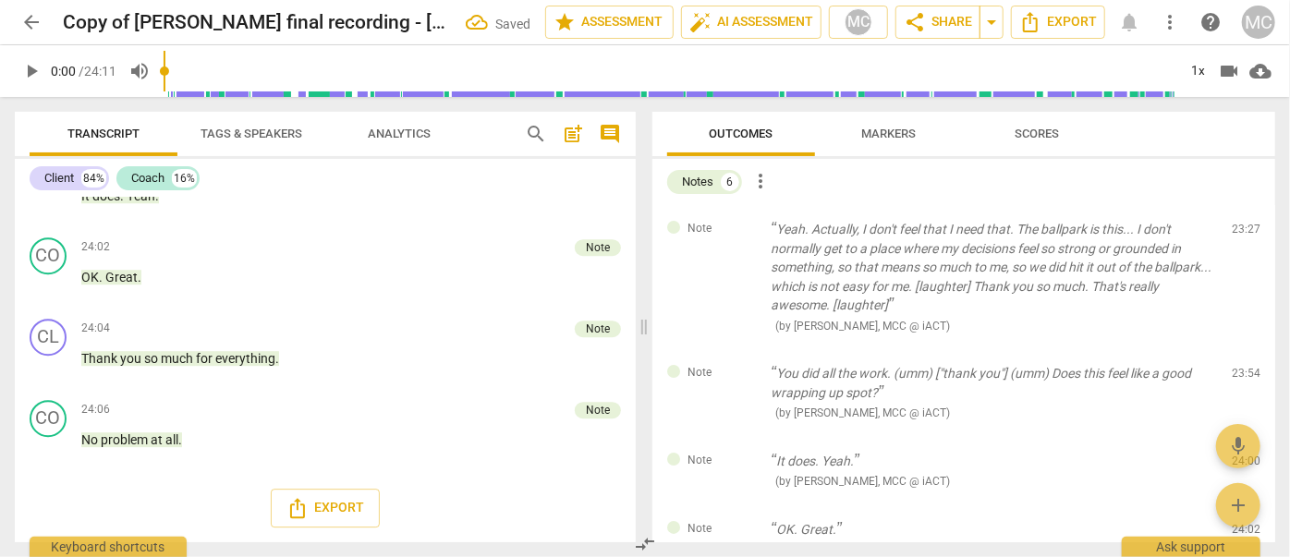
click at [1240, 229] on span "delete" at bounding box center [1248, 234] width 22 height 22
click at [1240, 349] on div "Note You did all the work. (umm) ["thank you"] (umm) Does this feel like a good…" at bounding box center [964, 393] width 623 height 88
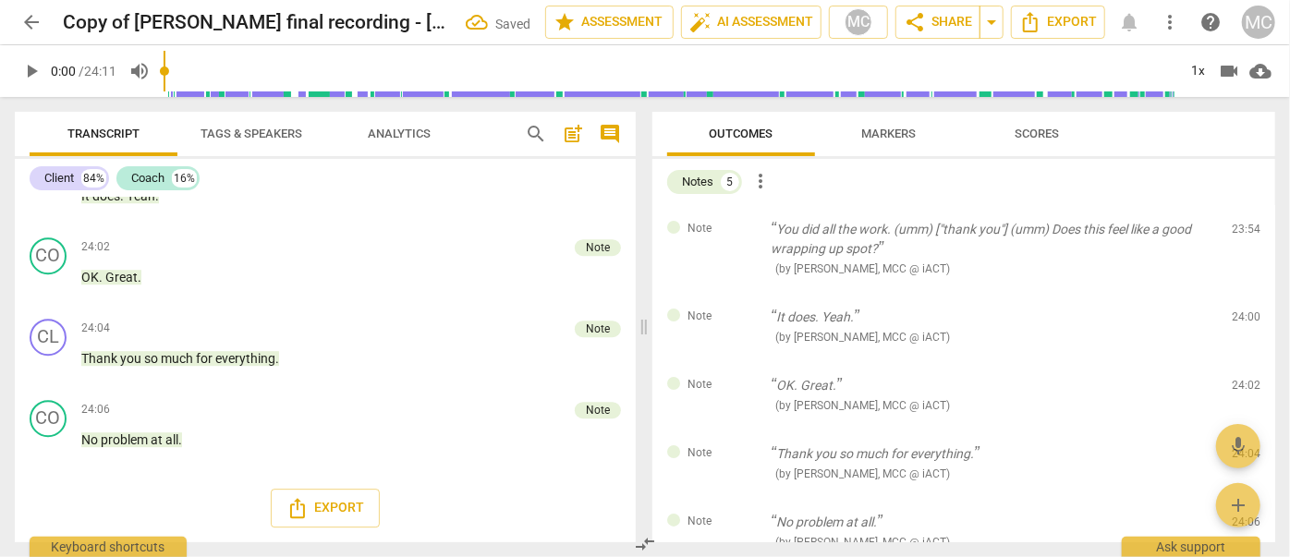
click at [1240, 229] on span "delete" at bounding box center [1248, 234] width 22 height 22
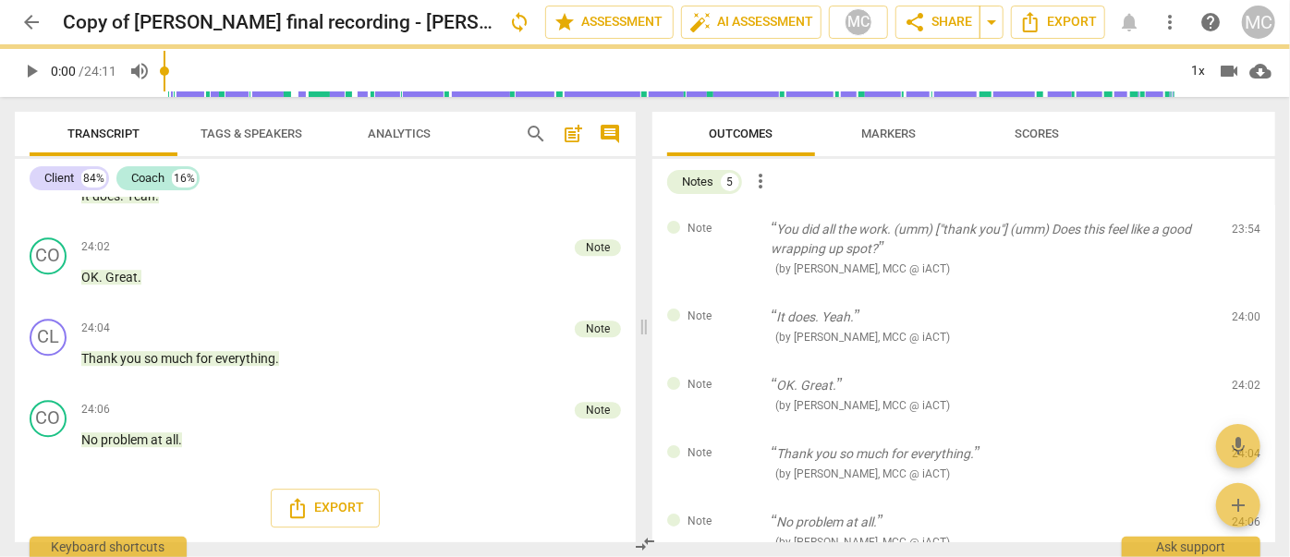
click at [1240, 229] on span "delete" at bounding box center [1248, 234] width 22 height 22
click at [1240, 293] on div "Note It does. Yeah. ( by [PERSON_NAME], MCC @ iACT ) 24:00 edit delete" at bounding box center [964, 327] width 623 height 68
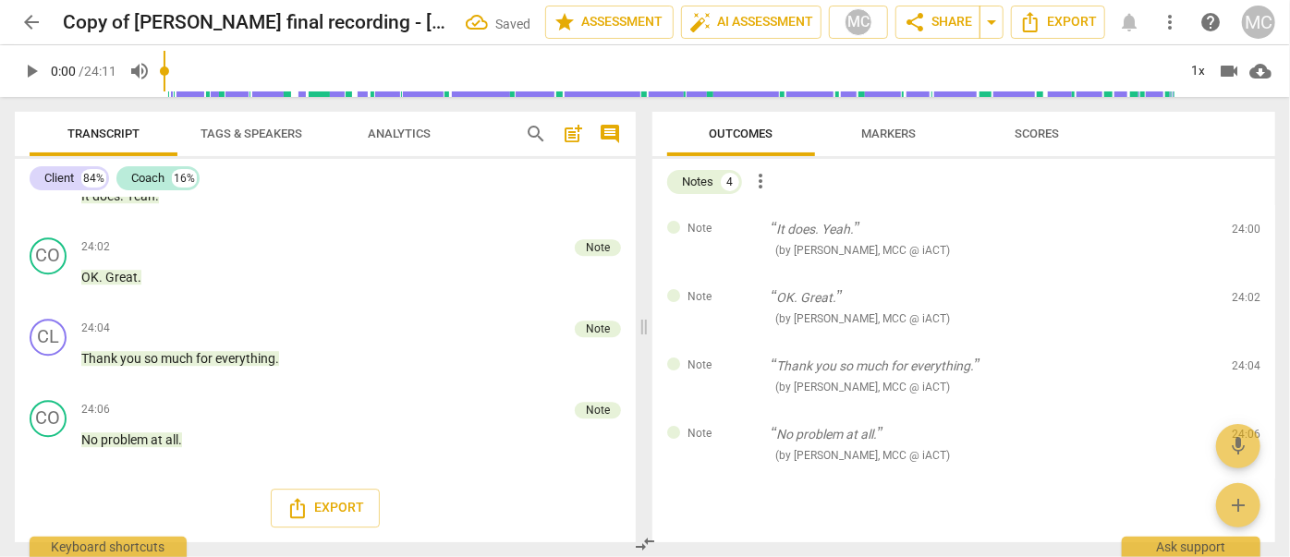
click at [1240, 229] on span "delete" at bounding box center [1248, 234] width 22 height 22
click at [1240, 274] on div "Note OK. Great. ( by [PERSON_NAME], MCC @ iACT ) 24:02 edit delete" at bounding box center [964, 308] width 623 height 68
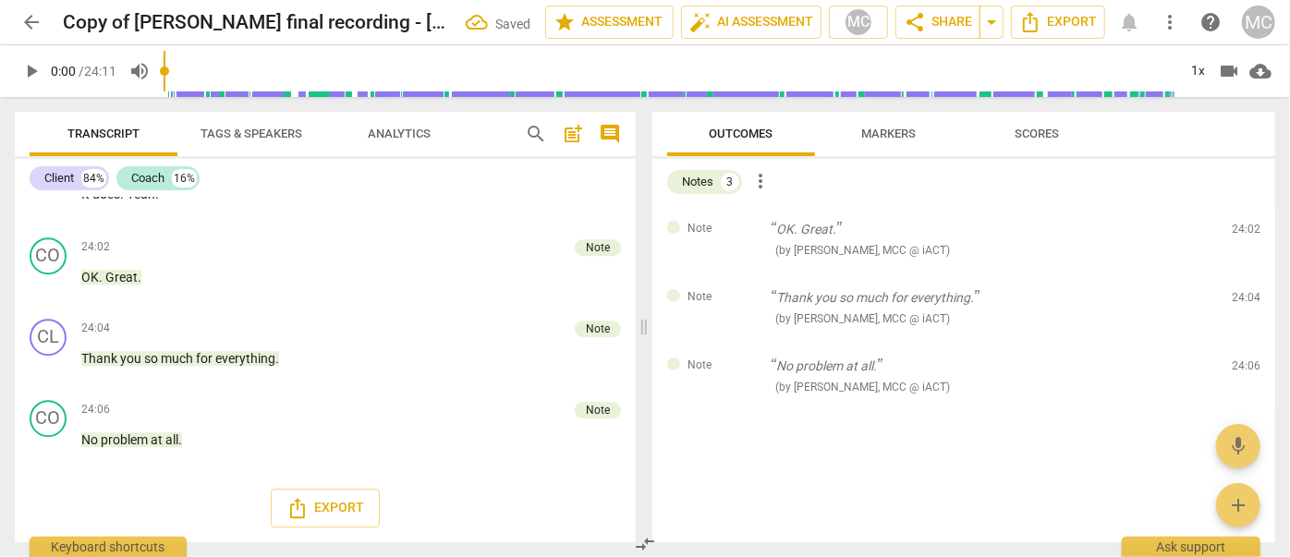
click at [1240, 229] on span "delete" at bounding box center [1248, 234] width 22 height 22
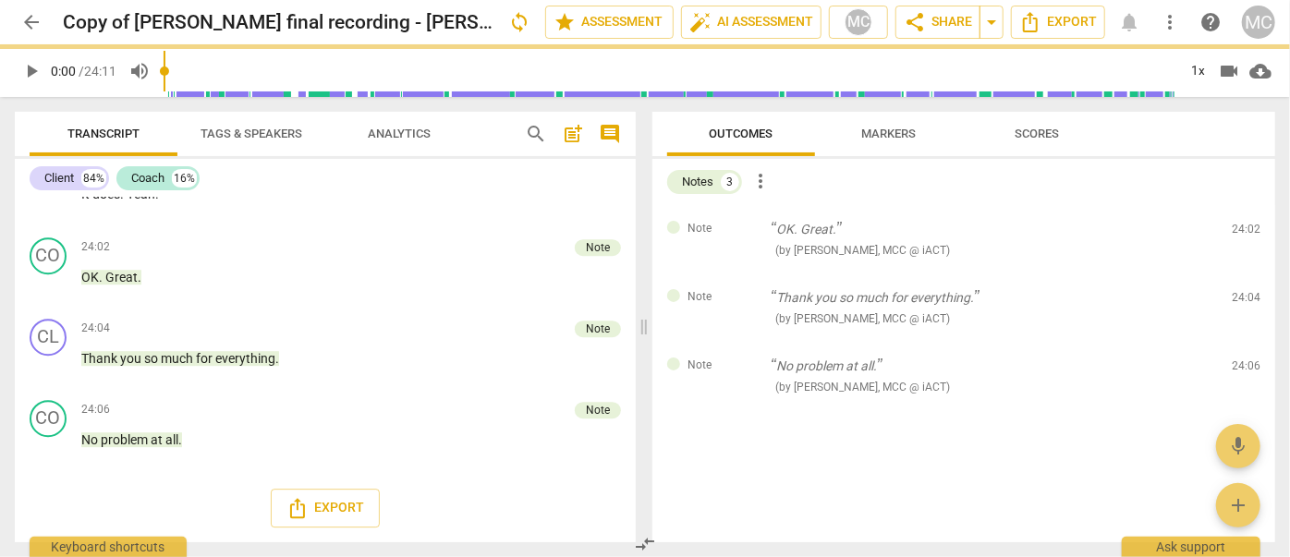
click at [1240, 229] on span "delete" at bounding box center [1248, 234] width 22 height 22
click at [1240, 274] on div "Note Thank you so much for everything. ( by [PERSON_NAME], MCC @ iACT ) 24:04 e…" at bounding box center [964, 308] width 623 height 68
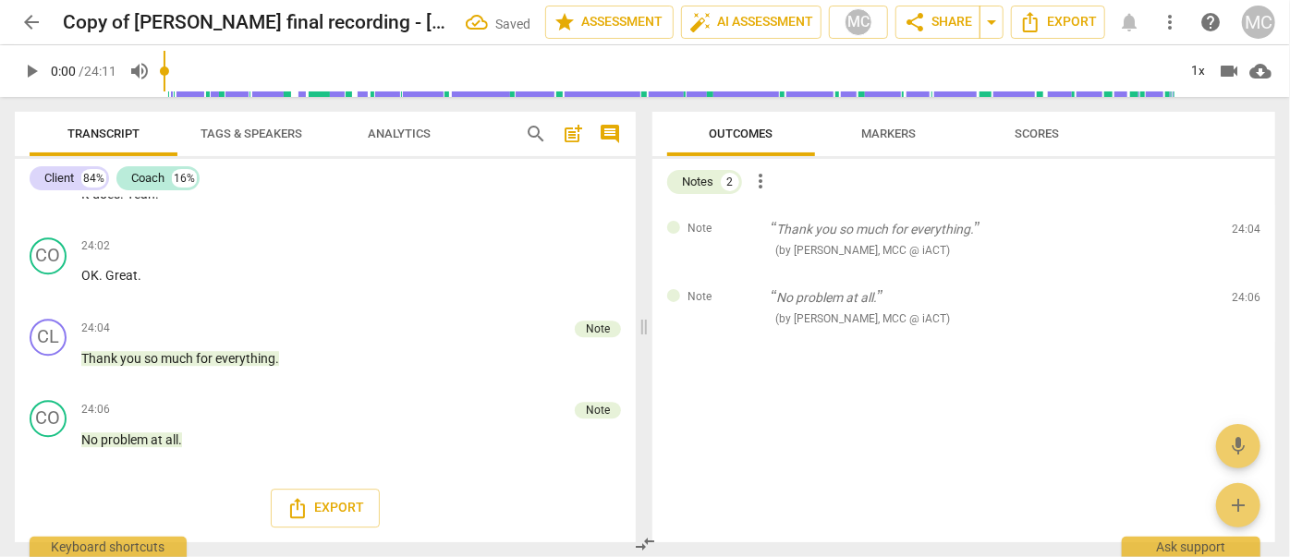
click at [1240, 229] on span "delete" at bounding box center [1248, 234] width 22 height 22
click at [1240, 274] on div "Note No problem at all. ( by [PERSON_NAME], MCC @ iACT ) 24:06 edit delete" at bounding box center [964, 308] width 623 height 68
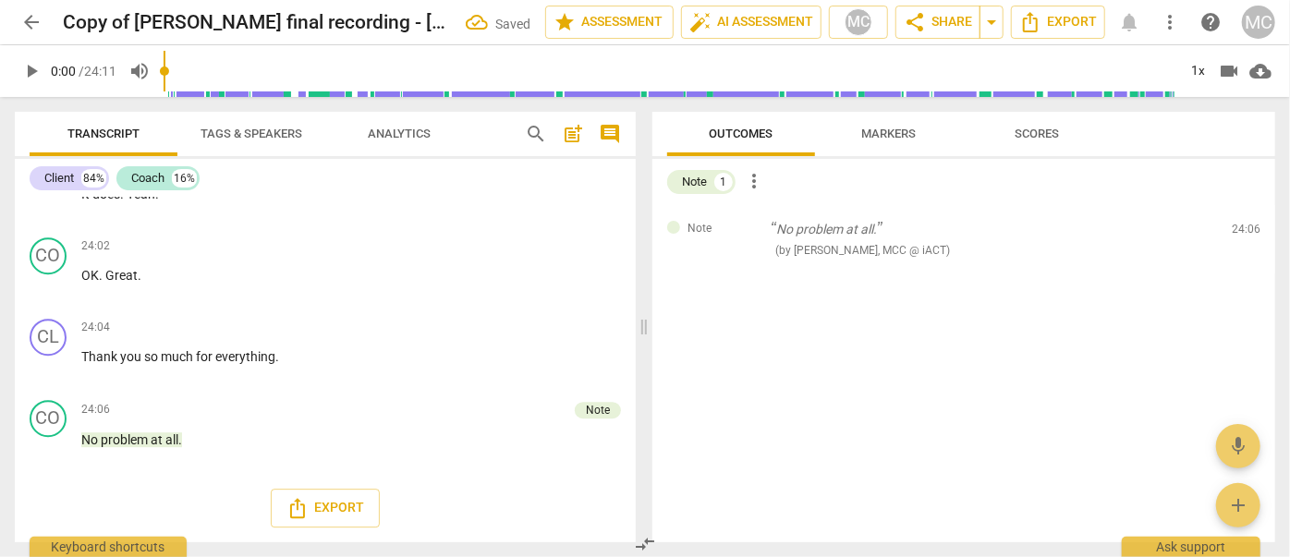
click at [1240, 229] on span "delete" at bounding box center [1248, 234] width 22 height 22
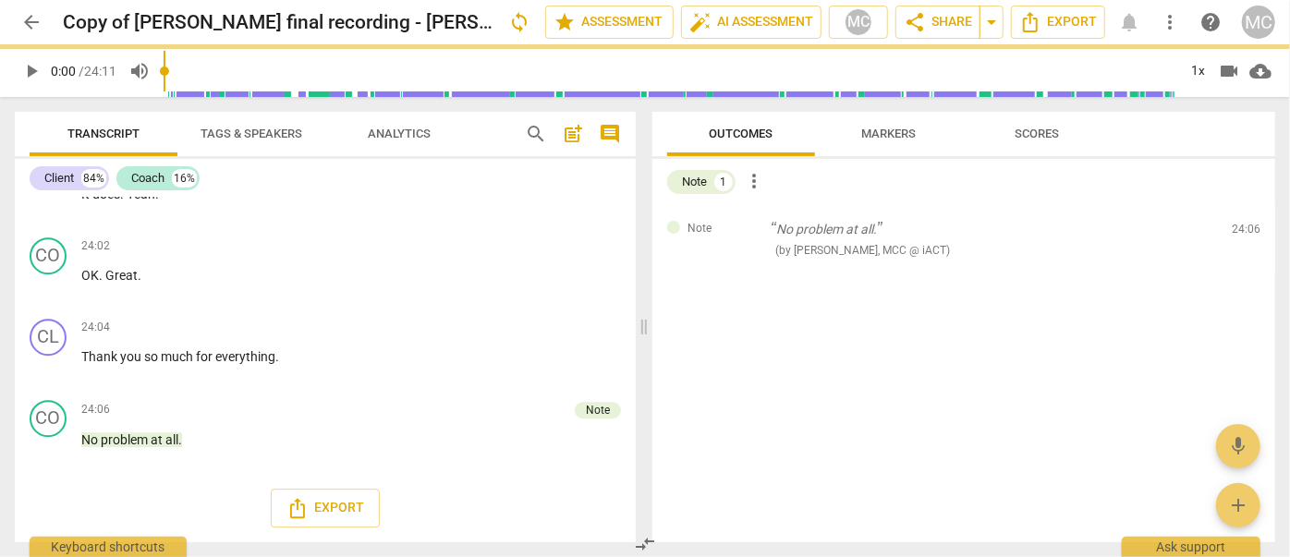
click at [1240, 229] on span "delete" at bounding box center [1248, 234] width 22 height 22
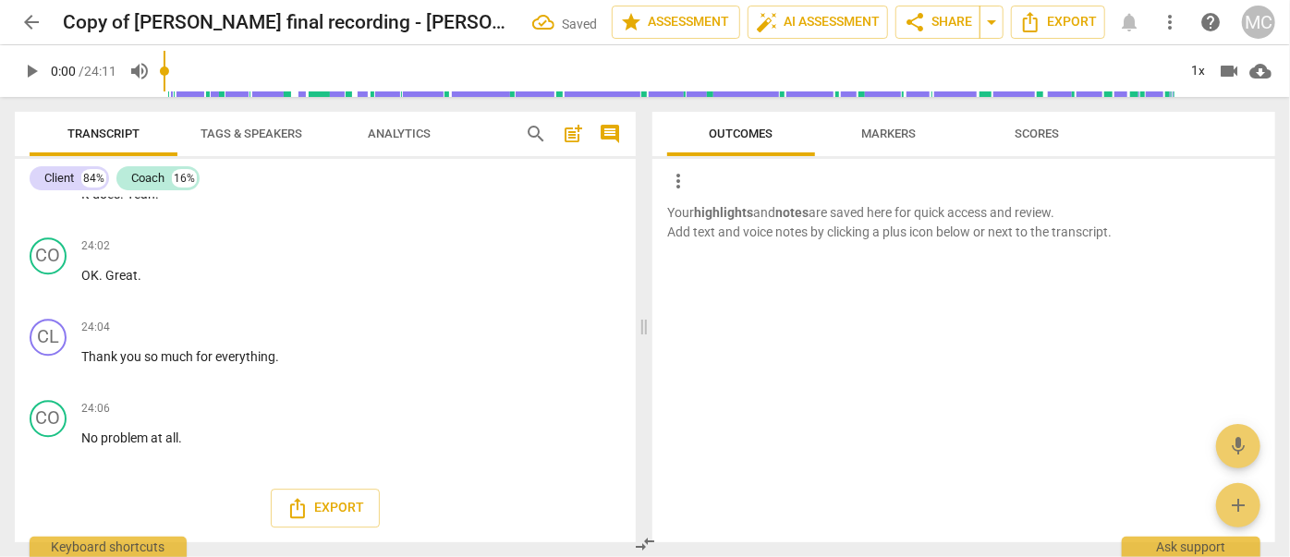
click at [1240, 229] on p "Your highlights and notes are saved here for quick access and review. Add text …" at bounding box center [963, 222] width 593 height 38
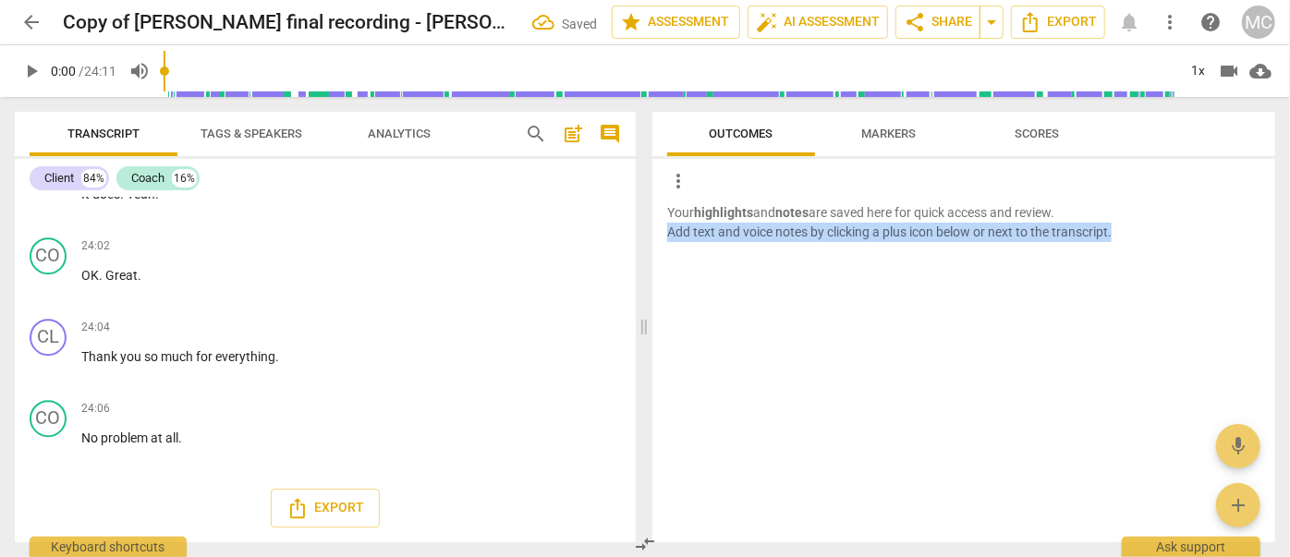
click at [1240, 229] on p "Your highlights and notes are saved here for quick access and review. Add text …" at bounding box center [963, 222] width 593 height 38
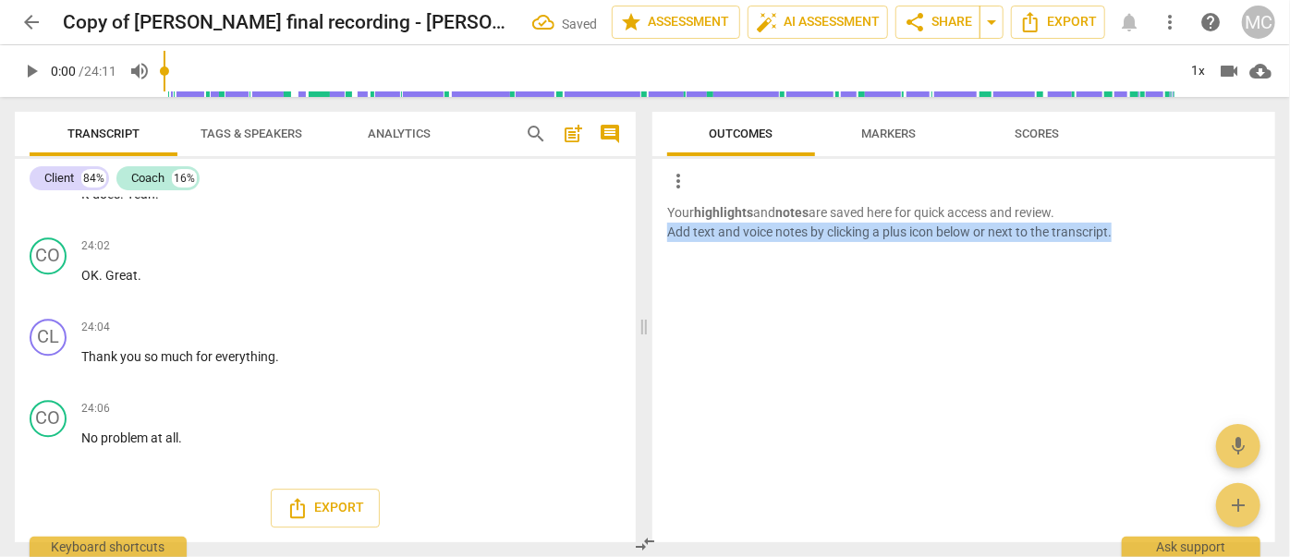
click at [1240, 229] on p "Your highlights and notes are saved here for quick access and review. Add text …" at bounding box center [963, 222] width 593 height 38
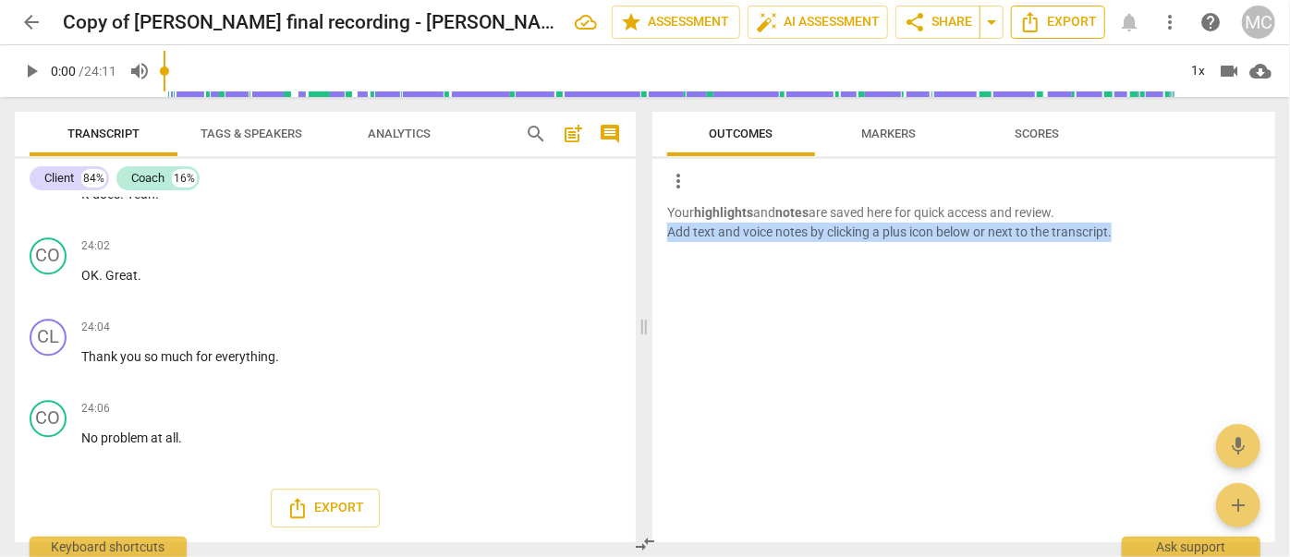
click at [1063, 22] on span "Export" at bounding box center [1059, 22] width 78 height 22
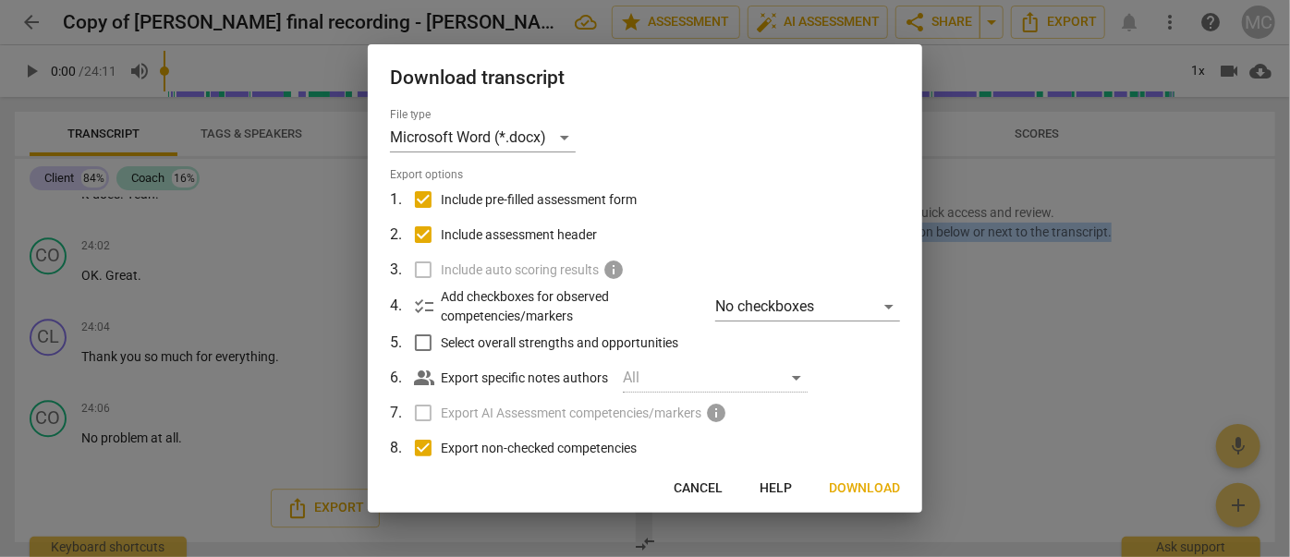
click at [882, 490] on span "Download" at bounding box center [864, 489] width 71 height 18
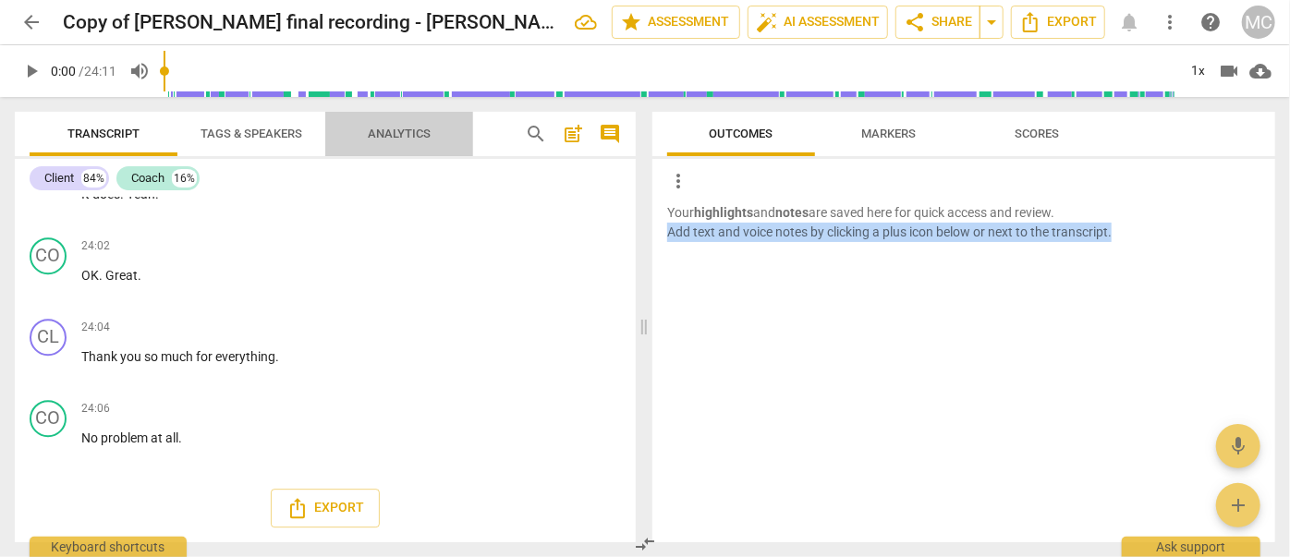
click at [422, 135] on span "Analytics" at bounding box center [399, 134] width 63 height 14
